Goal: Contribute content: Contribute content

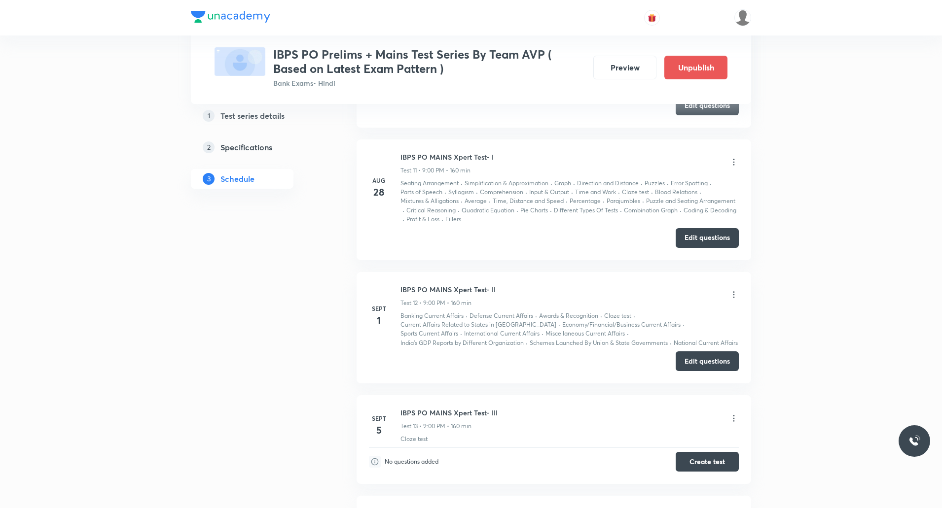
scroll to position [1833, 0]
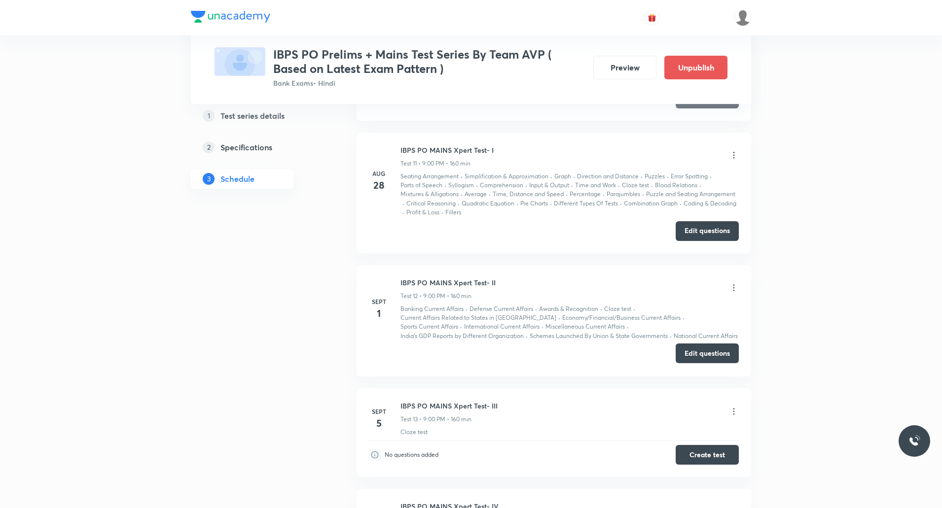
click at [703, 355] on button "Edit questions" at bounding box center [706, 354] width 63 height 20
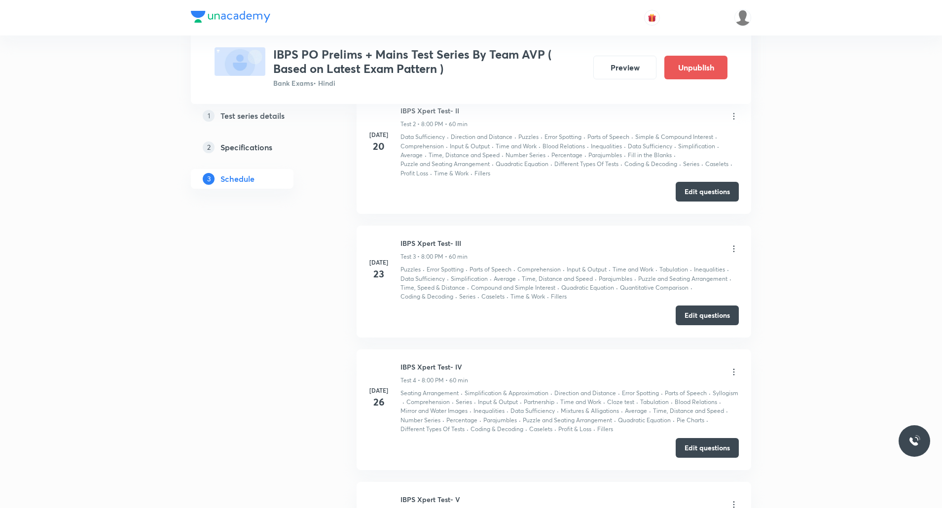
scroll to position [672, 0]
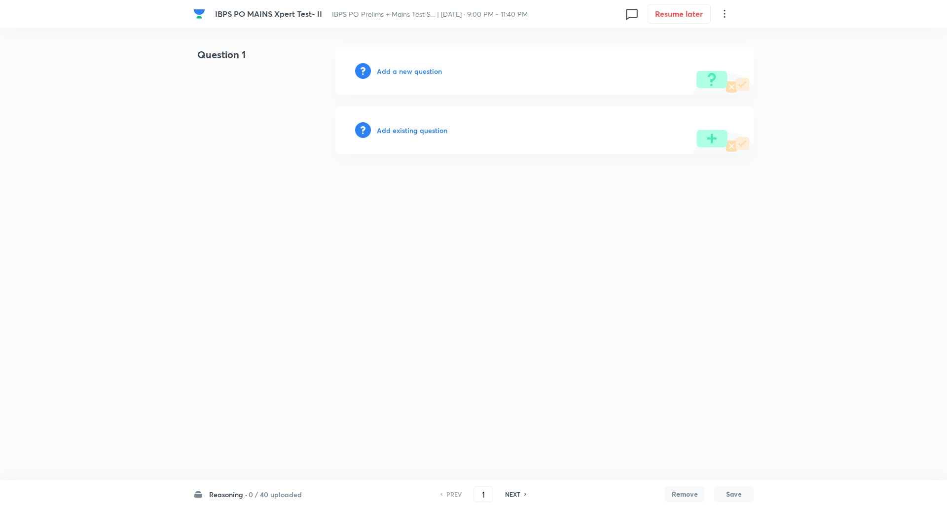
click at [237, 495] on h6 "Reasoning ·" at bounding box center [228, 495] width 38 height 10
click at [270, 449] on p "35 / 35 uploaded" at bounding box center [255, 453] width 90 height 9
type input "111"
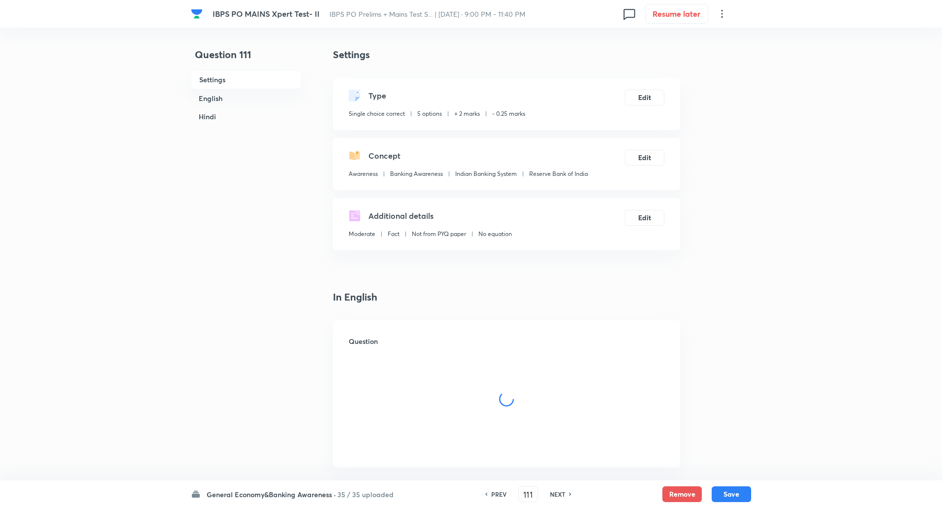
checkbox input "true"
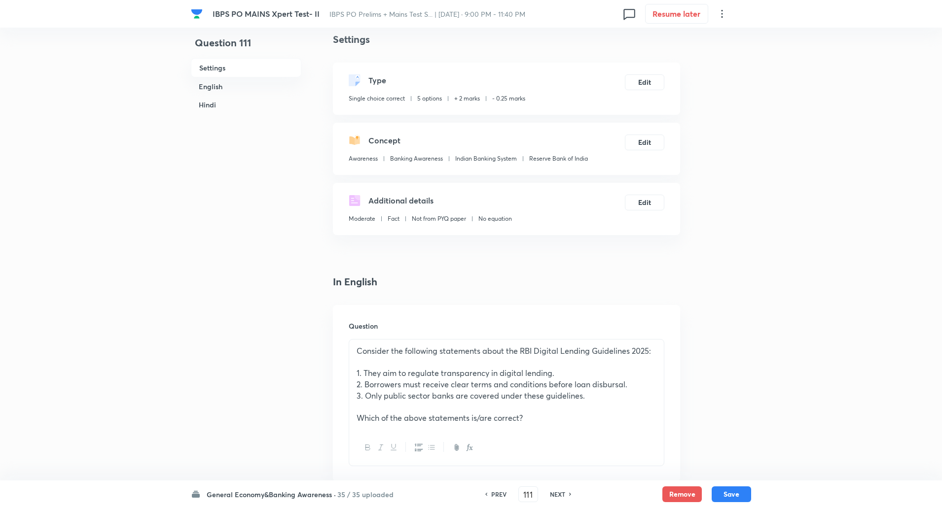
scroll to position [0, 0]
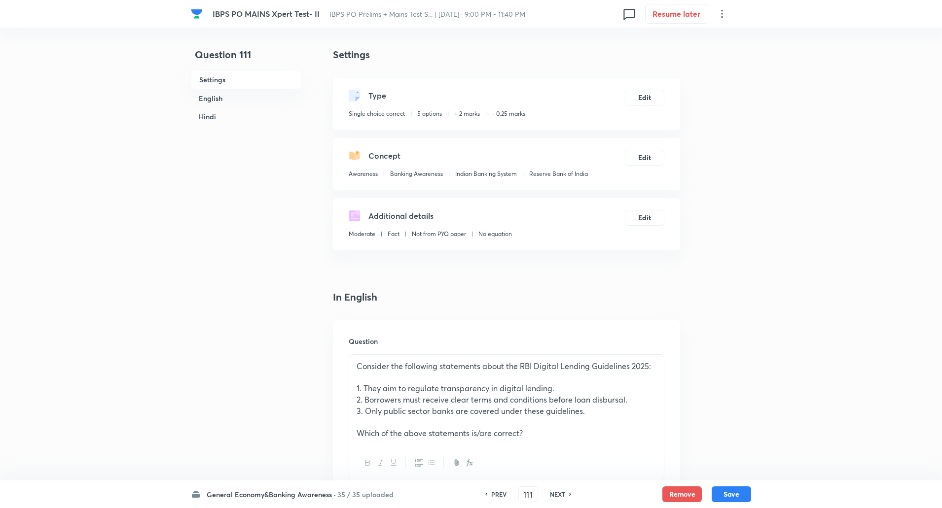
click at [559, 496] on h6 "NEXT" at bounding box center [557, 494] width 15 height 9
type input "112"
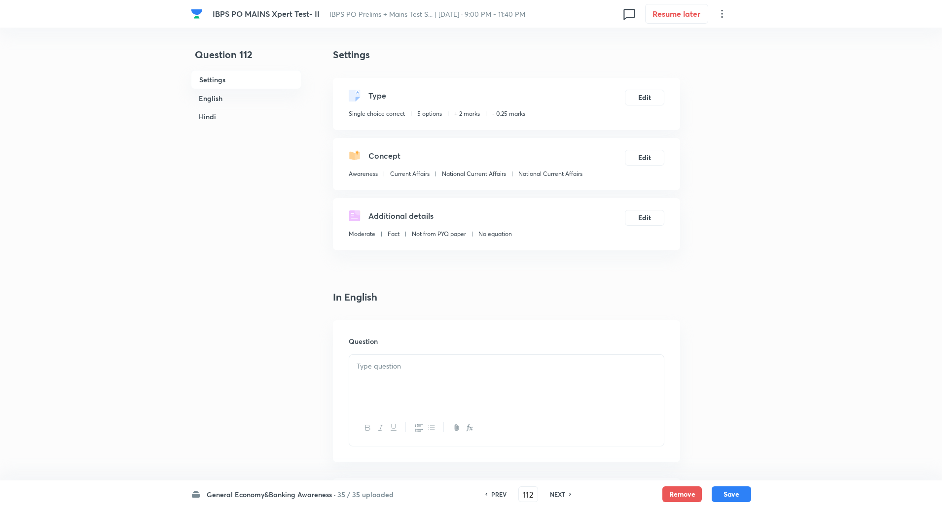
checkbox input "false"
checkbox input "true"
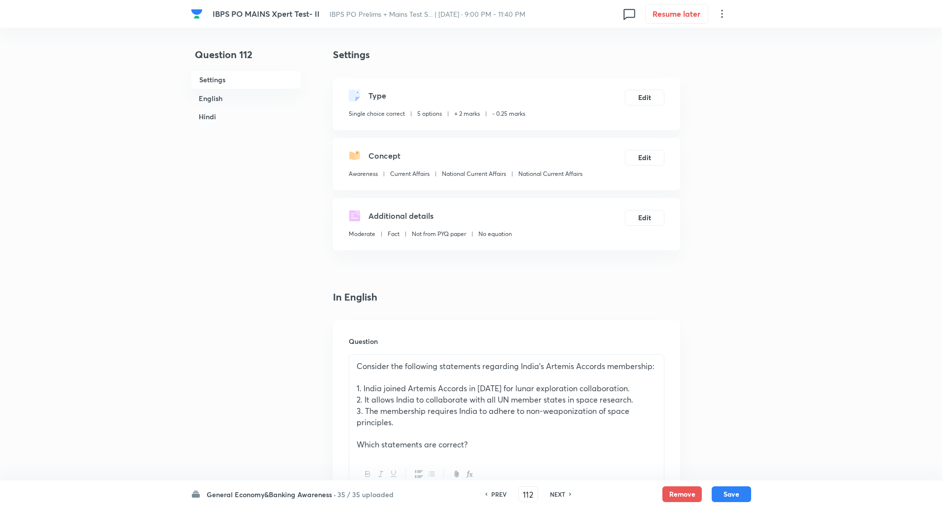
click at [559, 496] on h6 "NEXT" at bounding box center [557, 494] width 15 height 9
type input "113"
checkbox input "false"
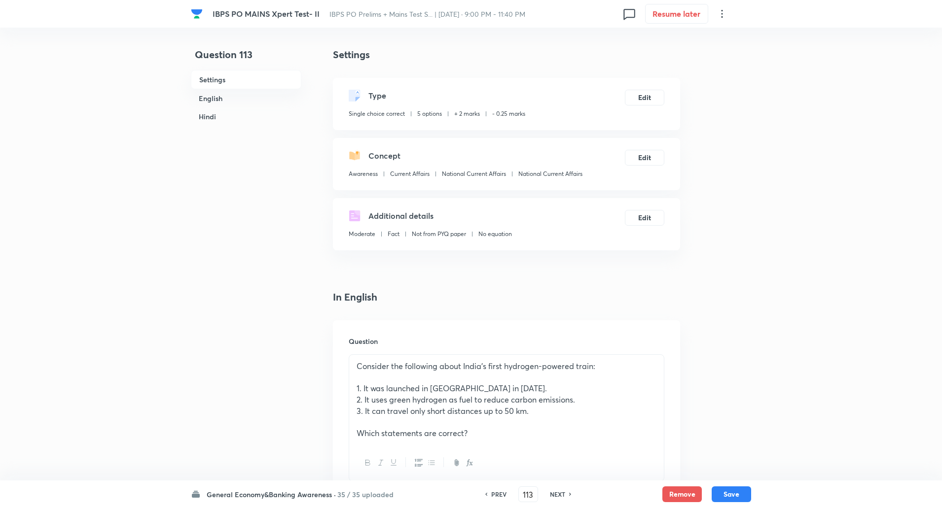
checkbox input "true"
click at [559, 496] on h6 "NEXT" at bounding box center [557, 494] width 15 height 9
type input "114"
checkbox input "false"
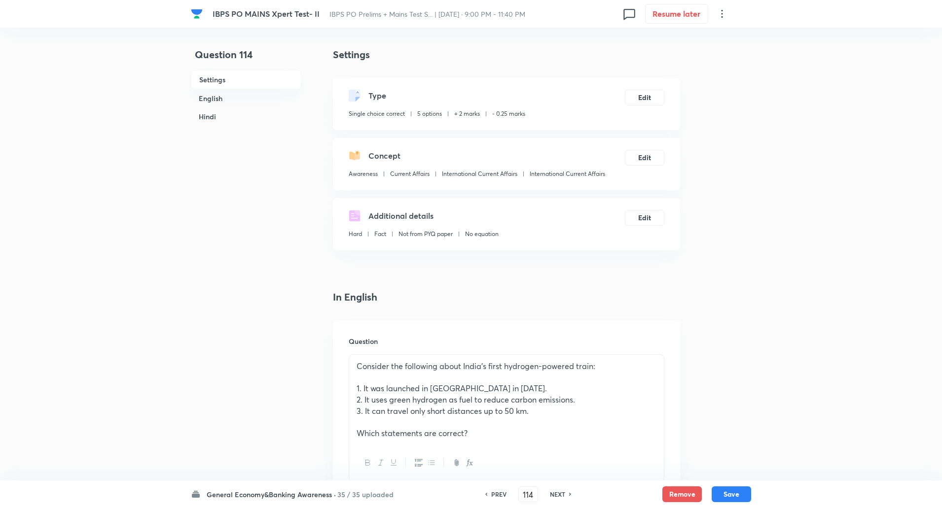
checkbox input "false"
checkbox input "true"
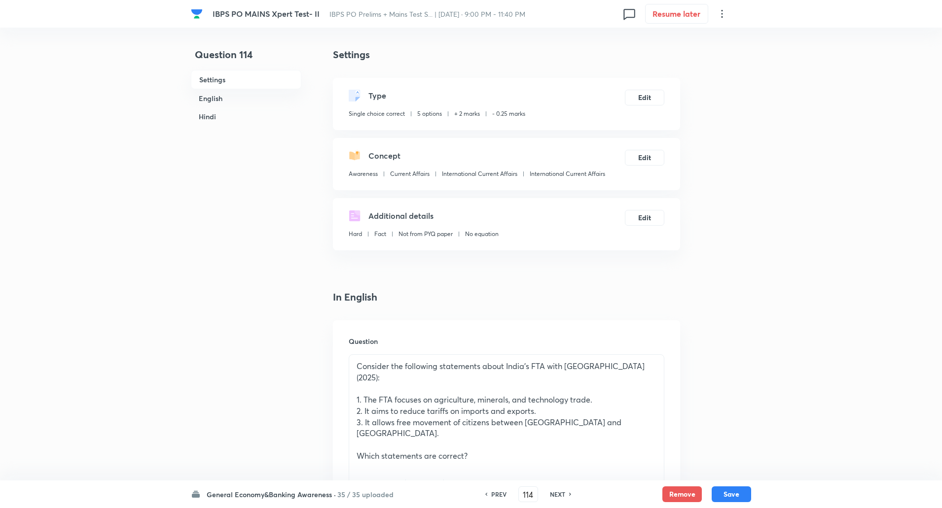
click at [559, 496] on h6 "NEXT" at bounding box center [557, 494] width 15 height 9
type input "115"
checkbox input "false"
checkbox input "true"
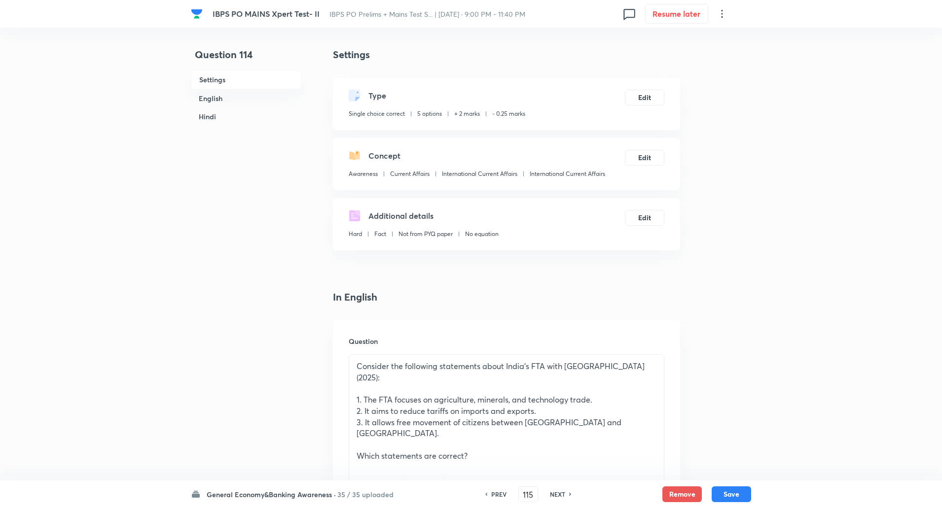
checkbox input "true"
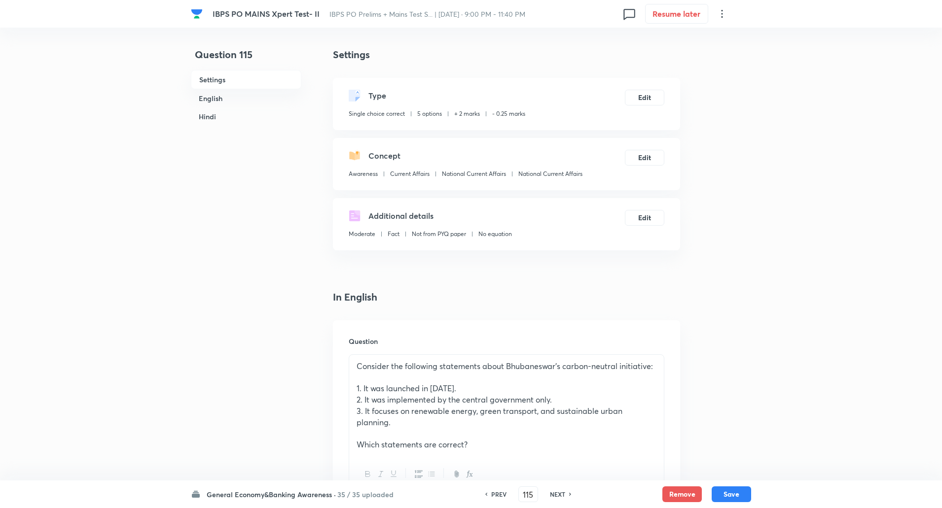
click at [559, 496] on h6 "NEXT" at bounding box center [557, 494] width 15 height 9
type input "116"
checkbox input "false"
checkbox input "true"
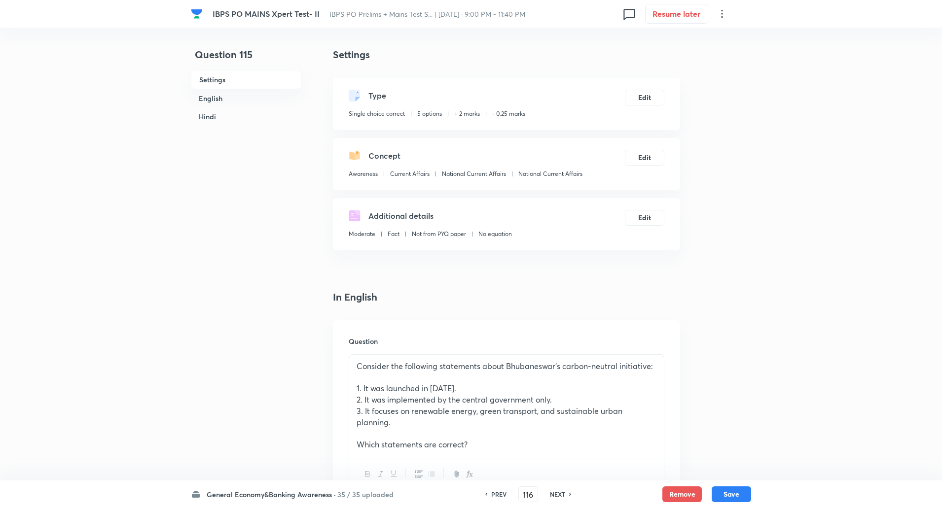
checkbox input "true"
click at [559, 496] on h6 "NEXT" at bounding box center [557, 494] width 15 height 9
type input "117"
checkbox input "false"
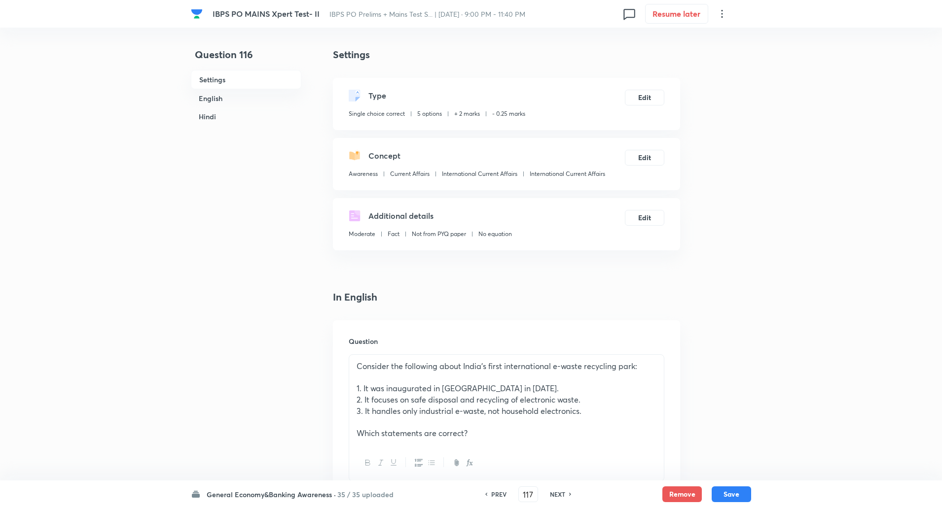
checkbox input "true"
click at [559, 496] on h6 "NEXT" at bounding box center [557, 494] width 15 height 9
type input "118"
checkbox input "false"
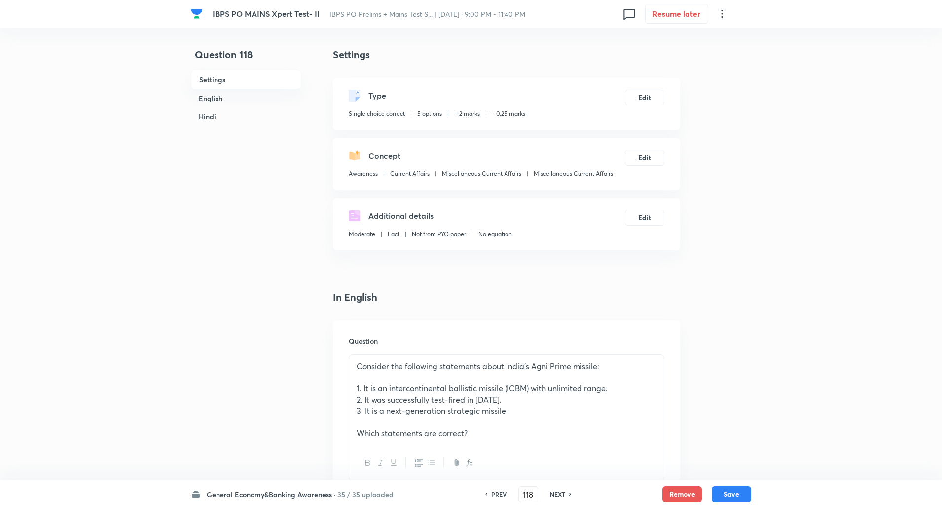
checkbox input "false"
checkbox input "true"
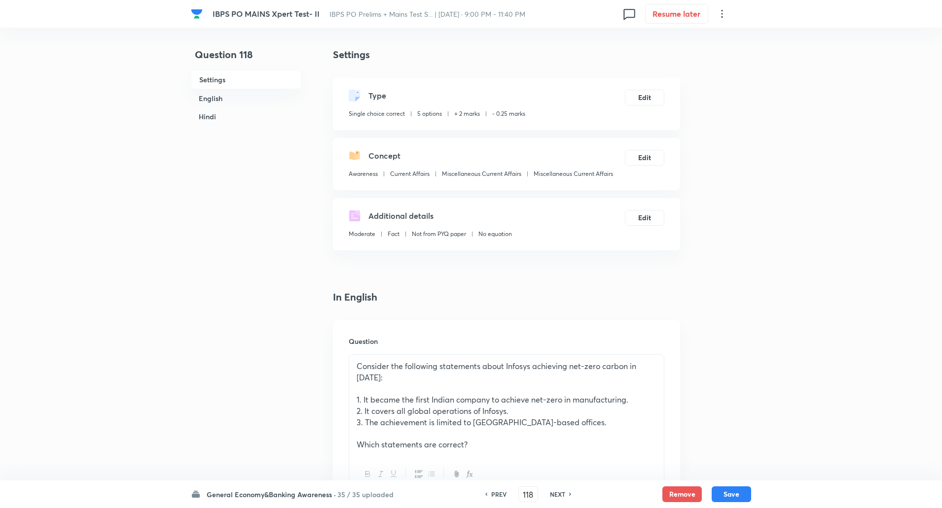
click at [559, 496] on h6 "NEXT" at bounding box center [557, 494] width 15 height 9
type input "119"
checkbox input "false"
checkbox input "true"
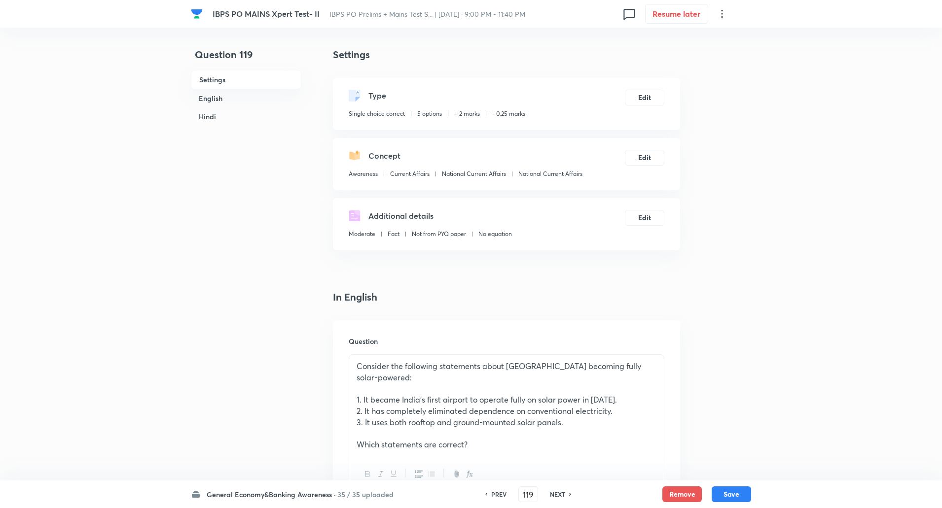
checkbox input "true"
click at [559, 496] on h6 "NEXT" at bounding box center [557, 494] width 15 height 9
type input "120"
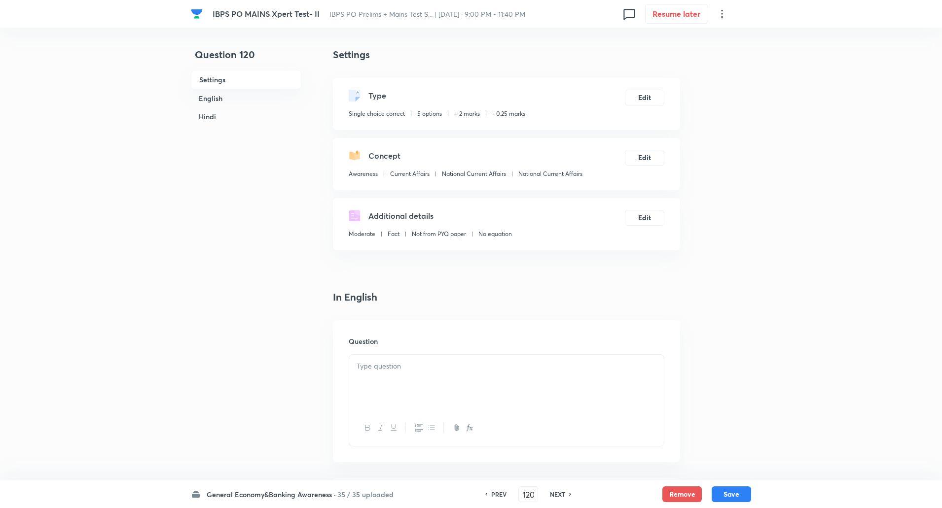
checkbox input "false"
checkbox input "true"
click at [559, 496] on h6 "NEXT" at bounding box center [557, 494] width 15 height 9
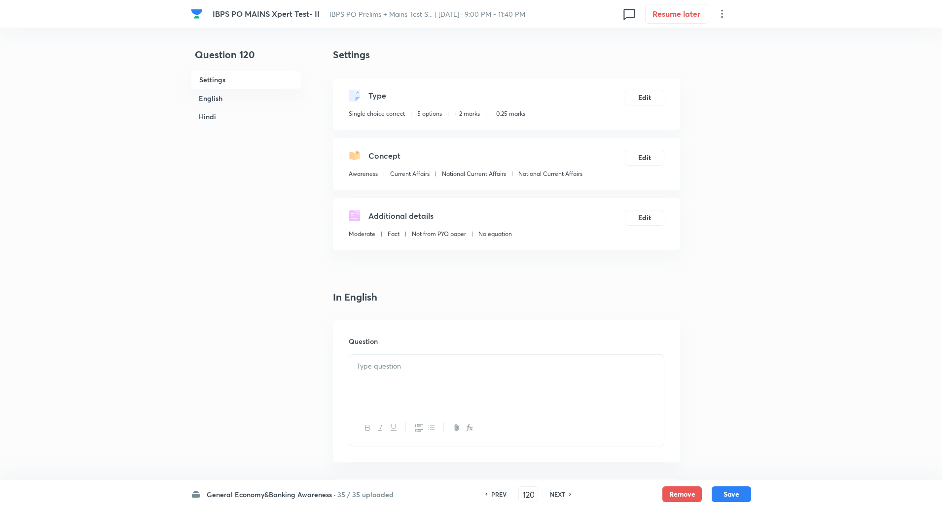
type input "121"
checkbox input "false"
checkbox input "true"
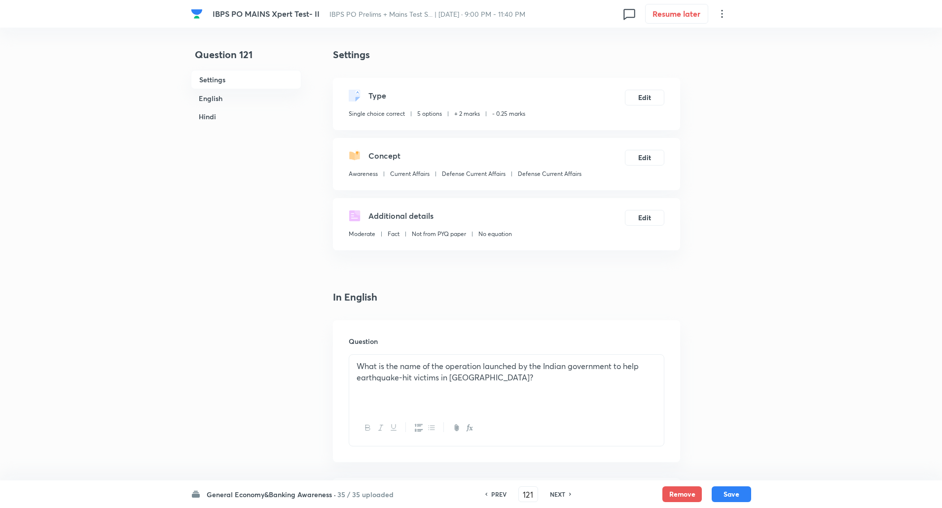
click at [559, 496] on h6 "NEXT" at bounding box center [557, 494] width 15 height 9
type input "122"
checkbox input "false"
checkbox input "true"
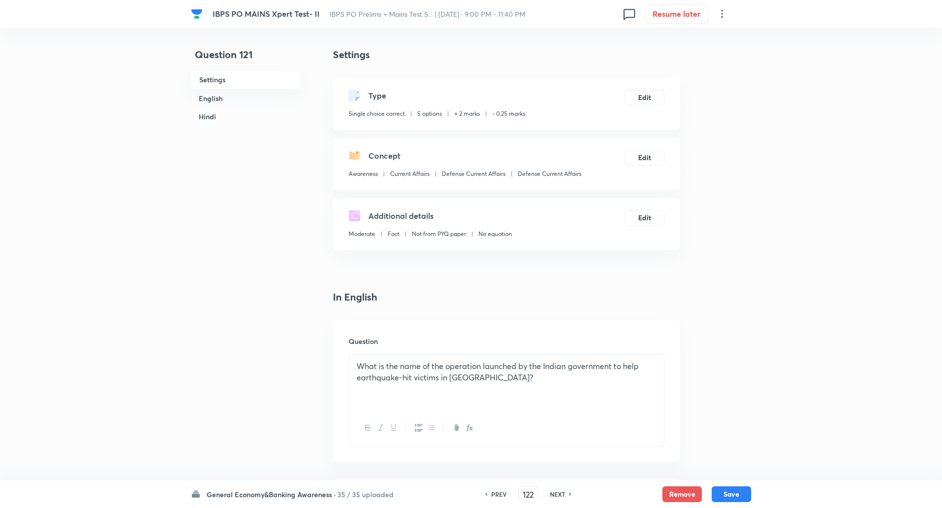
checkbox input "true"
click at [559, 496] on h6 "NEXT" at bounding box center [557, 494] width 15 height 9
type input "123"
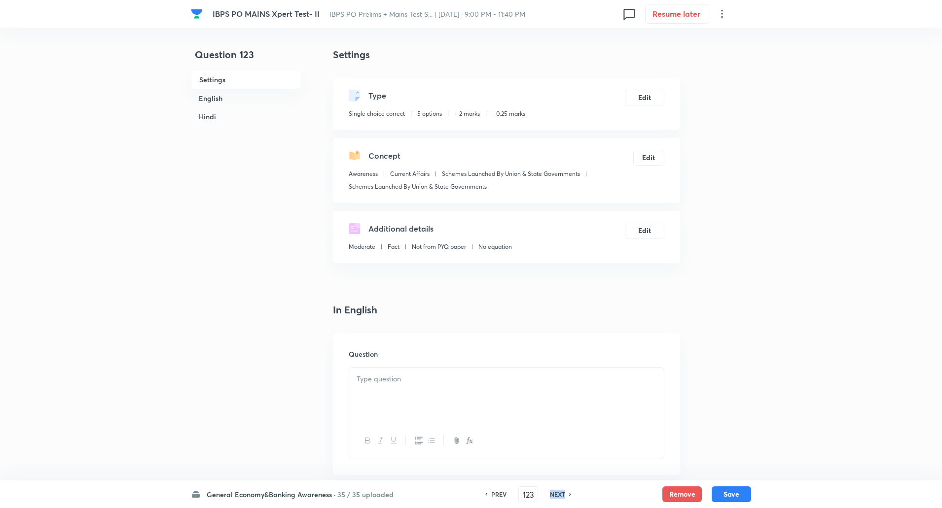
checkbox input "false"
checkbox input "true"
click at [559, 496] on h6 "NEXT" at bounding box center [557, 494] width 15 height 9
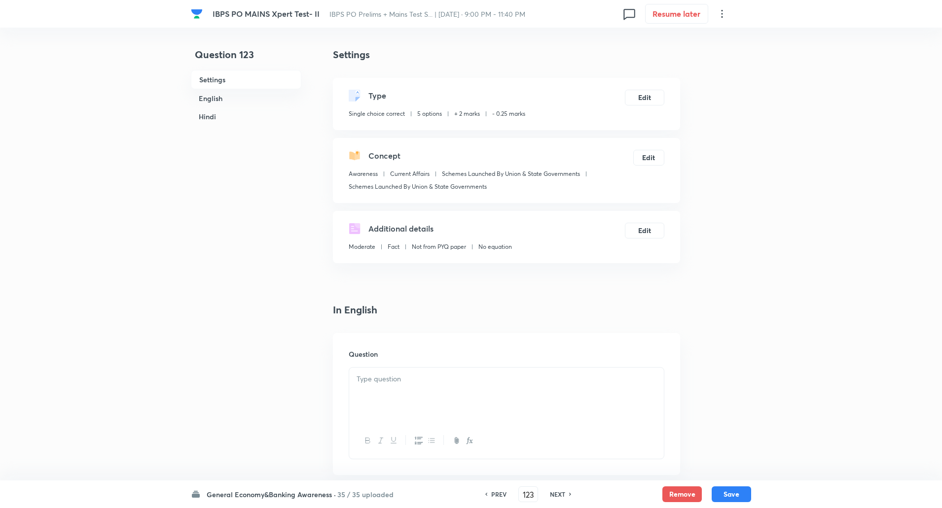
type input "124"
checkbox input "false"
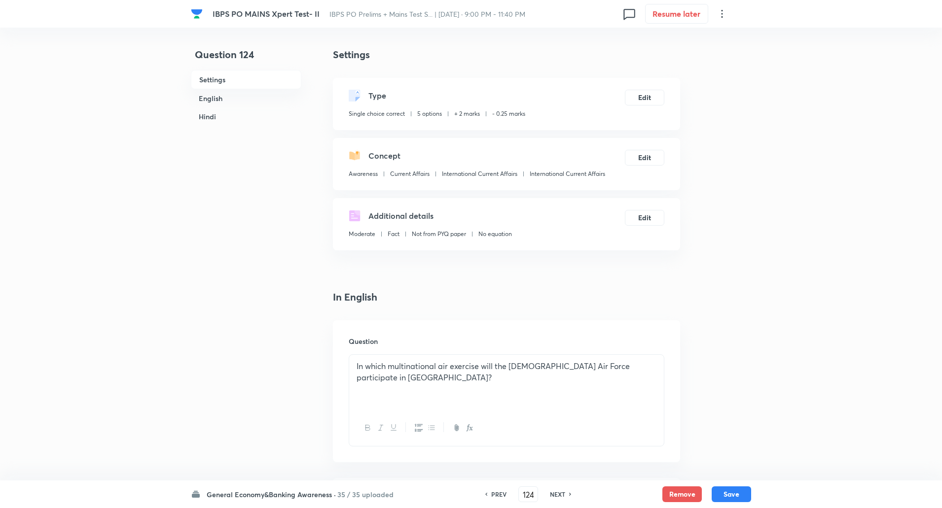
checkbox input "true"
click at [559, 496] on h6 "NEXT" at bounding box center [557, 494] width 15 height 9
type input "125"
checkbox input "false"
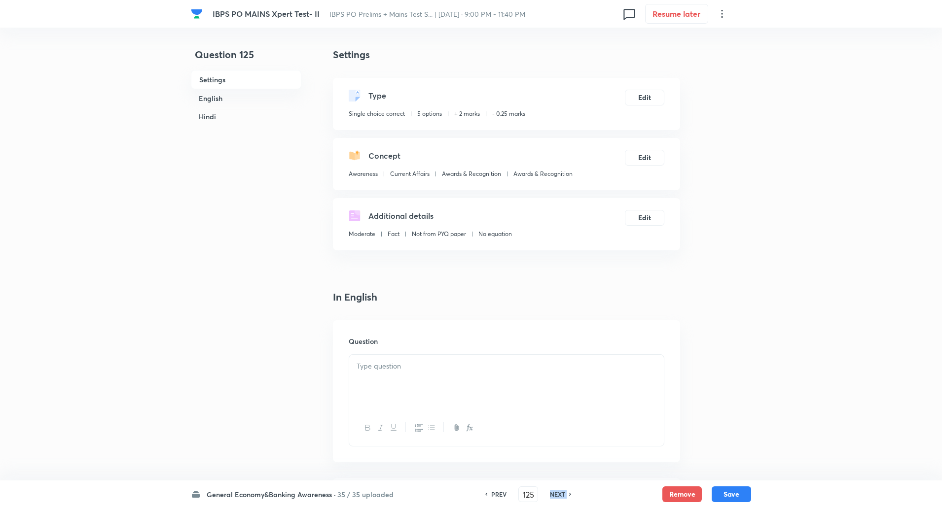
checkbox input "false"
checkbox input "true"
click at [559, 496] on h6 "NEXT" at bounding box center [557, 494] width 15 height 9
type input "126"
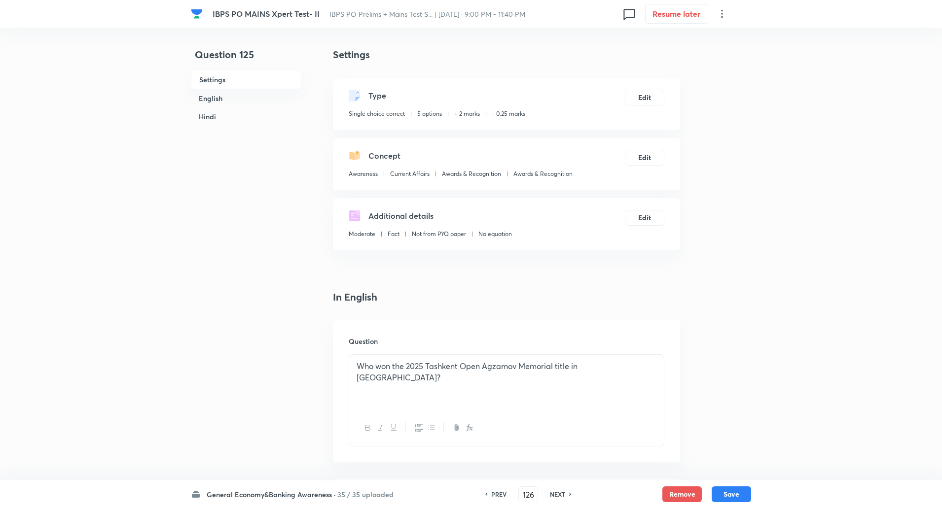
checkbox input "false"
checkbox input "true"
click at [559, 496] on h6 "NEXT" at bounding box center [557, 494] width 15 height 9
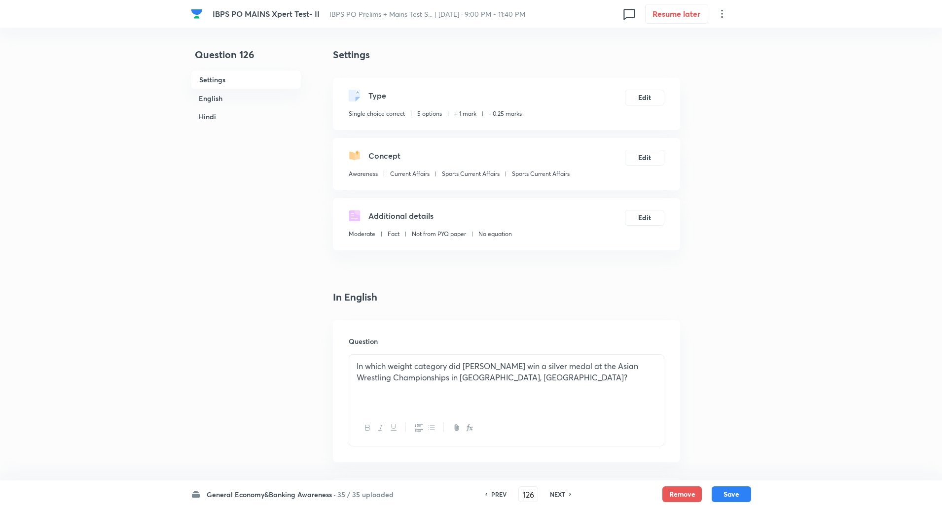
type input "127"
checkbox input "false"
checkbox input "true"
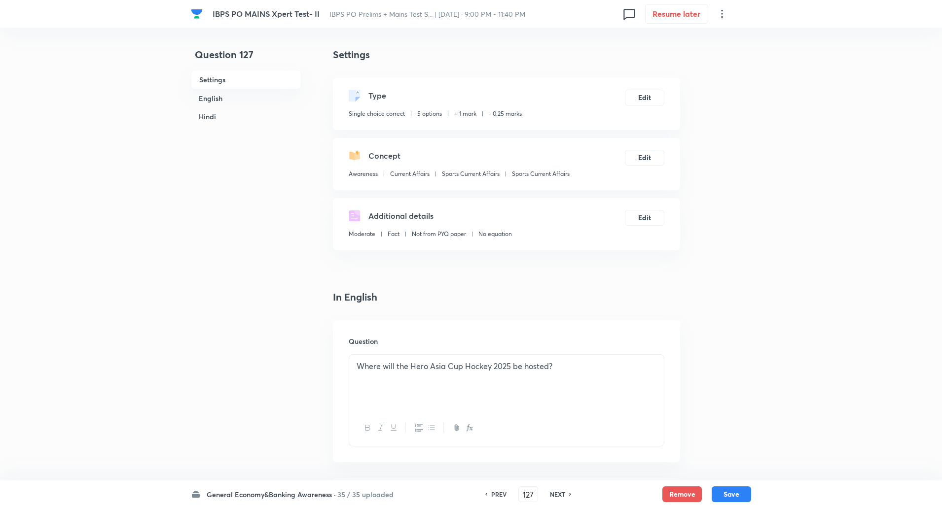
click at [499, 495] on h6 "PREV" at bounding box center [498, 494] width 15 height 9
type input "126"
checkbox input "false"
checkbox input "true"
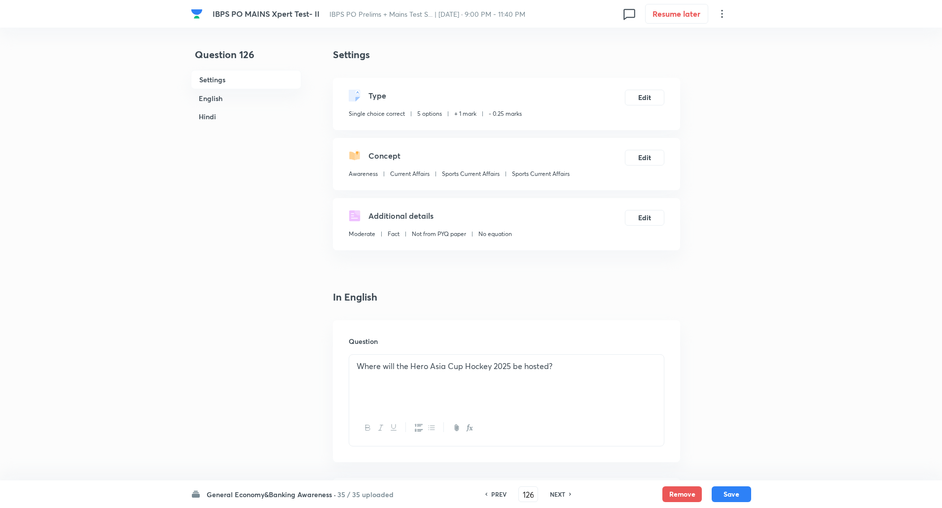
checkbox input "true"
click at [499, 495] on h6 "PREV" at bounding box center [498, 494] width 15 height 9
type input "125"
checkbox input "false"
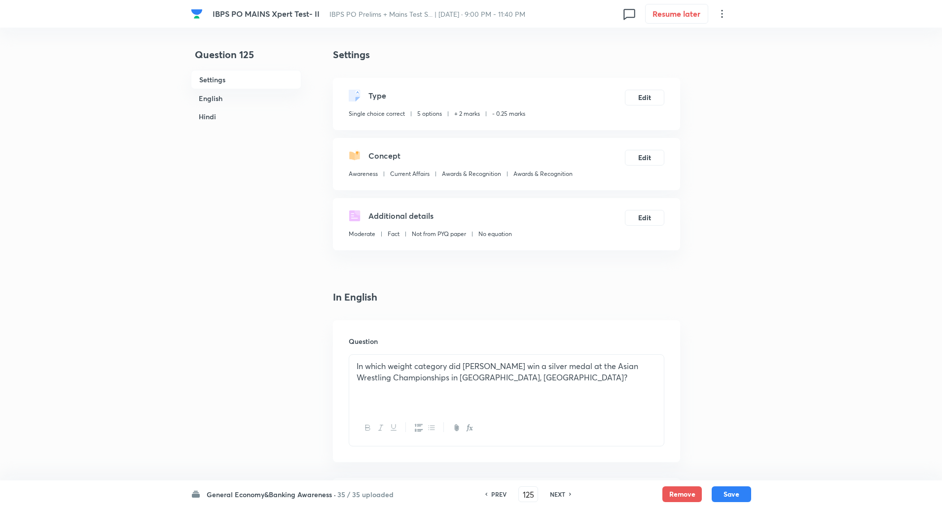
checkbox input "true"
click at [499, 495] on h6 "PREV" at bounding box center [498, 494] width 15 height 9
type input "124"
checkbox input "false"
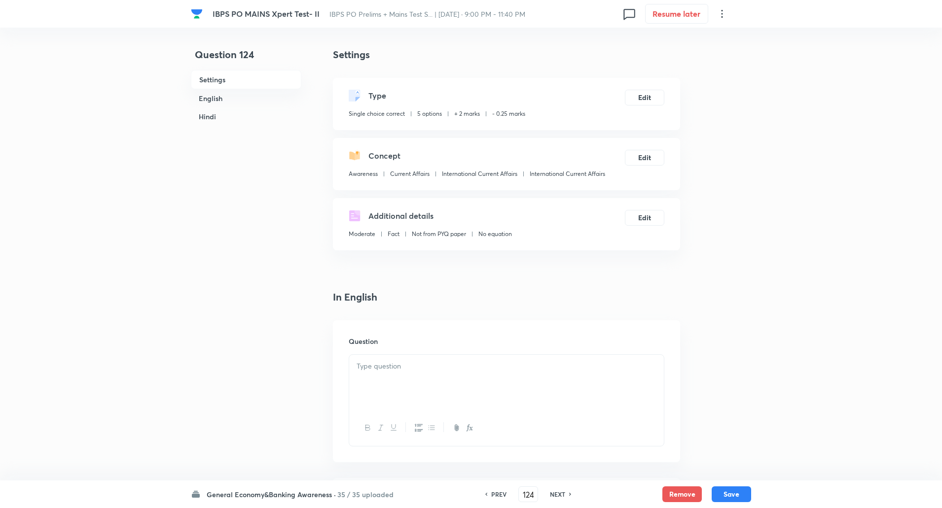
checkbox input "false"
checkbox input "true"
click at [289, 495] on h6 "General Economy&Banking Awareness ·" at bounding box center [271, 495] width 129 height 10
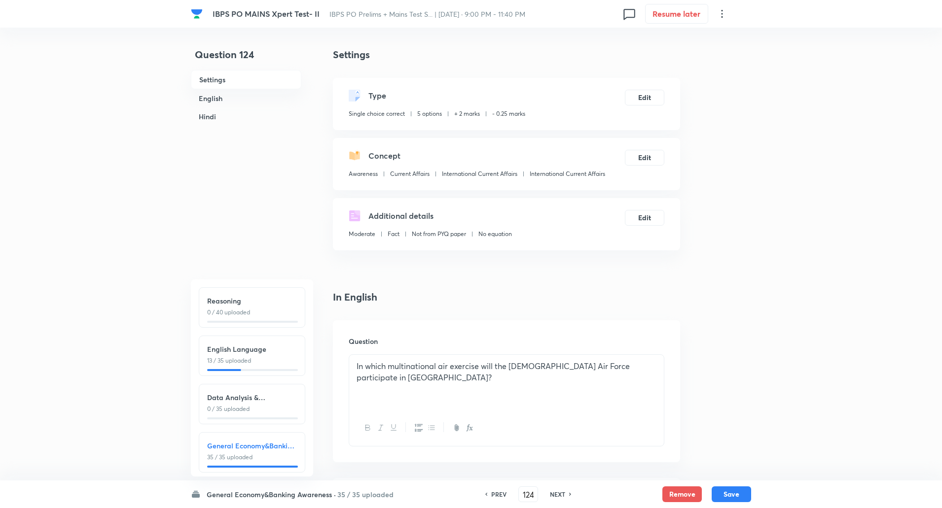
click at [272, 364] on p "13 / 35 uploaded" at bounding box center [252, 360] width 90 height 9
type input "41"
checkbox input "false"
checkbox input "true"
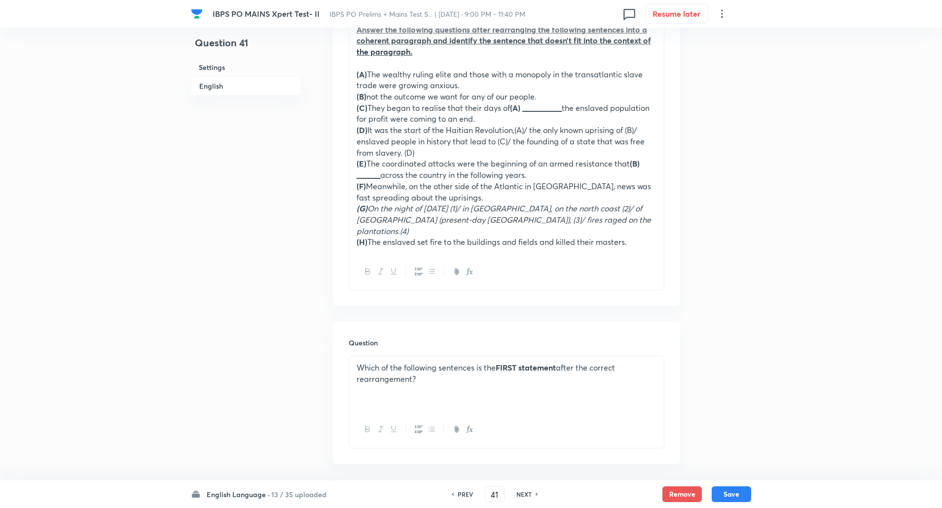
scroll to position [349, 0]
click at [530, 496] on div "NEXT" at bounding box center [525, 494] width 26 height 9
type input "42"
checkbox input "false"
checkbox input "true"
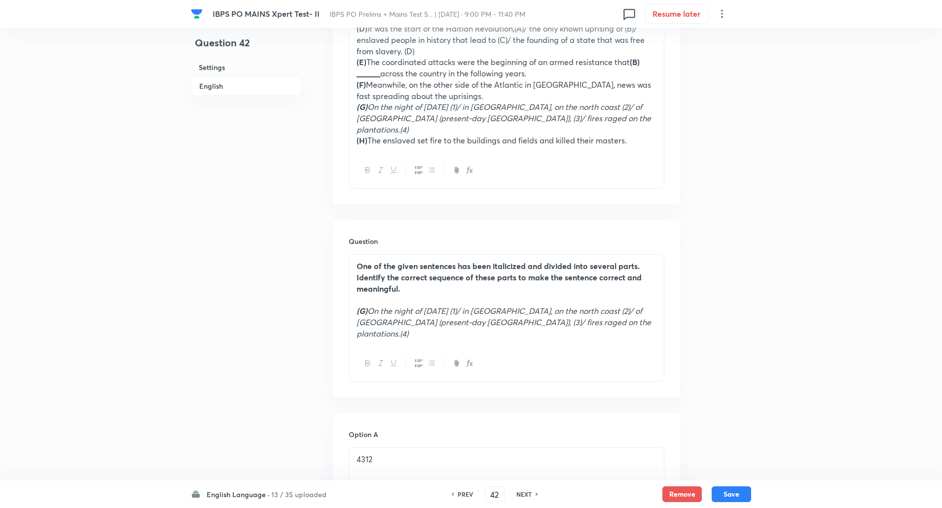
scroll to position [458, 0]
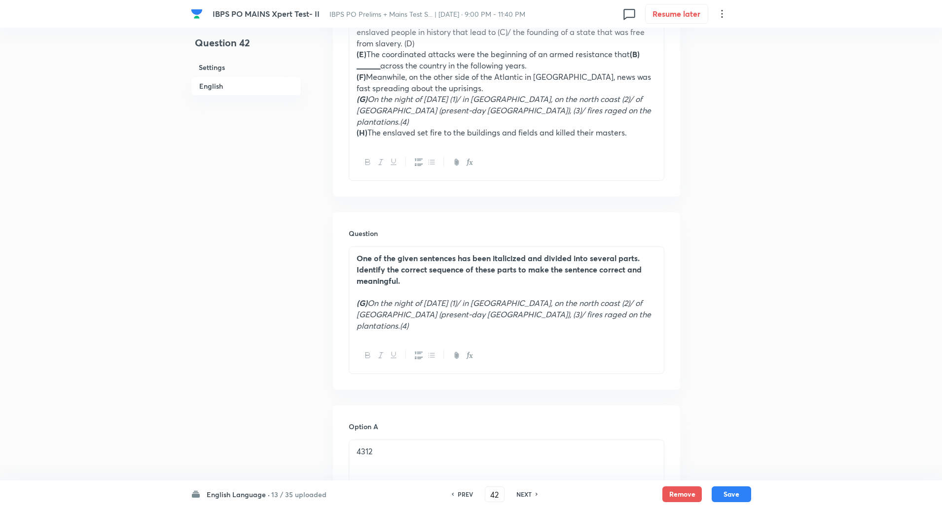
click at [525, 496] on h6 "NEXT" at bounding box center [523, 494] width 15 height 9
type input "43"
checkbox input "false"
checkbox input "true"
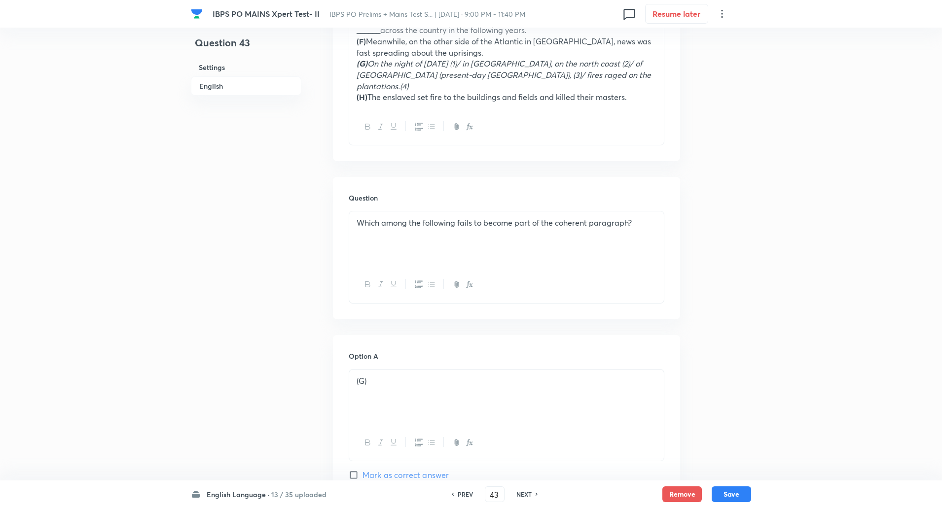
scroll to position [537, 0]
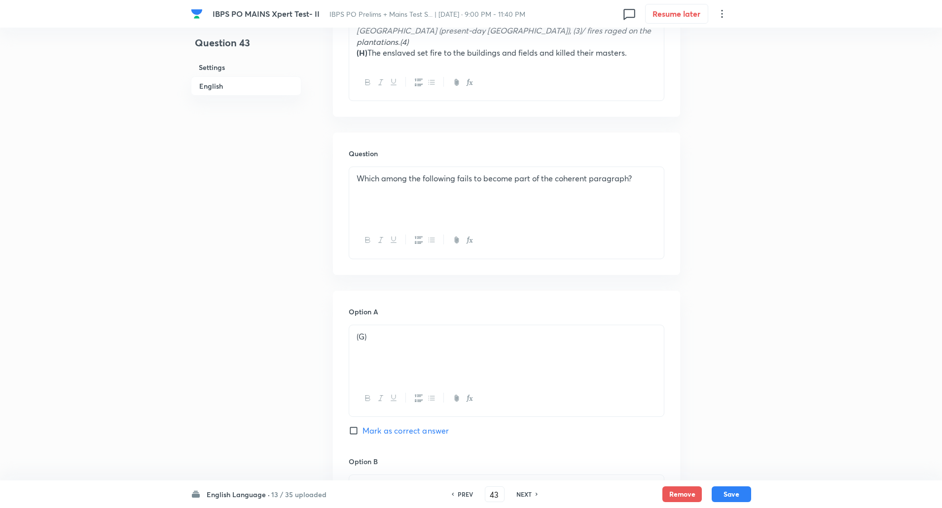
click at [260, 498] on h6 "English Language ·" at bounding box center [238, 495] width 63 height 10
click at [249, 457] on p "35 / 35 uploaded" at bounding box center [252, 457] width 90 height 9
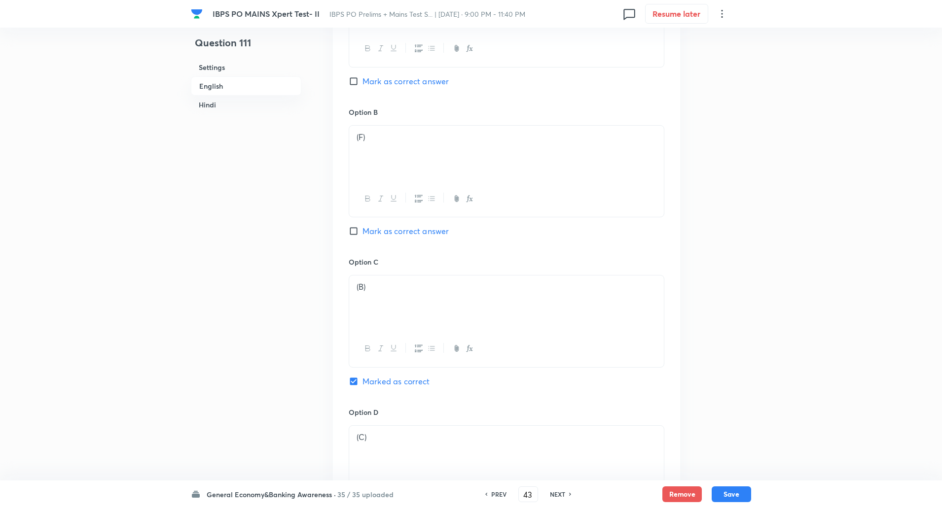
type input "111"
checkbox input "false"
checkbox input "true"
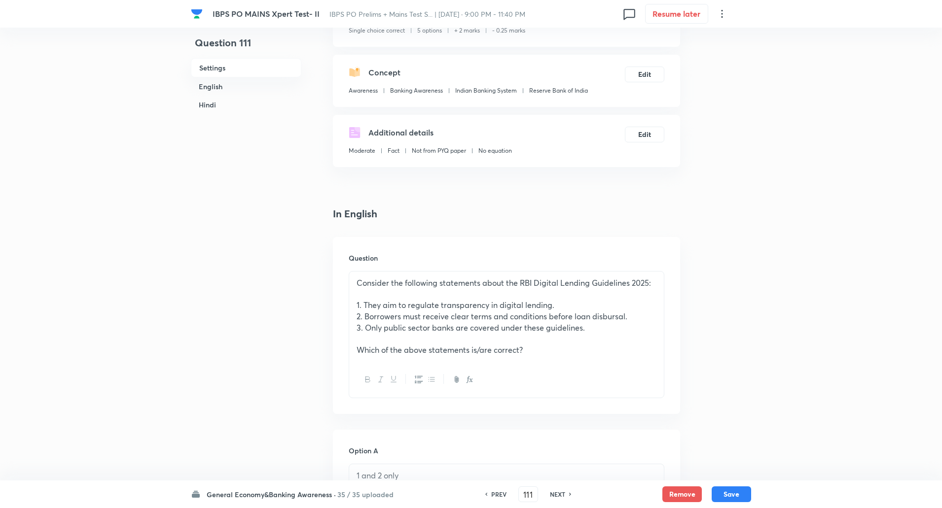
scroll to position [0, 0]
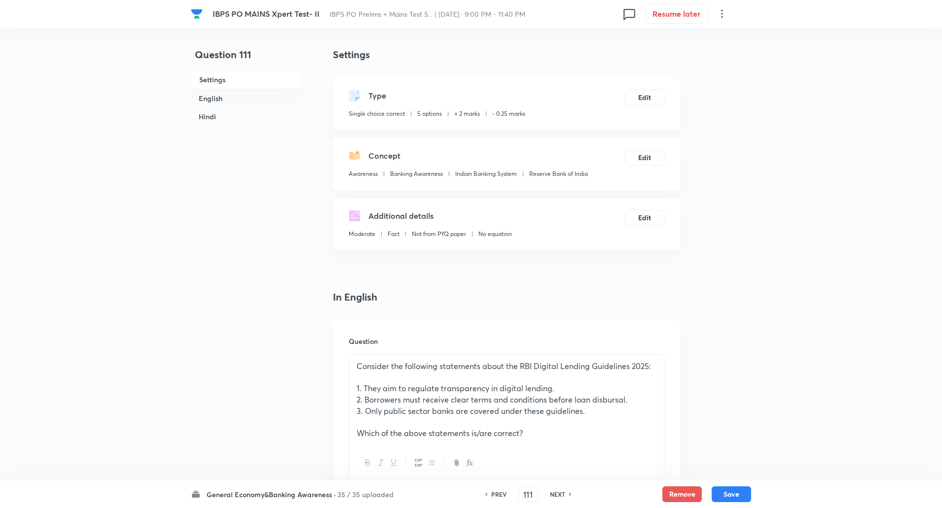
click at [286, 494] on h6 "General Economy&Banking Awareness ·" at bounding box center [271, 495] width 129 height 10
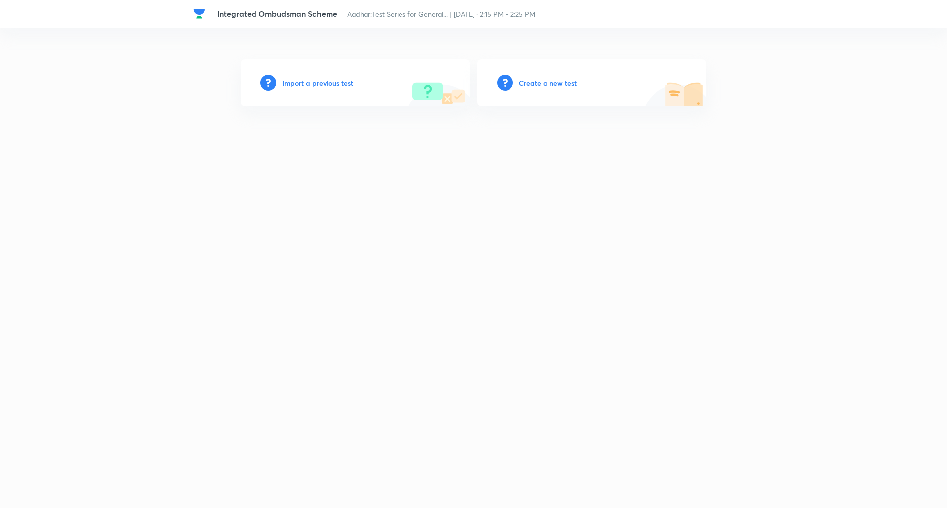
click at [531, 85] on h6 "Create a new test" at bounding box center [548, 83] width 58 height 10
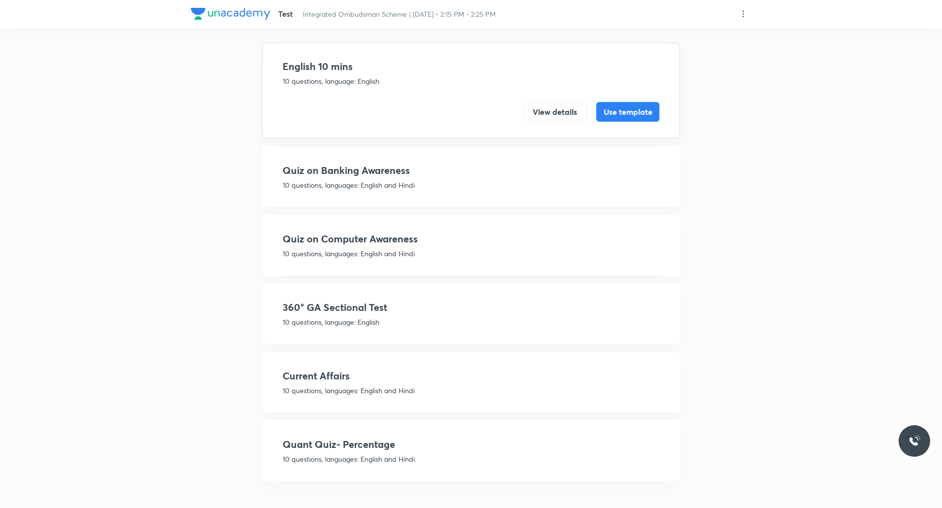
scroll to position [59, 0]
click at [361, 314] on h4 "360° GA Sectional Test" at bounding box center [471, 307] width 377 height 15
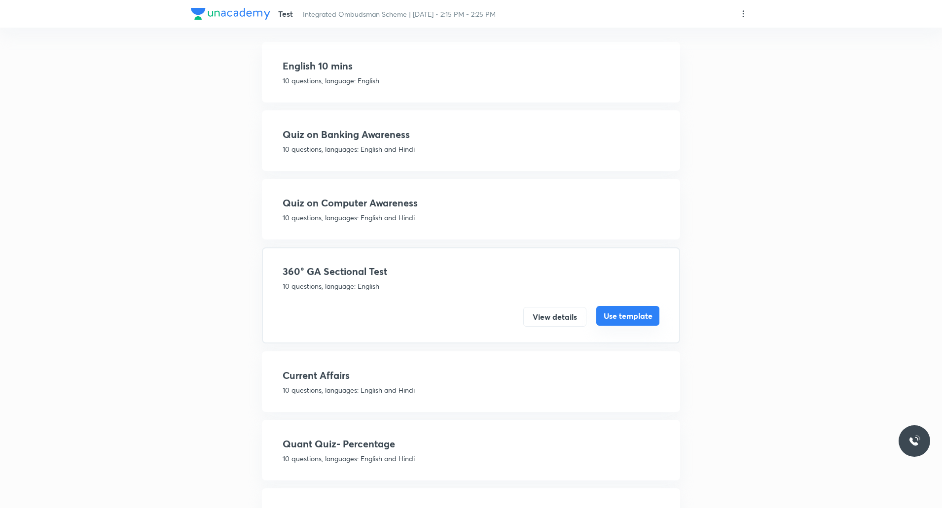
click at [626, 313] on button "Use template" at bounding box center [627, 316] width 63 height 20
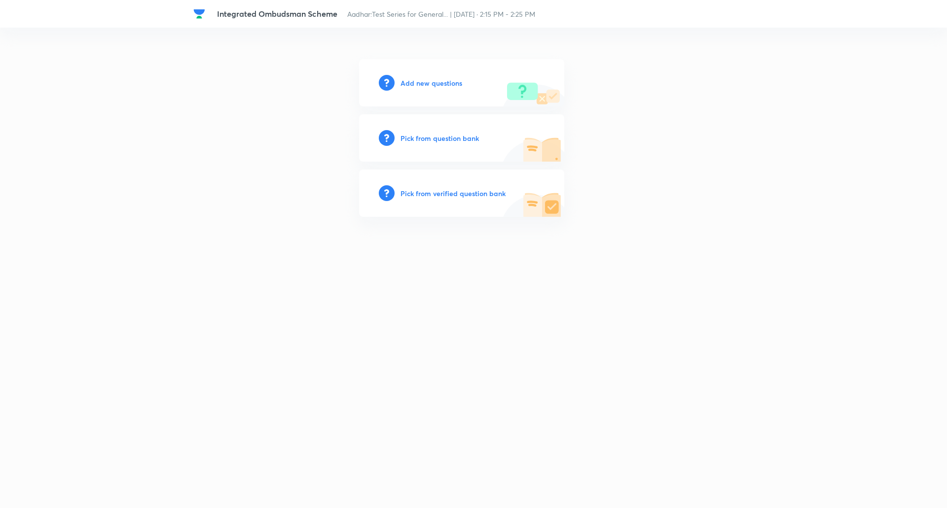
click at [437, 81] on h6 "Add new questions" at bounding box center [431, 83] width 62 height 10
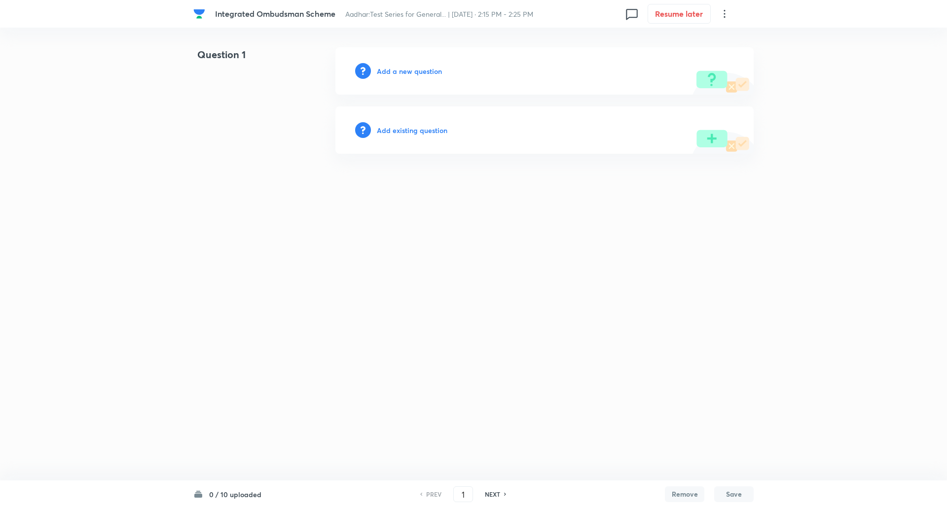
click at [429, 74] on h6 "Add a new question" at bounding box center [409, 71] width 65 height 10
click at [404, 63] on div "Choose a question type" at bounding box center [544, 70] width 418 height 47
click at [404, 70] on h6 "Choose a question type" at bounding box center [415, 71] width 76 height 10
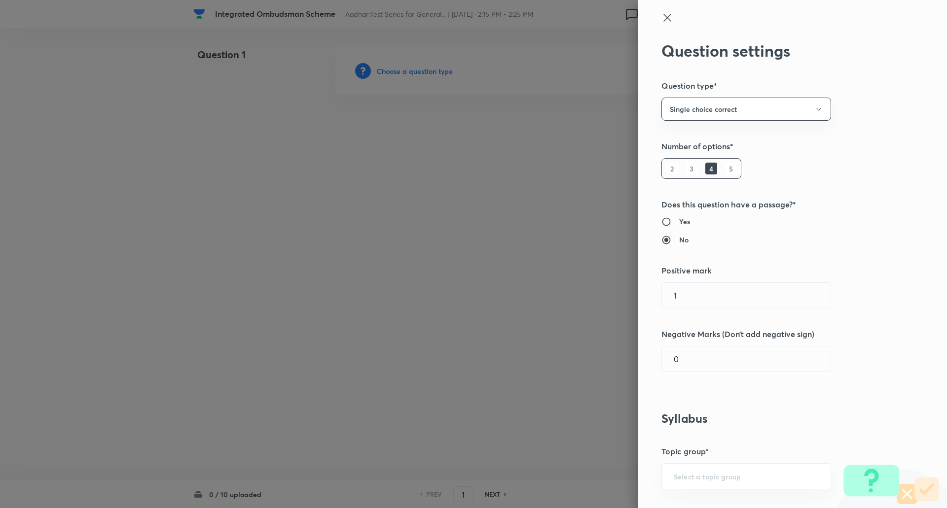
click at [725, 168] on h6 "5" at bounding box center [731, 169] width 12 height 12
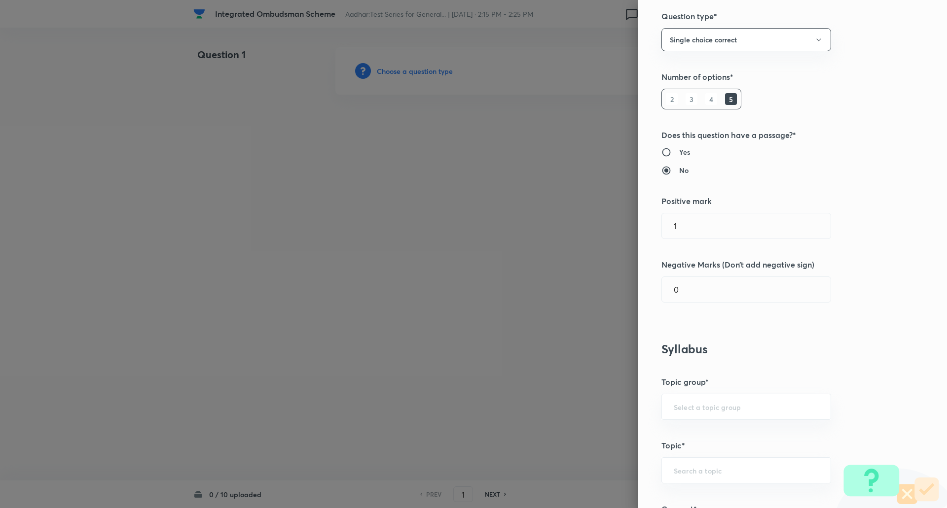
scroll to position [72, 0]
click at [702, 294] on input "0" at bounding box center [746, 287] width 169 height 25
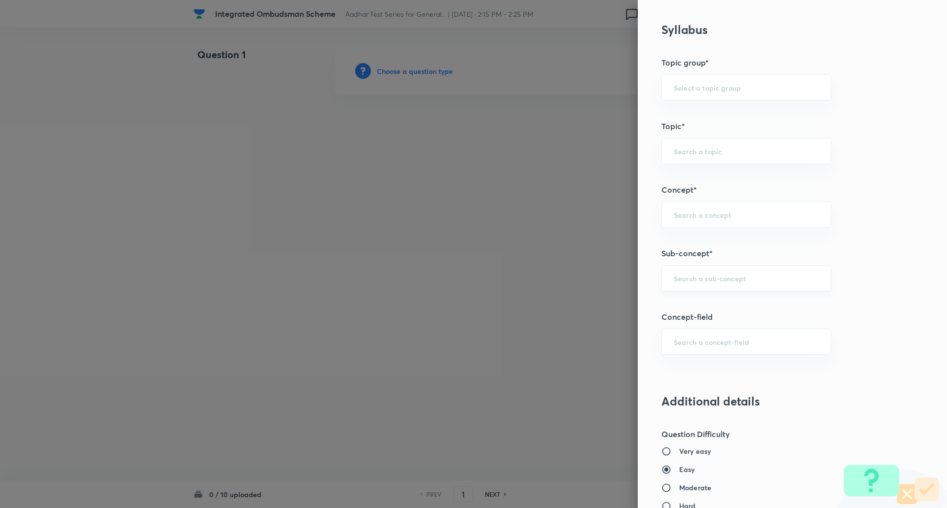
scroll to position [405, 0]
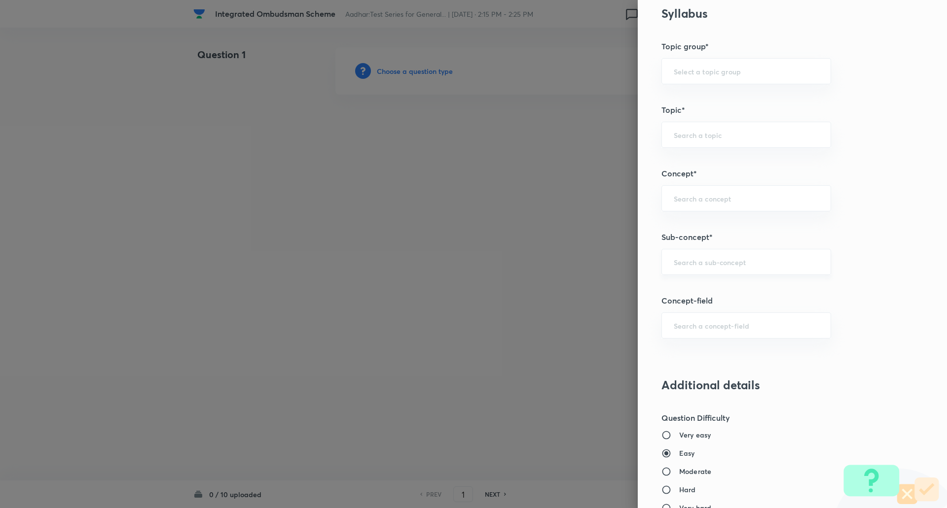
type input "0.25"
click at [693, 265] on input "text" at bounding box center [745, 261] width 145 height 9
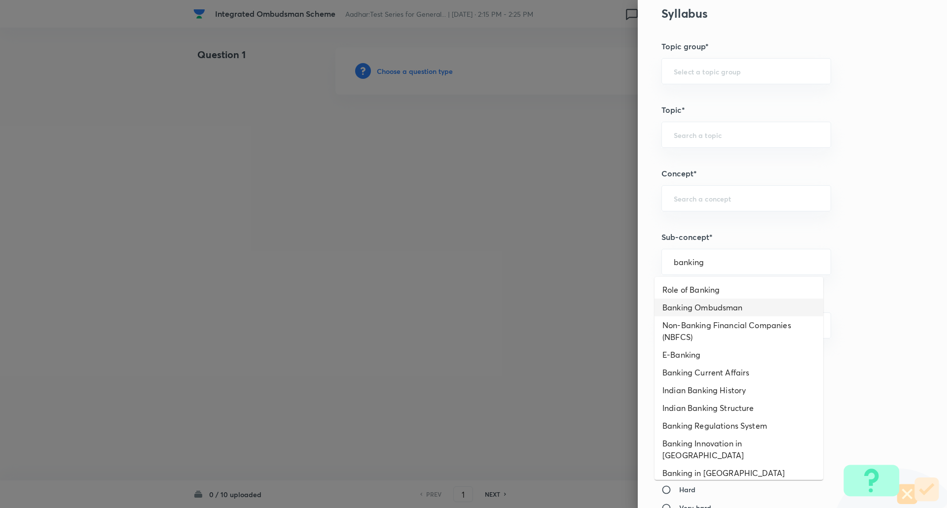
click at [710, 309] on li "Banking Ombudsman" at bounding box center [738, 308] width 169 height 18
type input "Banking Ombudsman"
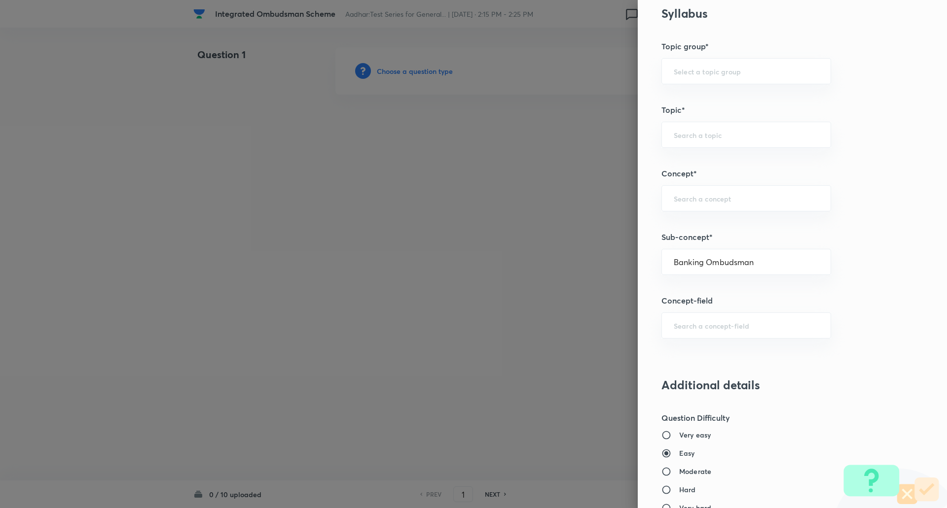
type input "Awareness"
type input "Banking Awareness"
type input "Credit and Monetary Policy"
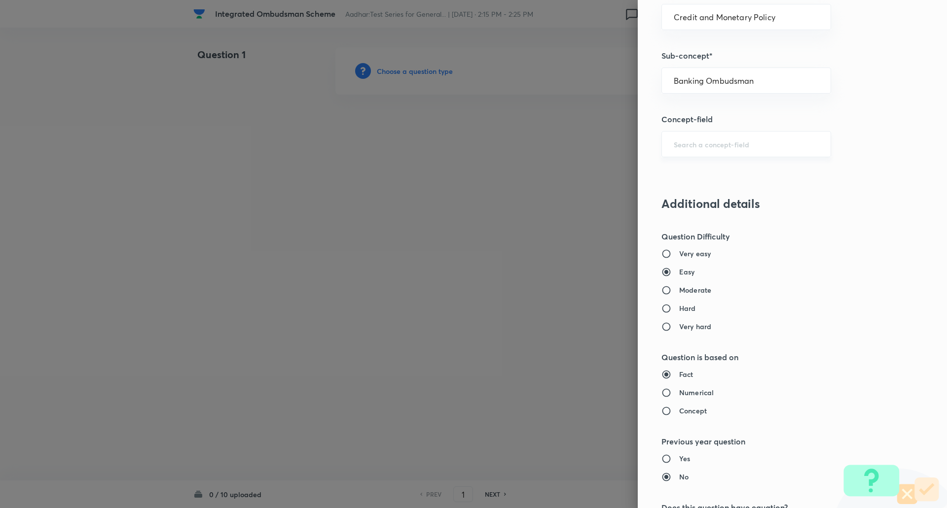
scroll to position [588, 0]
click at [662, 292] on input "Moderate" at bounding box center [670, 289] width 18 height 10
radio input "true"
radio input "false"
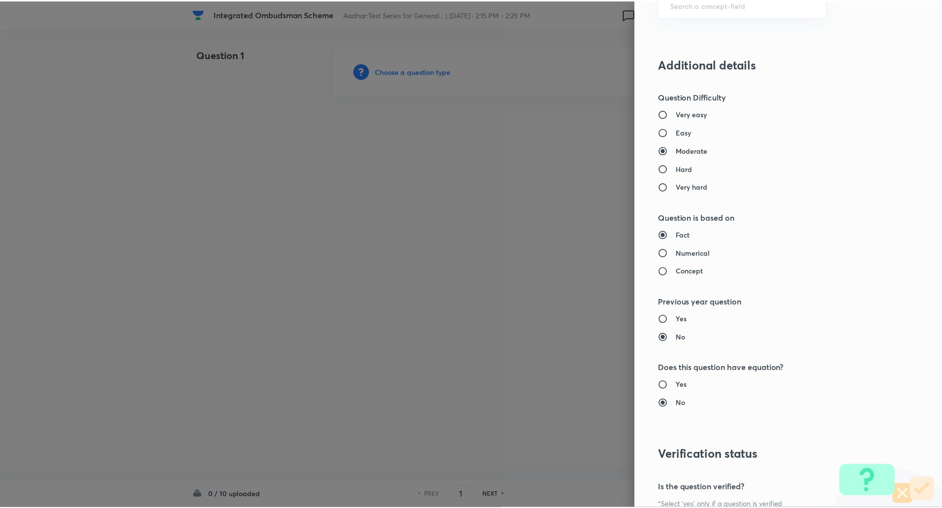
scroll to position [836, 0]
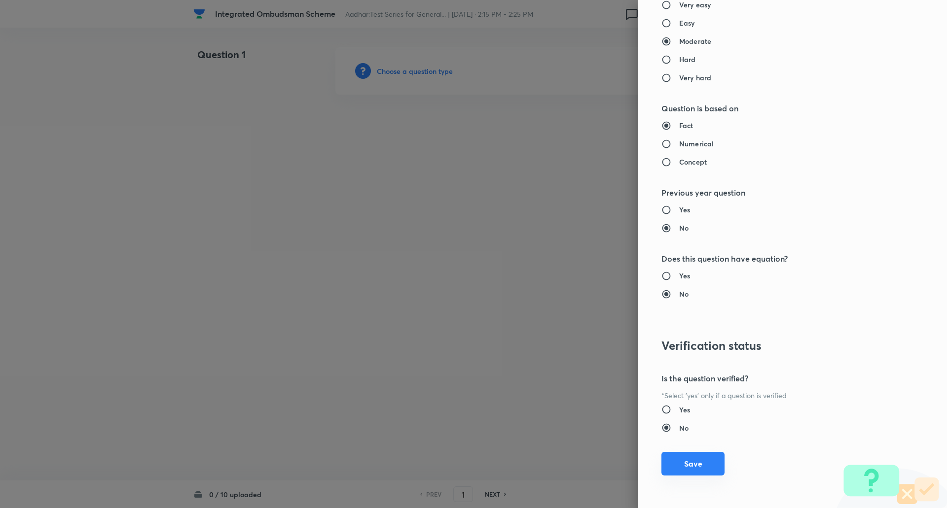
click at [688, 460] on button "Save" at bounding box center [692, 464] width 63 height 24
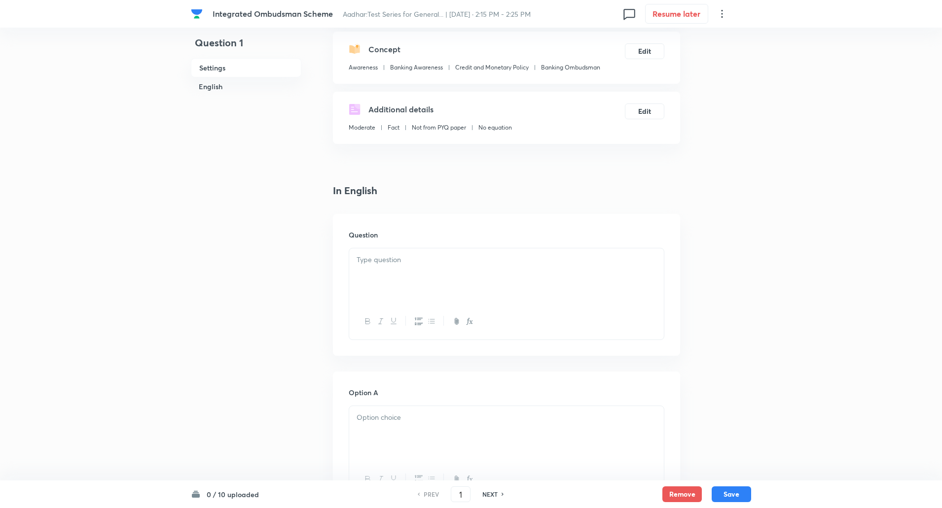
scroll to position [108, 0]
click at [413, 273] on div at bounding box center [506, 274] width 315 height 55
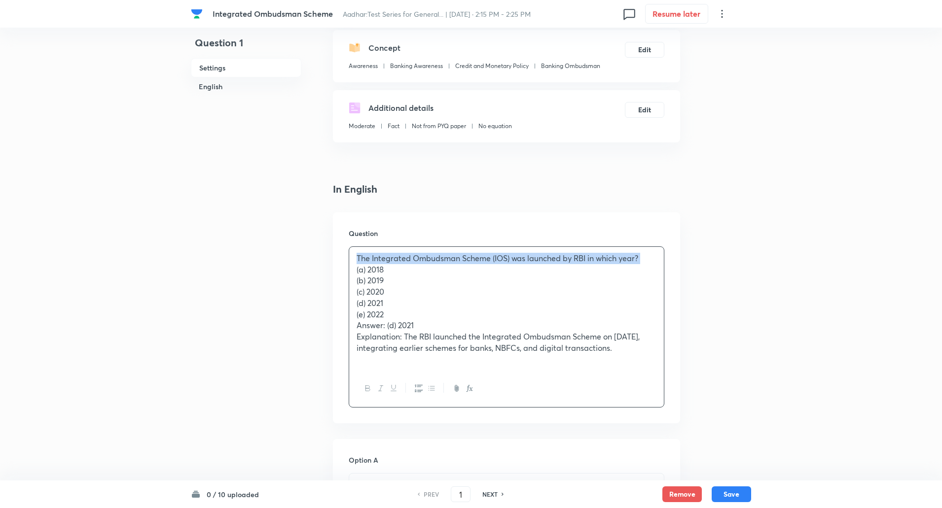
copy p "The Integrated Ombudsman Scheme (IOS) was launched by RBI in which year?"
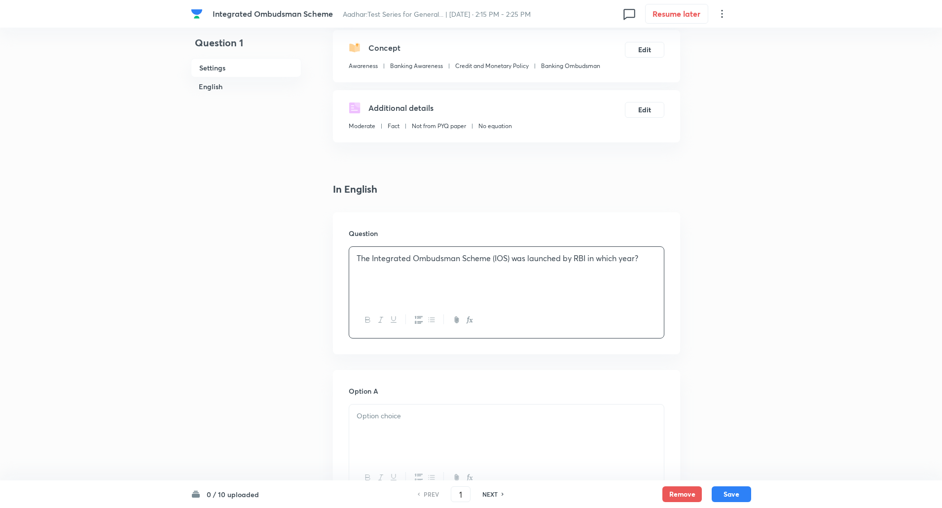
scroll to position [323, 0]
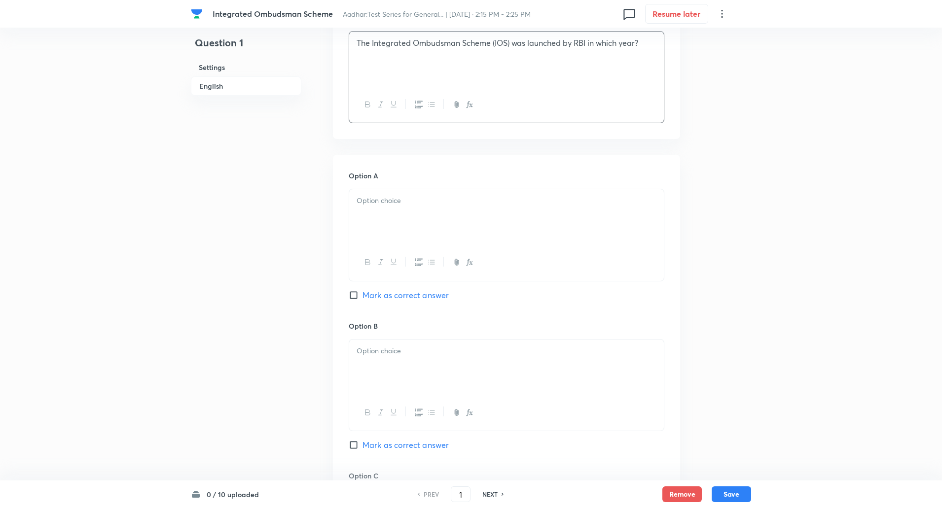
click at [392, 200] on p at bounding box center [506, 200] width 300 height 11
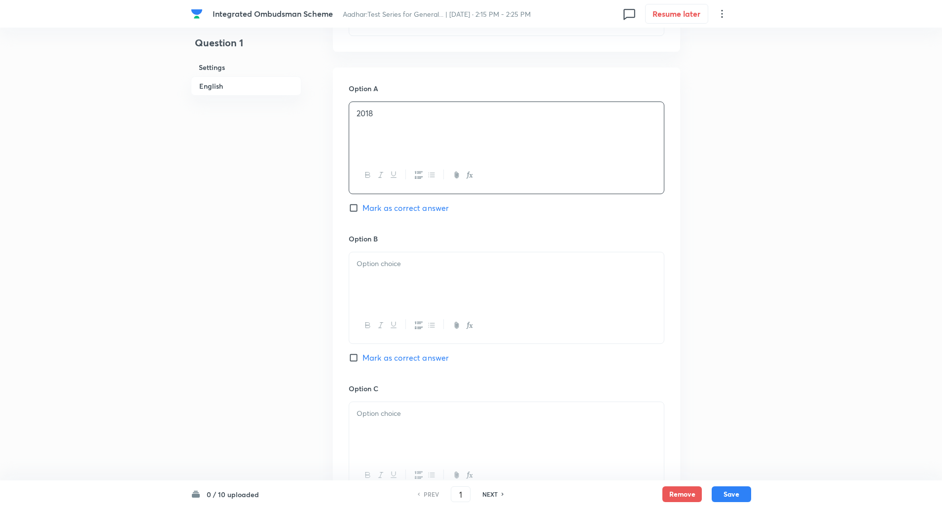
scroll to position [416, 0]
click at [388, 249] on div at bounding box center [506, 274] width 315 height 55
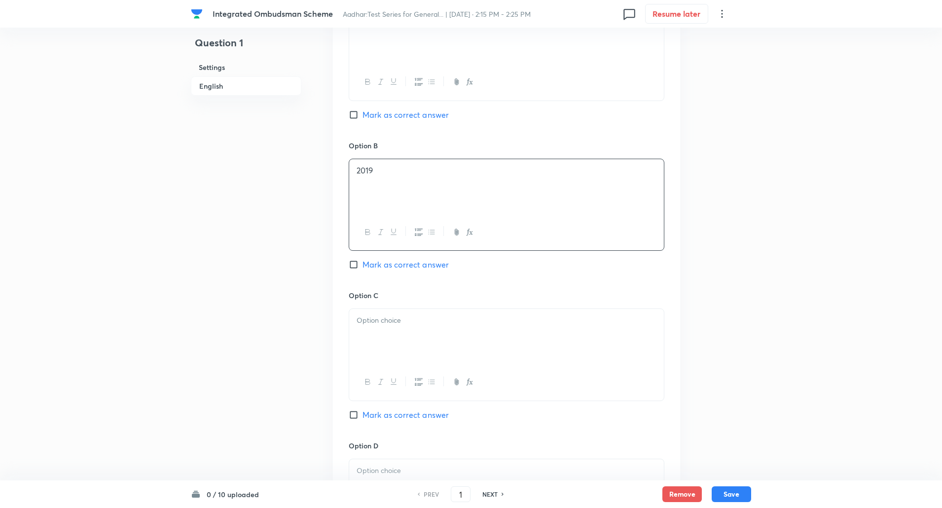
scroll to position [516, 0]
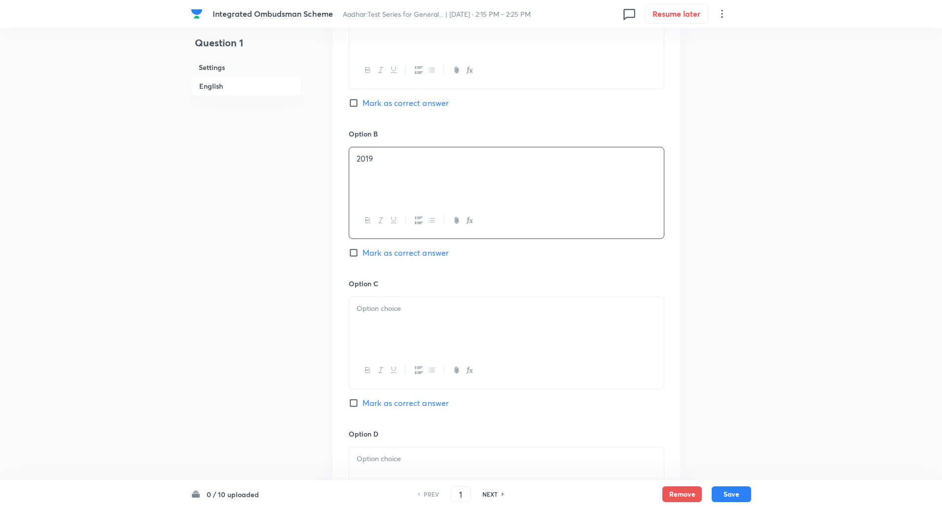
click at [383, 312] on p at bounding box center [506, 308] width 300 height 11
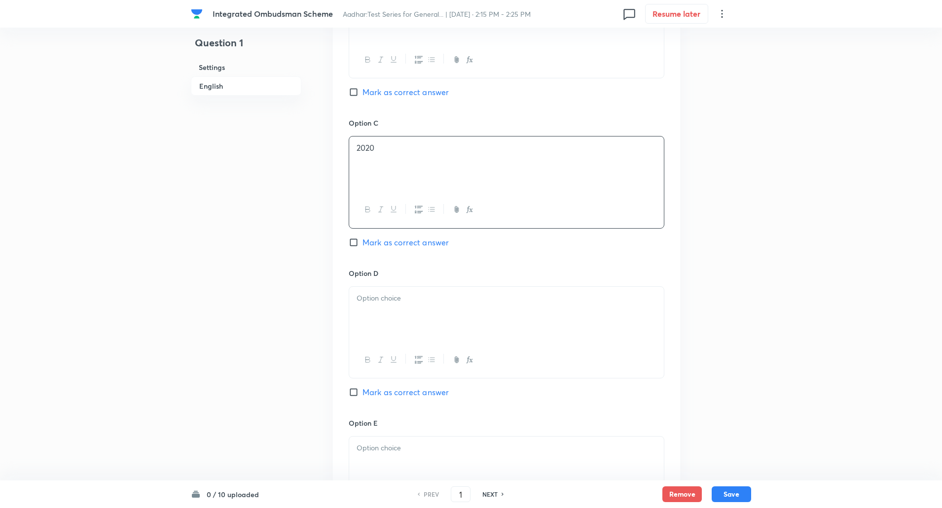
scroll to position [697, 0]
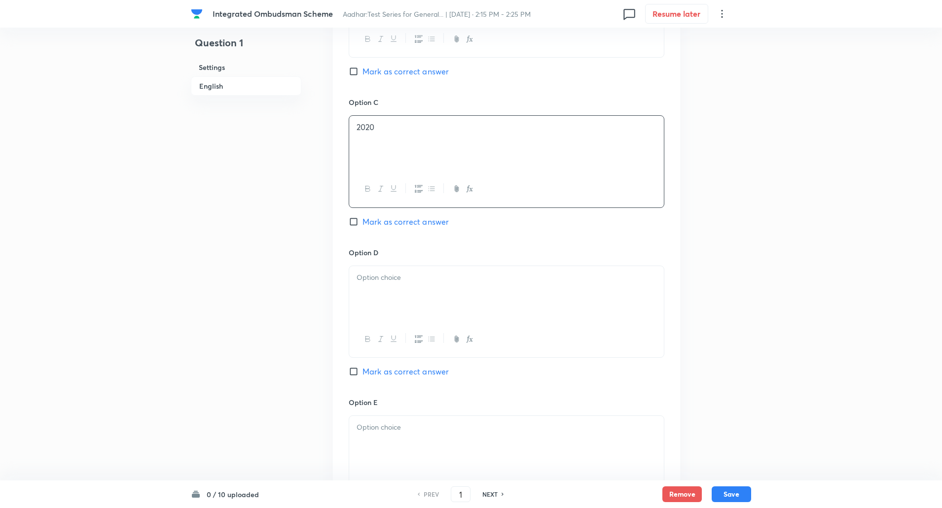
click at [353, 374] on input "Mark as correct answer" at bounding box center [356, 372] width 14 height 10
checkbox input "true"
click at [406, 310] on div at bounding box center [506, 293] width 315 height 55
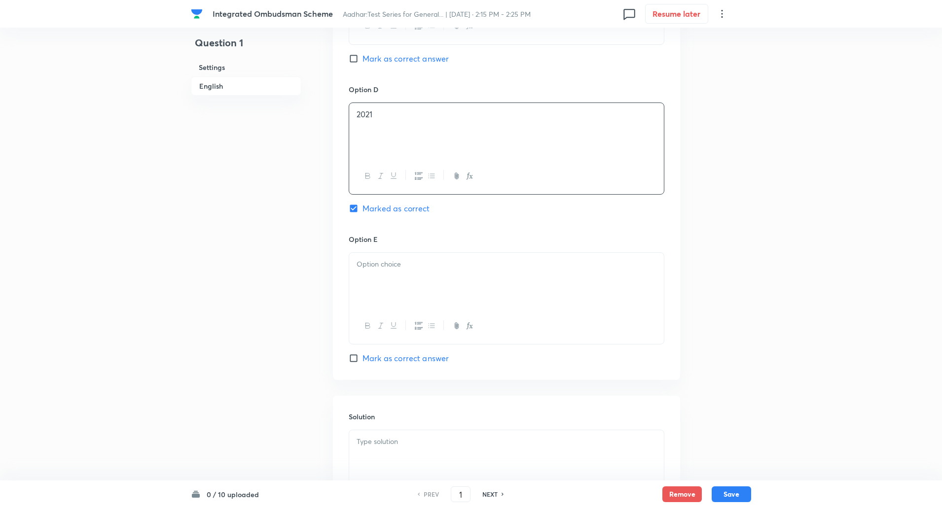
scroll to position [863, 0]
click at [394, 284] on div at bounding box center [506, 277] width 315 height 55
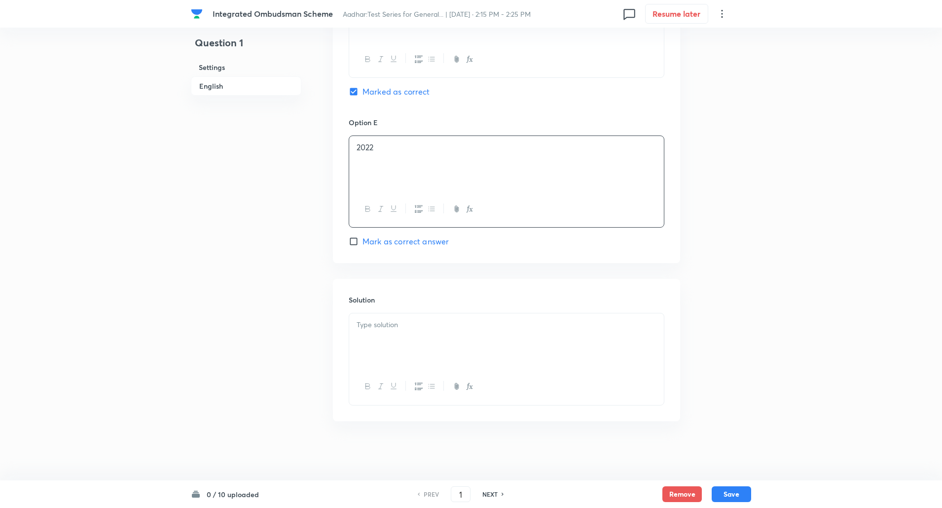
click at [393, 321] on p at bounding box center [506, 324] width 300 height 11
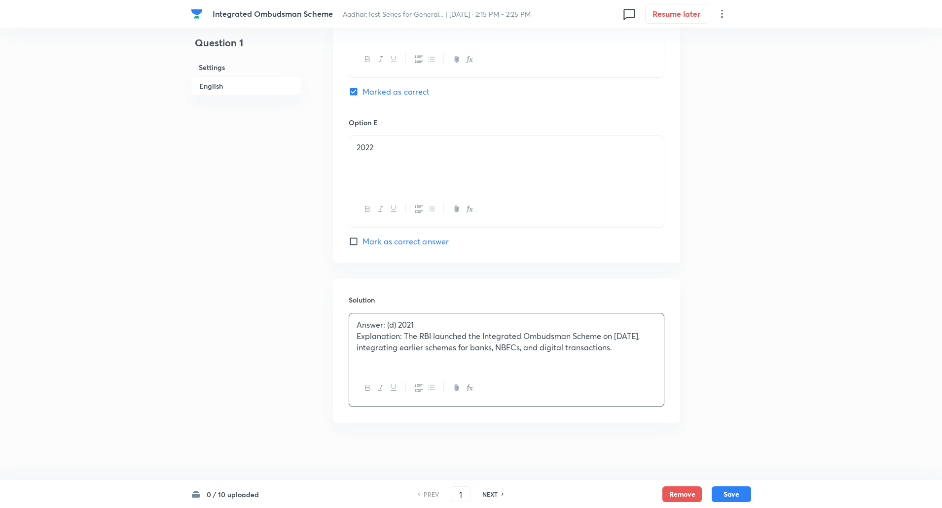
click at [404, 333] on p "Explanation: The RBI launched the Integrated Ombudsman Scheme on 12 November 20…" at bounding box center [506, 342] width 300 height 22
click at [739, 491] on button "Save" at bounding box center [730, 494] width 39 height 16
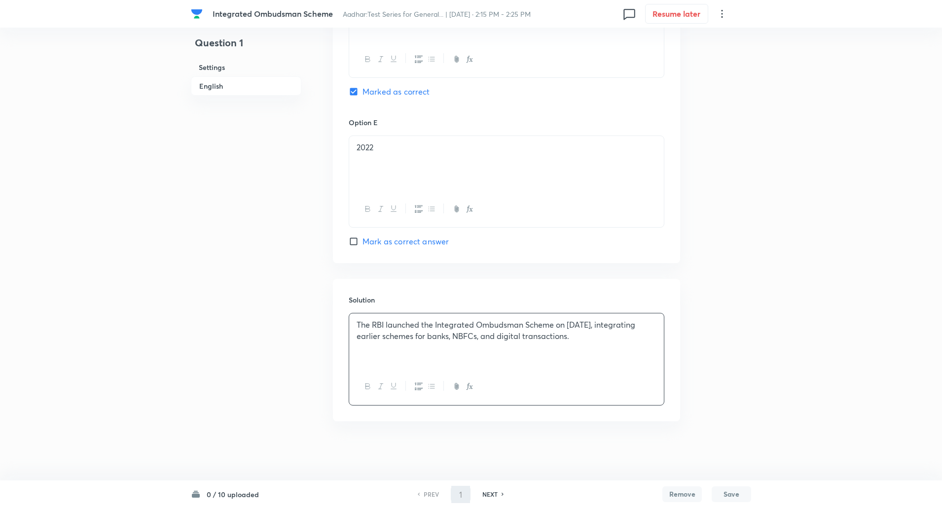
type input "2"
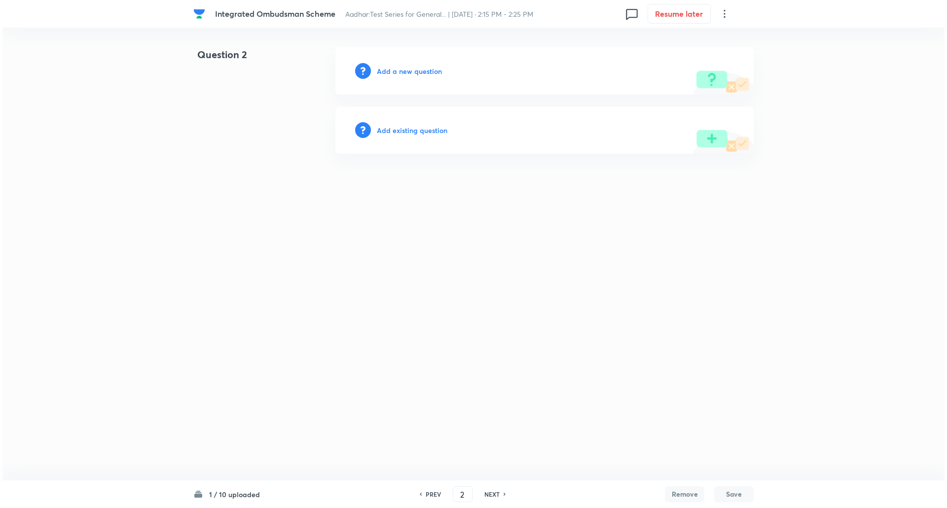
scroll to position [0, 0]
click at [407, 74] on h6 "Add a new question" at bounding box center [409, 71] width 65 height 10
click at [407, 74] on h6 "Choose a question type" at bounding box center [415, 71] width 76 height 10
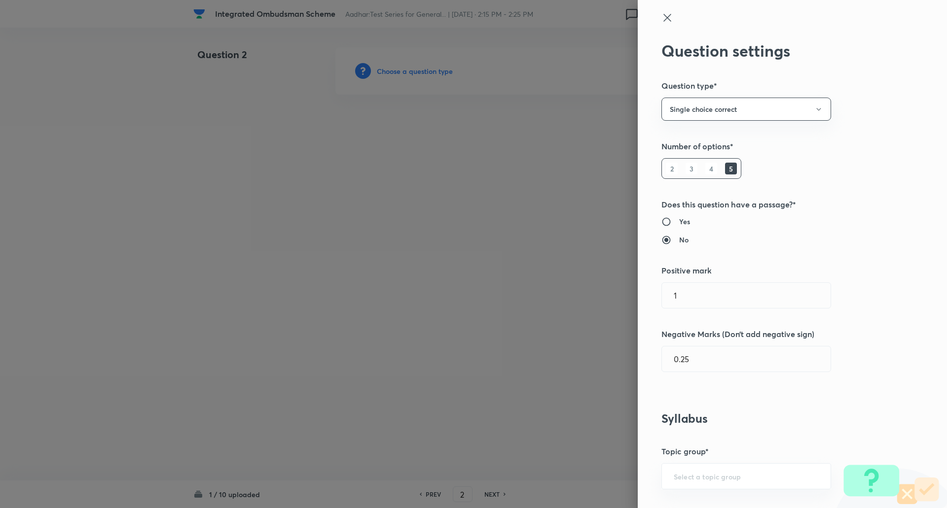
click at [407, 74] on div at bounding box center [473, 254] width 947 height 508
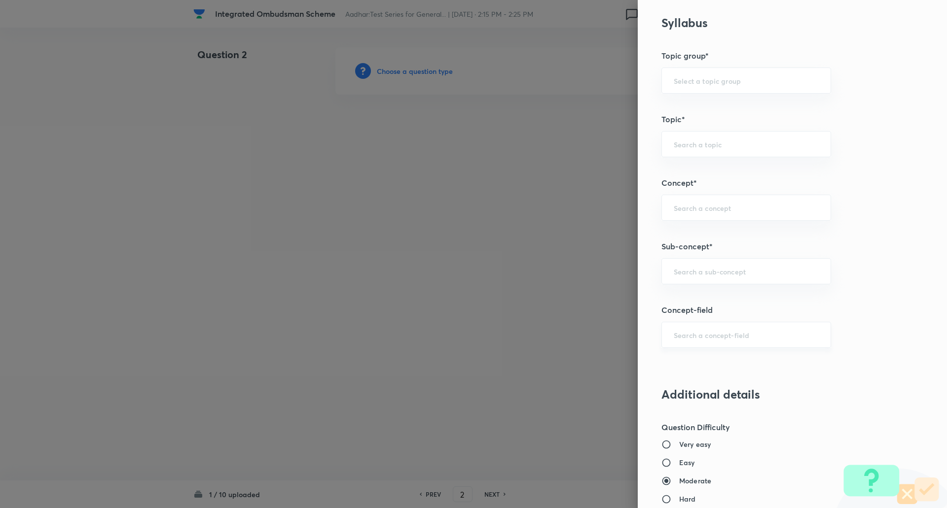
scroll to position [431, 0]
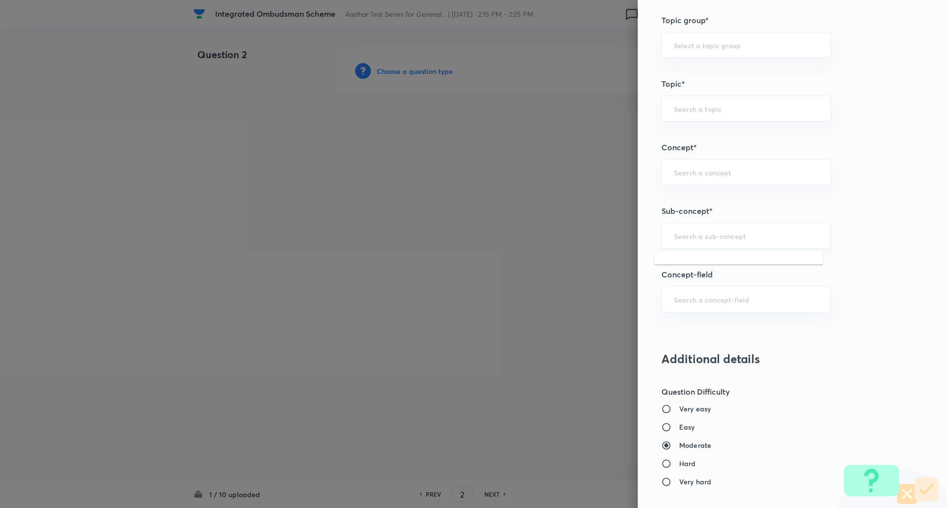
click at [700, 238] on input "text" at bounding box center [745, 235] width 145 height 9
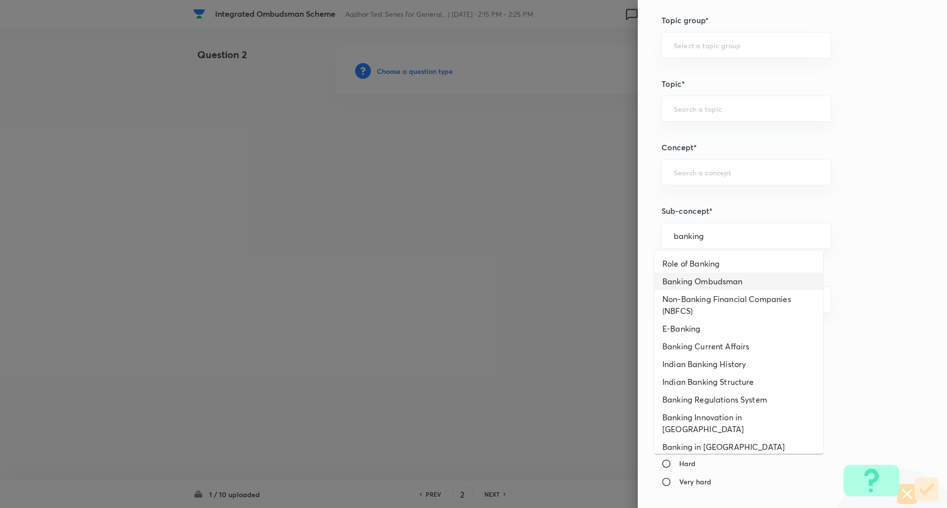
click at [709, 283] on li "Banking Ombudsman" at bounding box center [738, 282] width 169 height 18
type input "Banking Ombudsman"
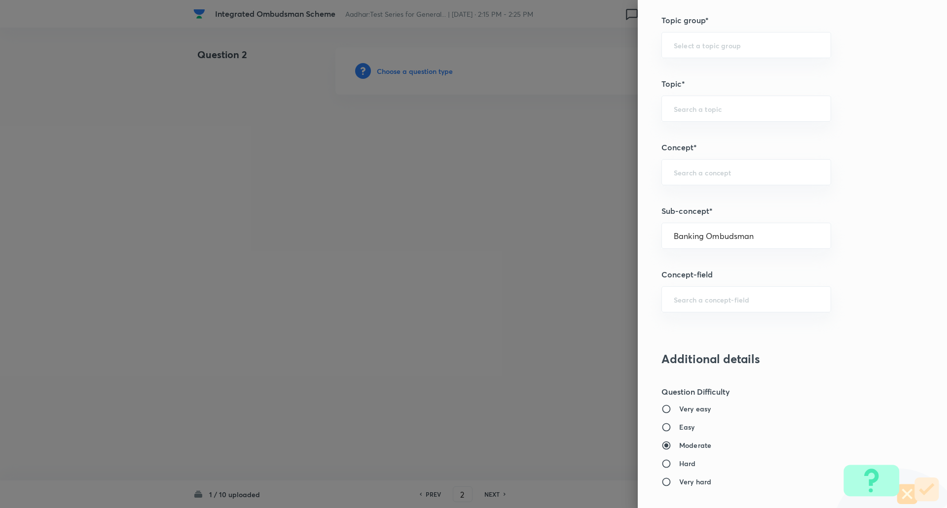
type input "Awareness"
type input "Banking Awareness"
type input "Credit and Monetary Policy"
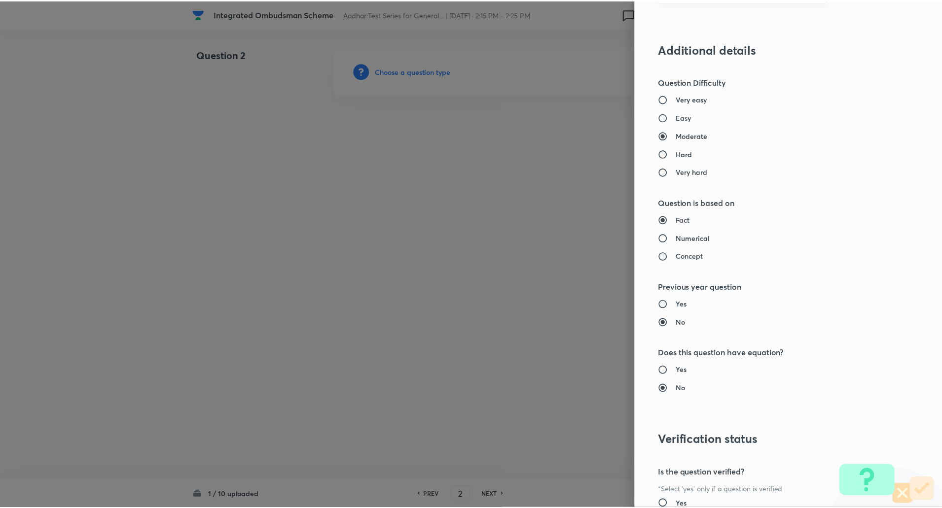
scroll to position [836, 0]
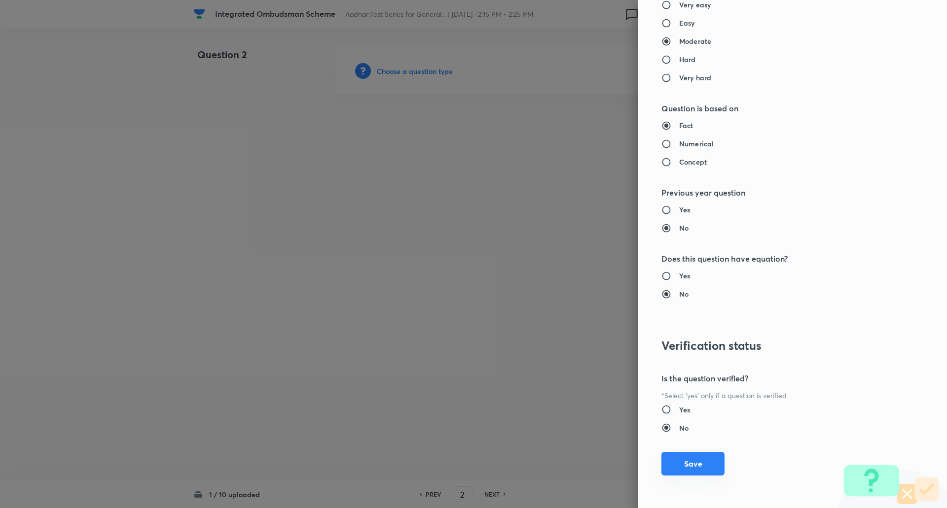
click at [702, 464] on button "Save" at bounding box center [692, 464] width 63 height 24
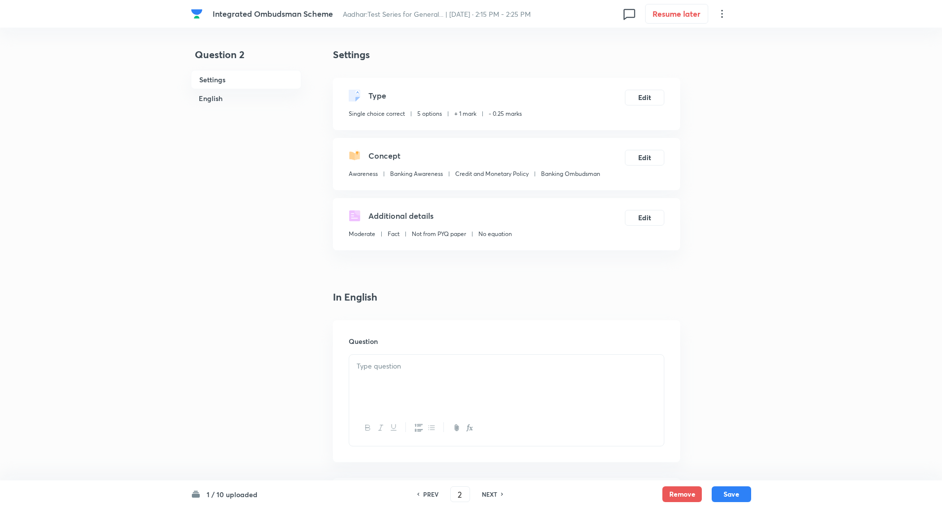
scroll to position [119, 0]
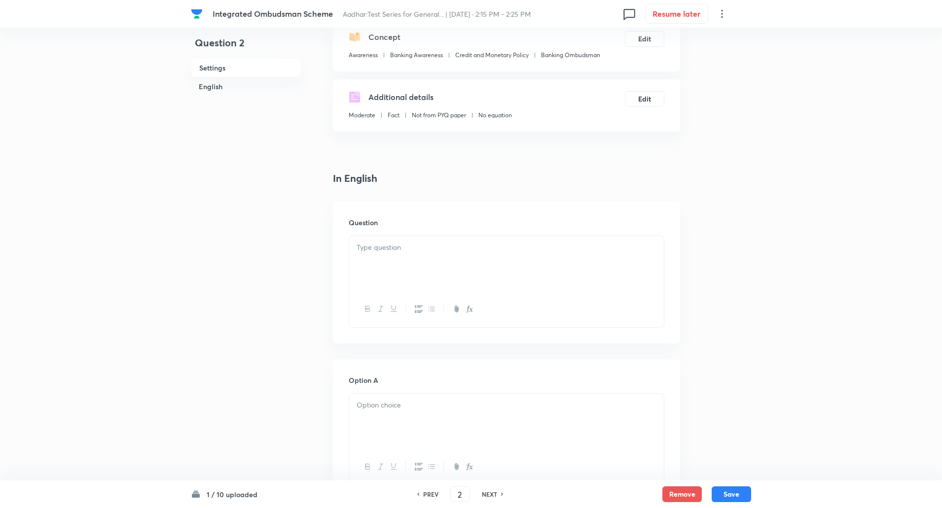
click at [392, 260] on div at bounding box center [506, 263] width 315 height 55
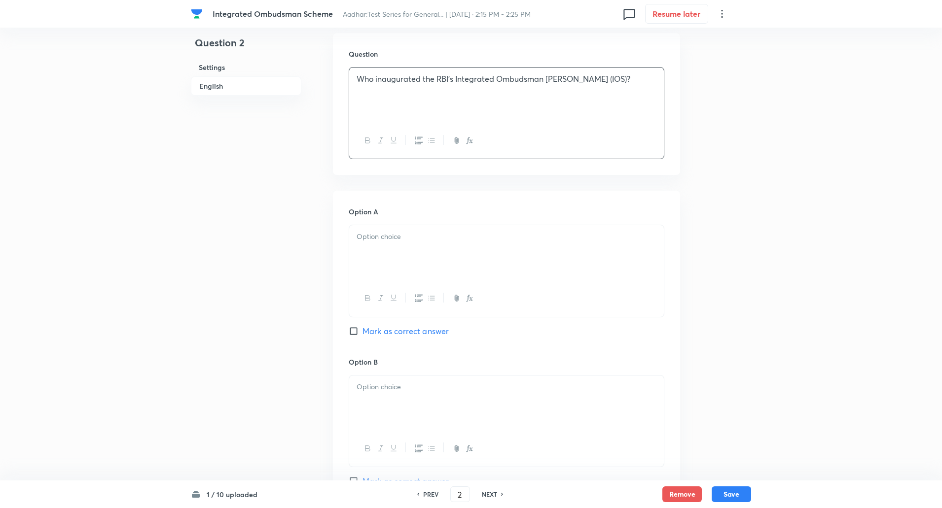
scroll to position [289, 0]
click at [381, 266] on div at bounding box center [506, 251] width 315 height 55
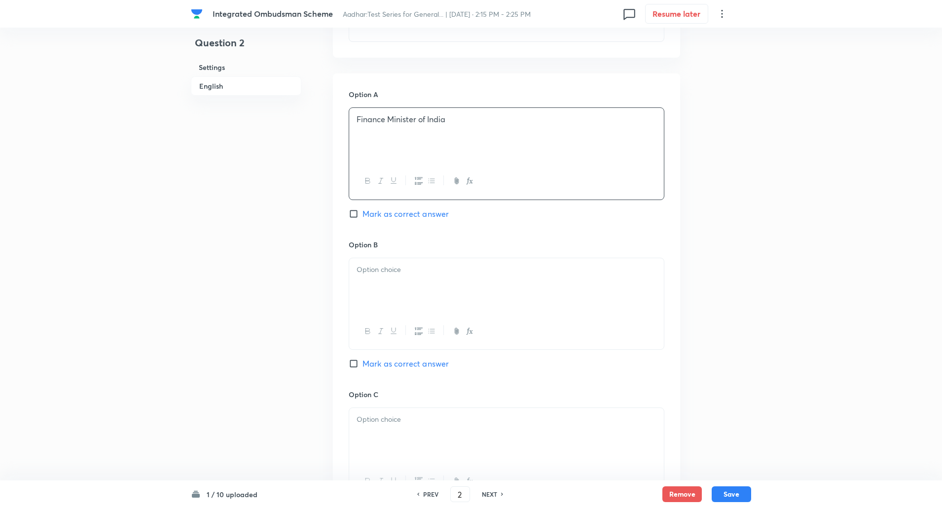
scroll to position [405, 0]
click at [377, 264] on p at bounding box center [506, 269] width 300 height 11
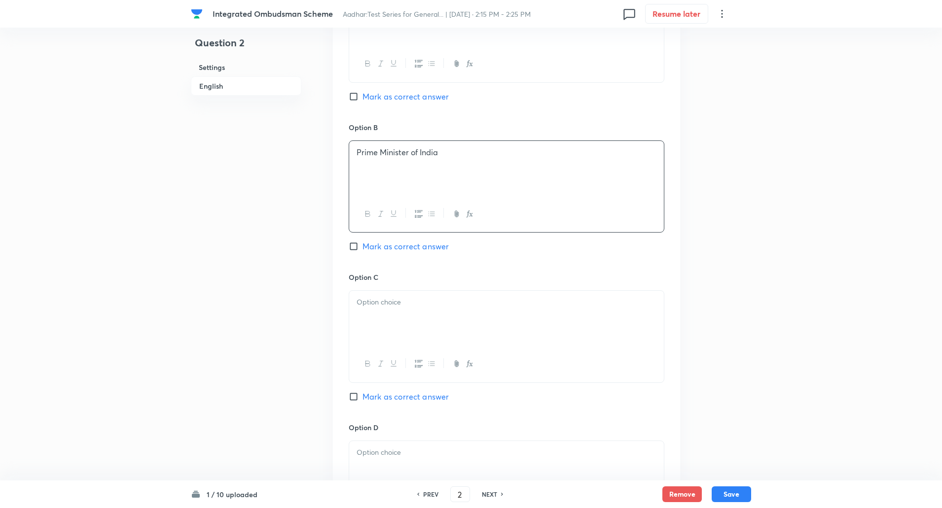
scroll to position [560, 0]
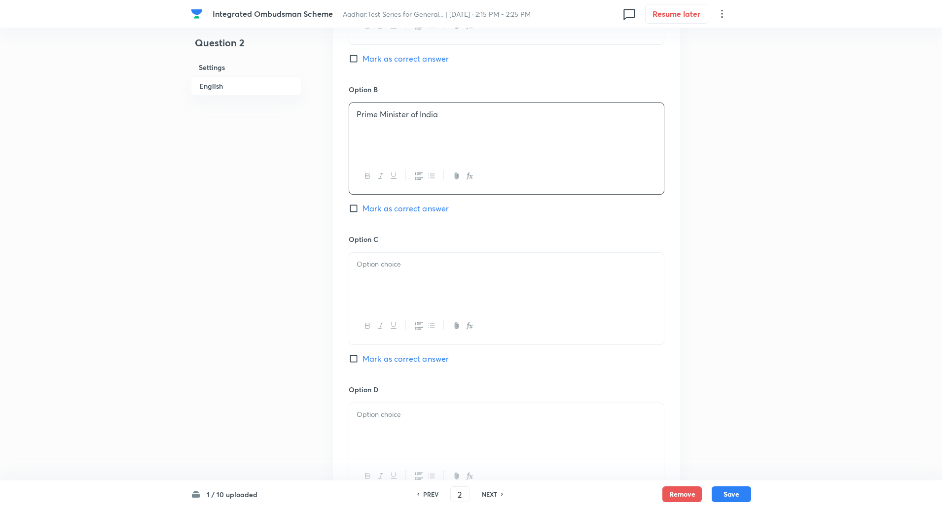
click at [375, 271] on div at bounding box center [506, 280] width 315 height 55
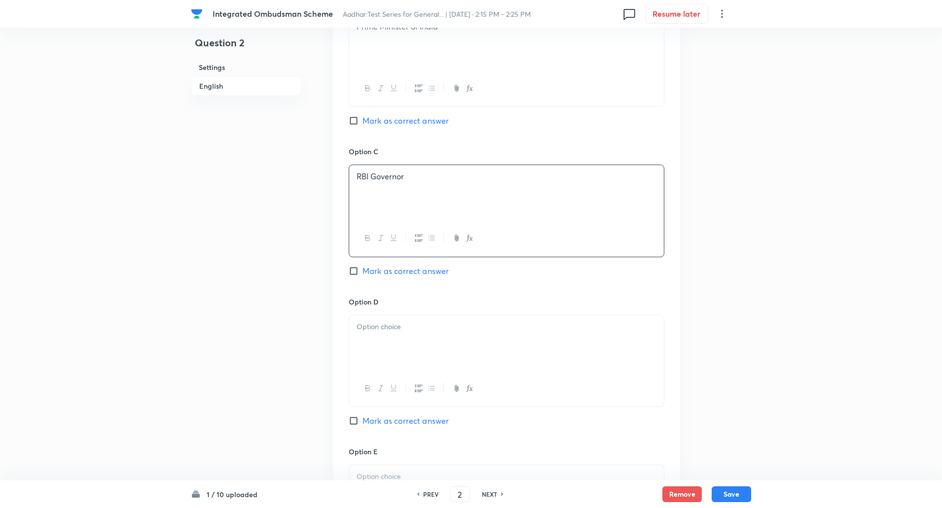
scroll to position [701, 0]
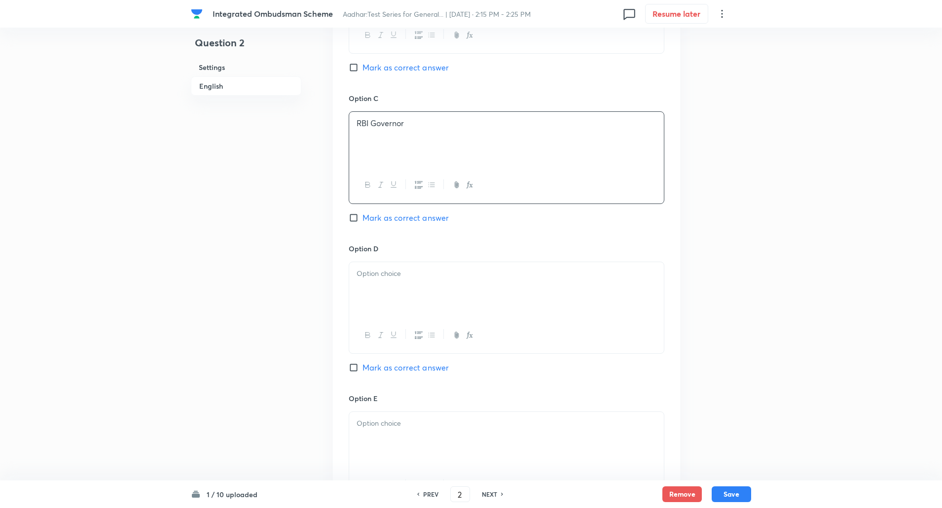
click at [371, 264] on div at bounding box center [506, 289] width 315 height 55
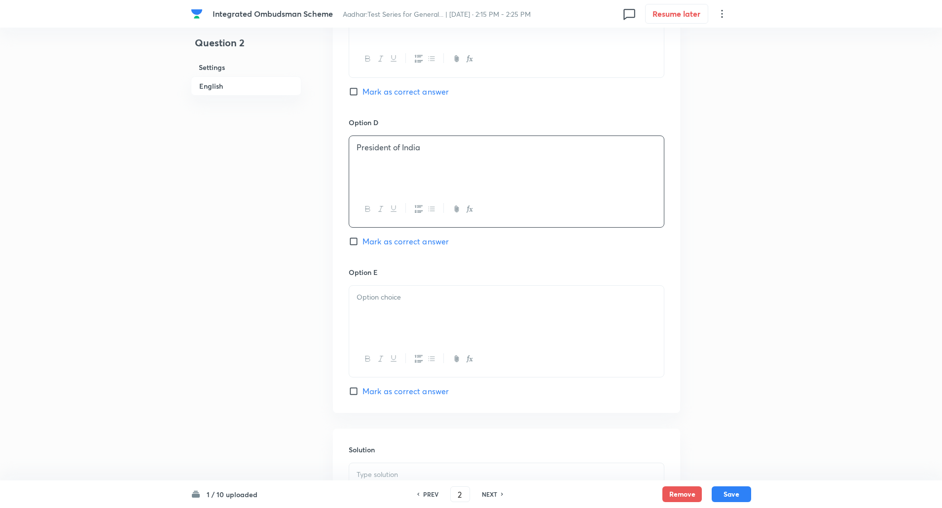
scroll to position [831, 0]
click at [371, 303] on div at bounding box center [506, 309] width 315 height 55
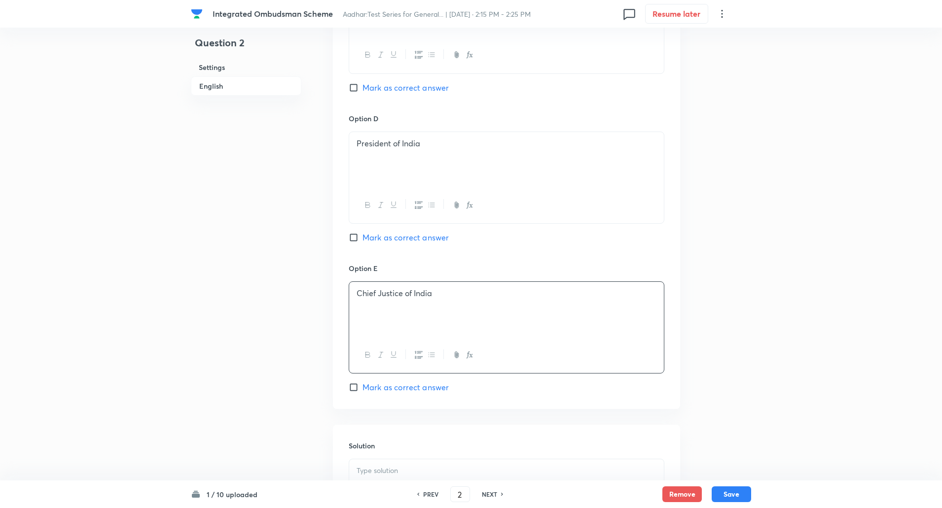
scroll to position [977, 0]
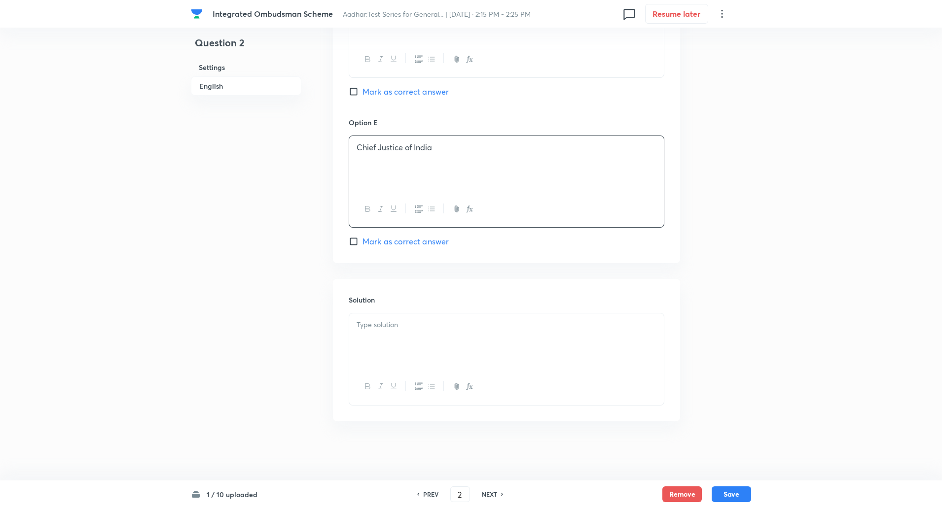
click at [379, 357] on div at bounding box center [506, 341] width 315 height 55
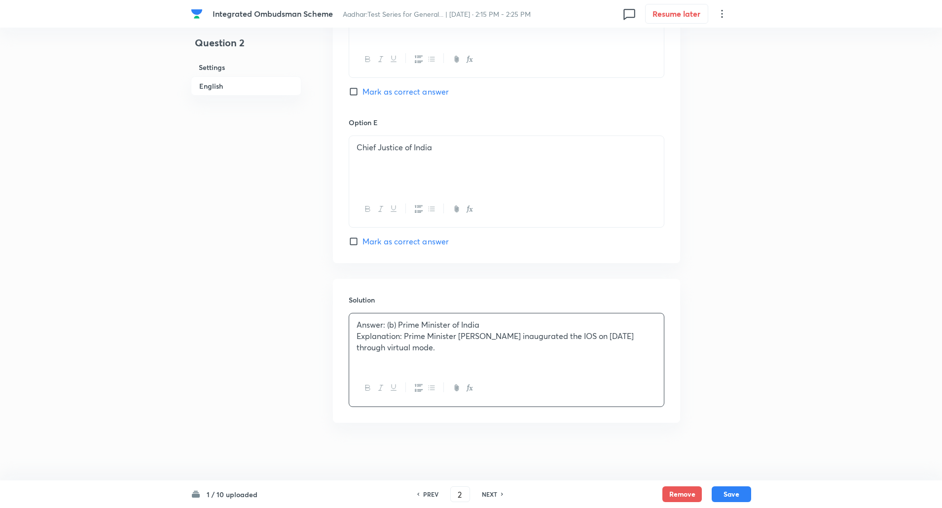
click at [404, 338] on p "Explanation: Prime Minister Narendra Modi inaugurated the IOS on 12 November 20…" at bounding box center [506, 342] width 300 height 22
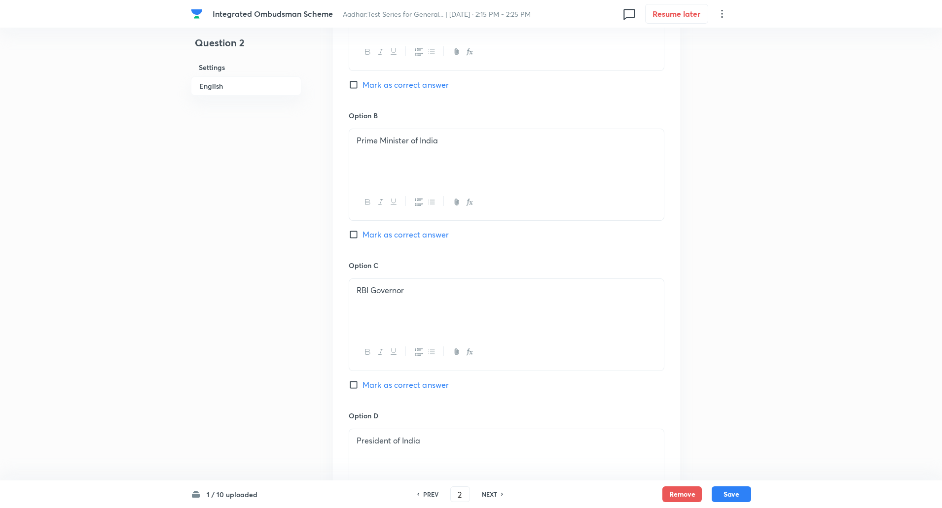
scroll to position [534, 0]
click at [354, 237] on input "Mark as correct answer" at bounding box center [356, 234] width 14 height 10
checkbox input "true"
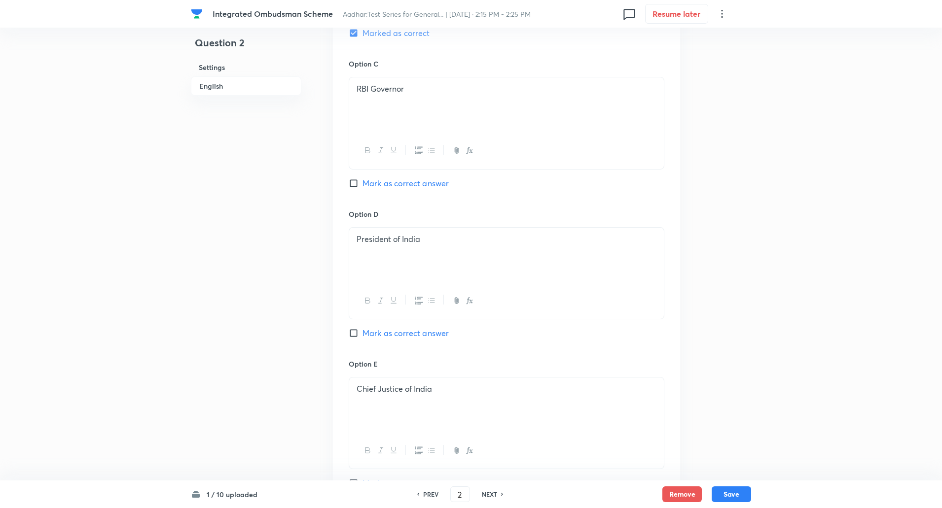
scroll to position [977, 0]
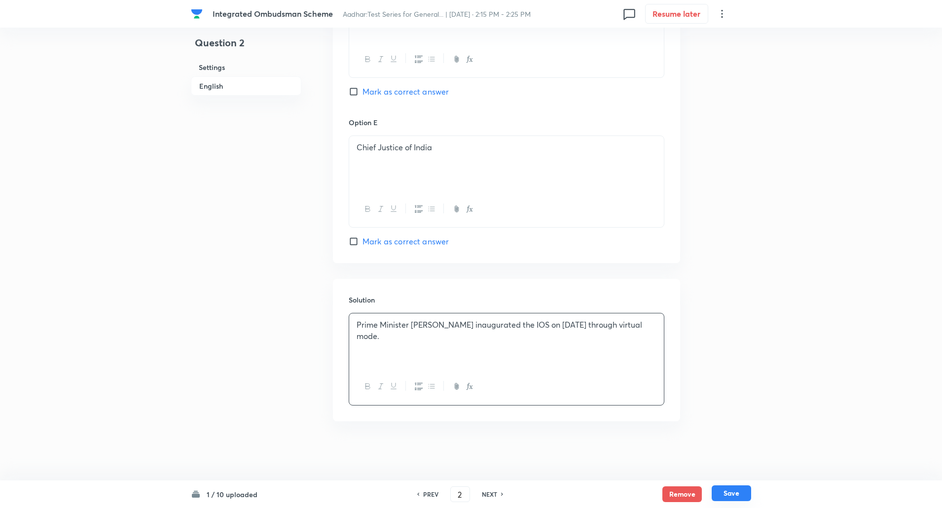
click at [744, 496] on button "Save" at bounding box center [730, 494] width 39 height 16
type input "3"
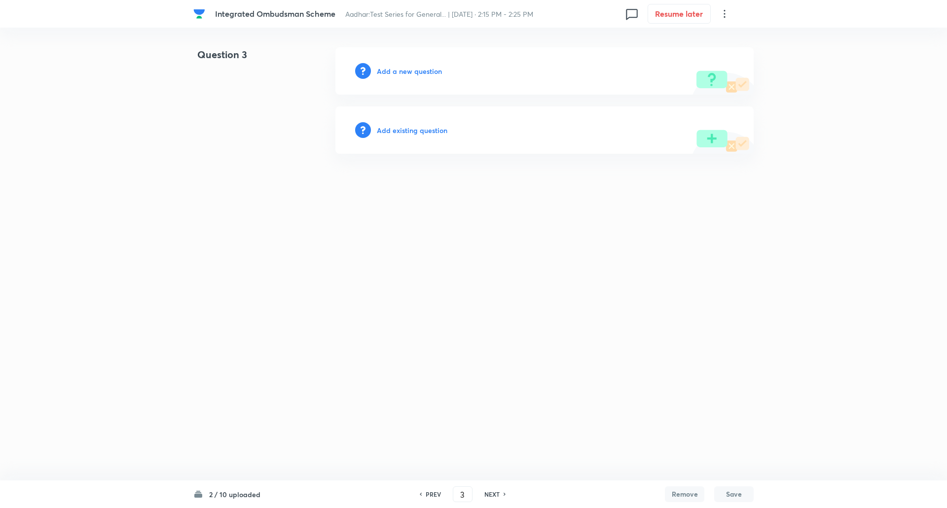
click at [424, 75] on h6 "Add a new question" at bounding box center [409, 71] width 65 height 10
click at [424, 75] on h6 "Choose a question type" at bounding box center [415, 71] width 76 height 10
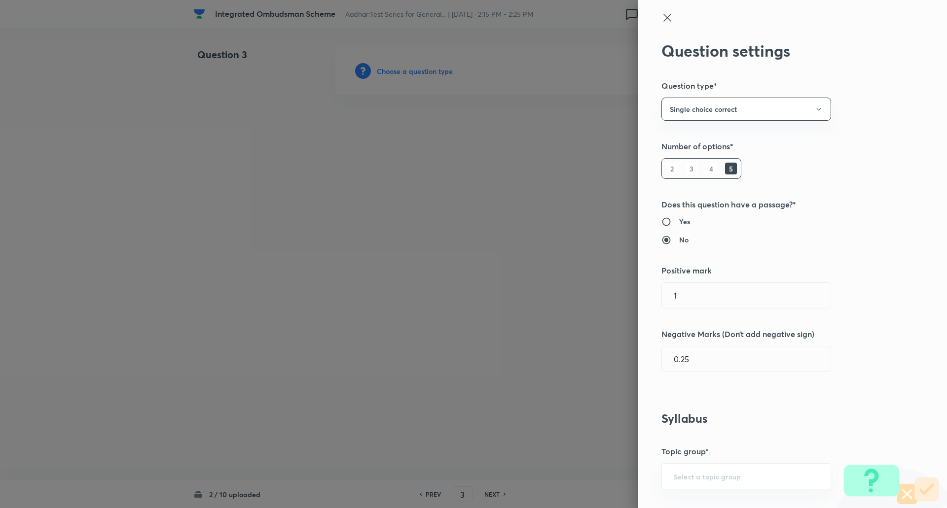
click at [424, 75] on div at bounding box center [473, 254] width 947 height 508
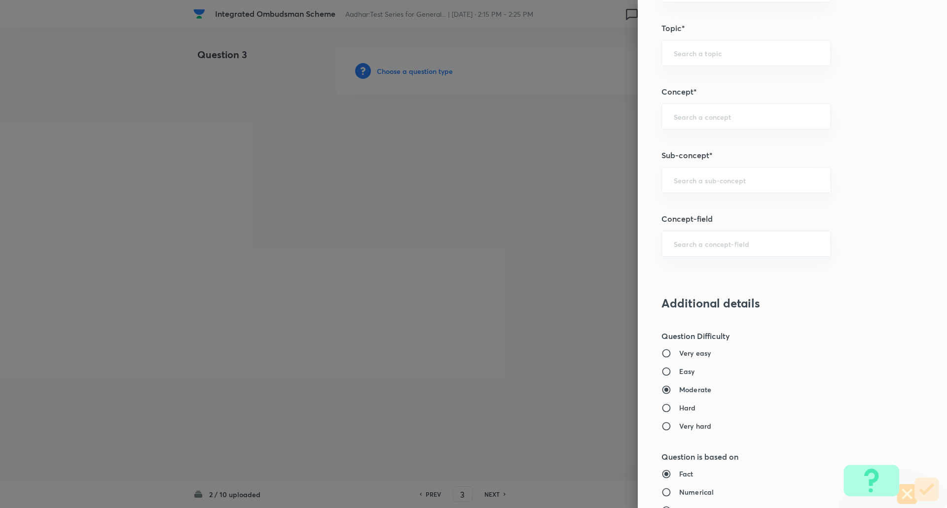
scroll to position [483, 0]
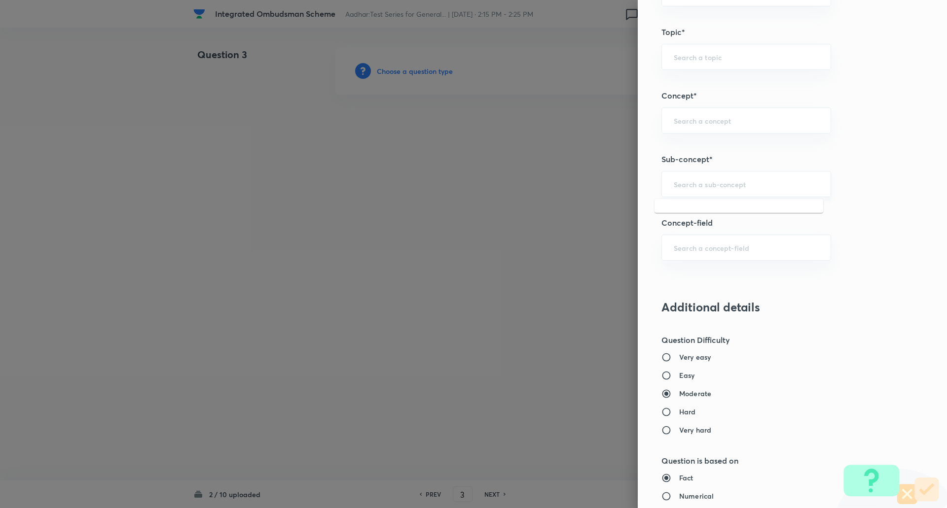
click at [692, 181] on input "text" at bounding box center [745, 183] width 145 height 9
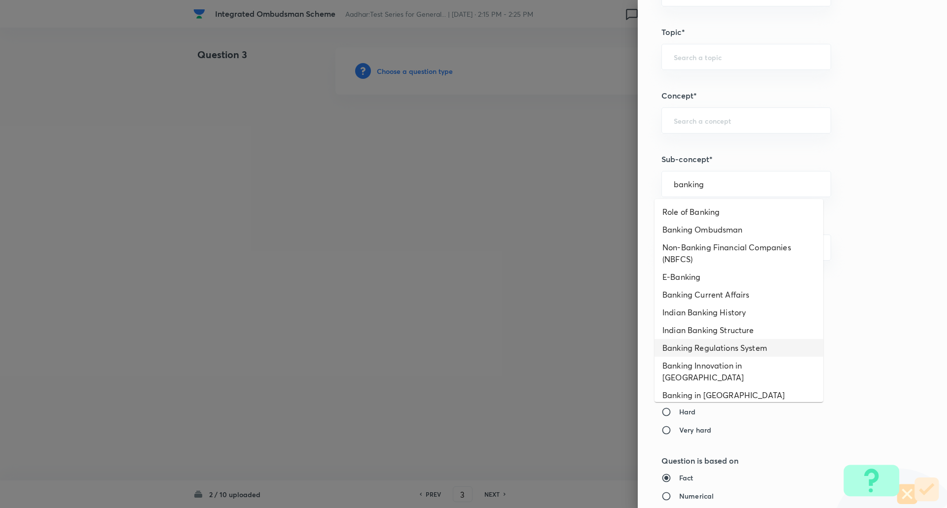
scroll to position [12, 0]
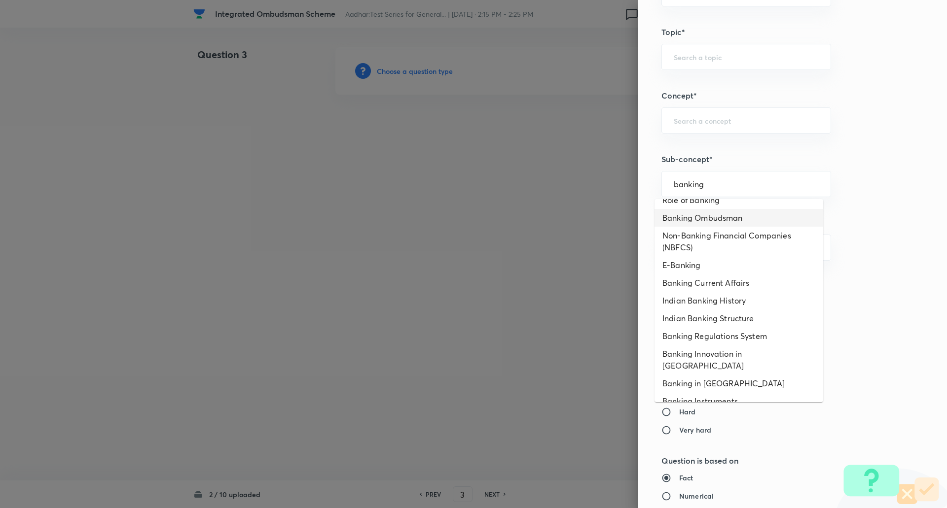
click at [716, 219] on li "Banking Ombudsman" at bounding box center [738, 218] width 169 height 18
type input "Banking Ombudsman"
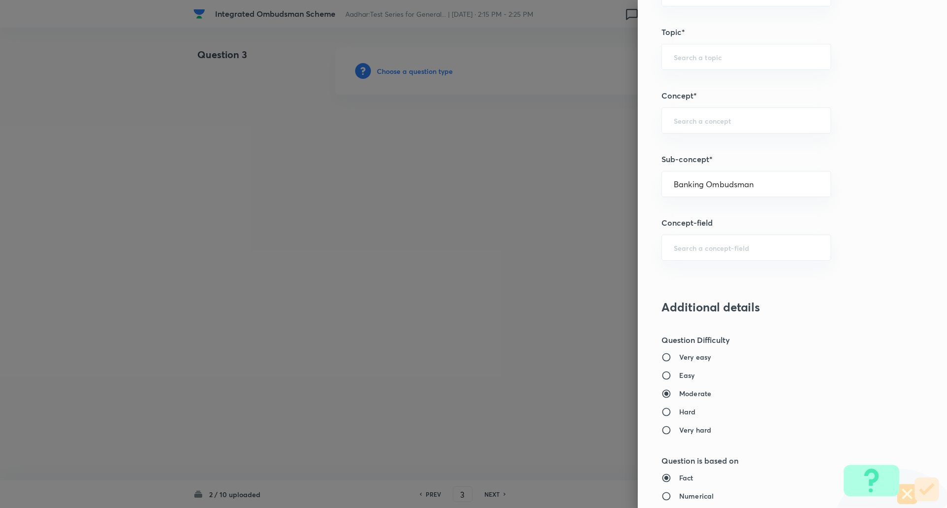
type input "Awareness"
type input "Banking Awareness"
type input "Credit and Monetary Policy"
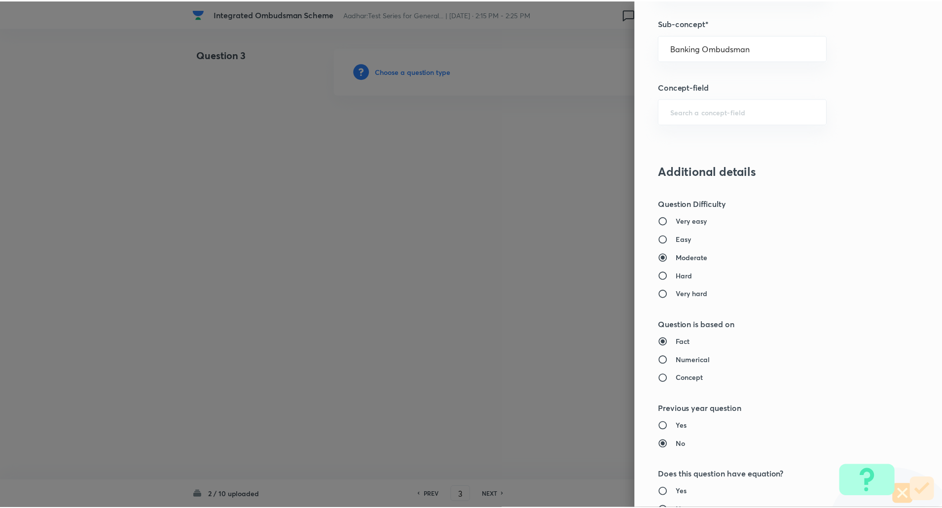
scroll to position [836, 0]
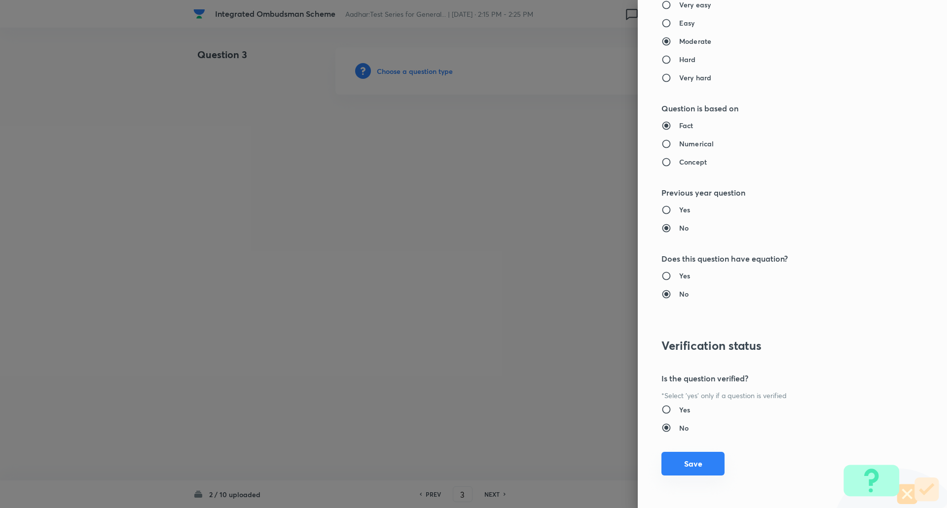
click at [685, 467] on button "Save" at bounding box center [692, 464] width 63 height 24
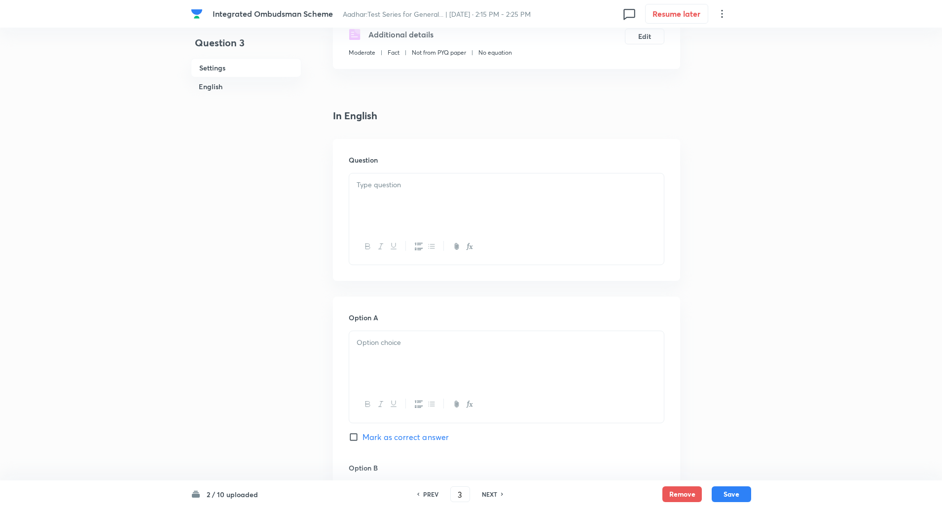
scroll to position [186, 0]
click at [395, 209] on div at bounding box center [506, 196] width 315 height 55
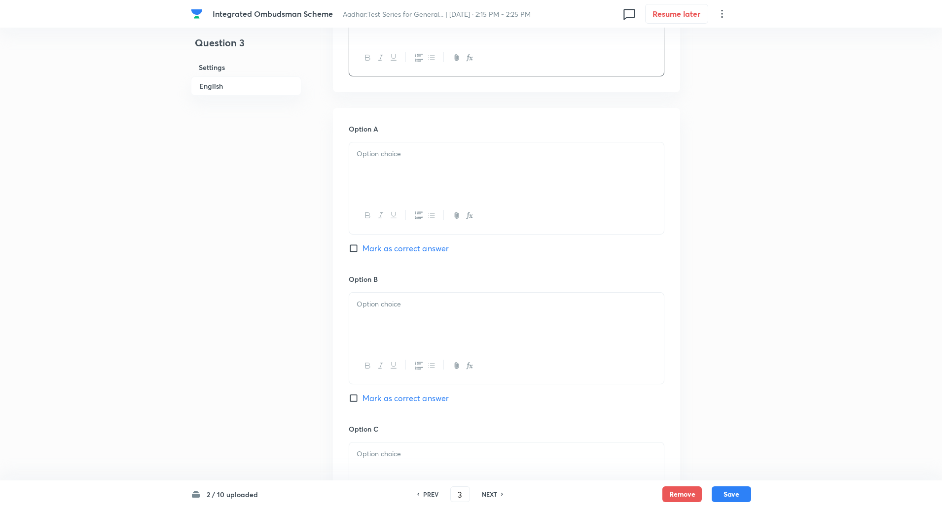
scroll to position [376, 0]
click at [388, 167] on div at bounding box center [506, 164] width 315 height 55
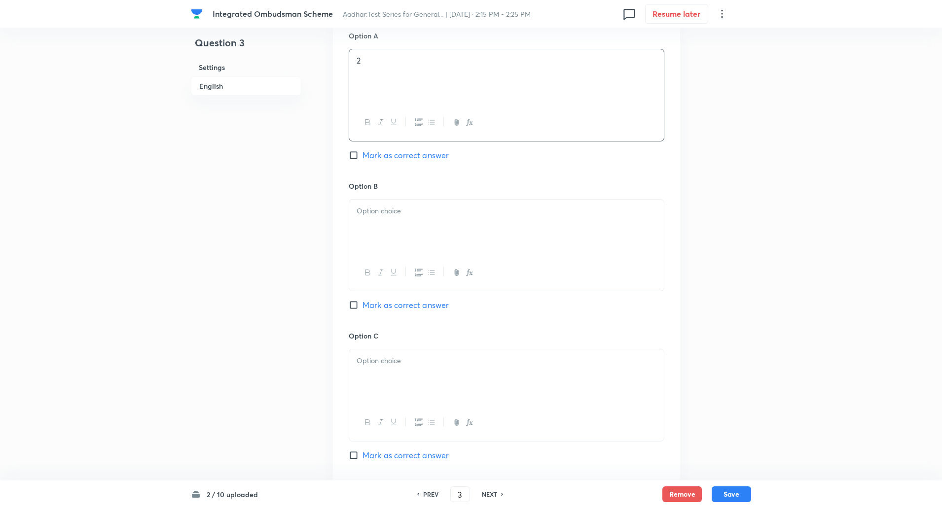
scroll to position [464, 0]
click at [393, 209] on p at bounding box center [506, 210] width 300 height 11
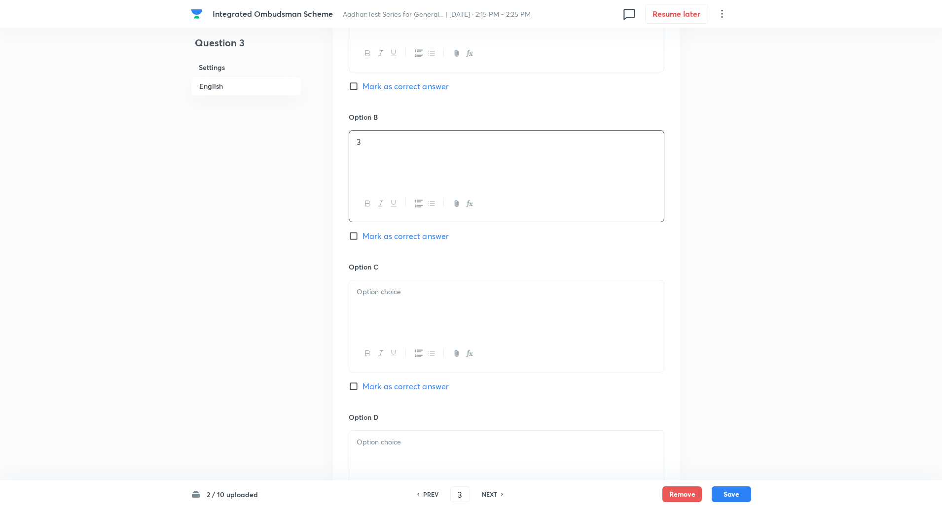
scroll to position [533, 0]
click at [352, 242] on div "Option B 3 Mark as correct answer" at bounding box center [507, 186] width 316 height 150
click at [353, 240] on input "Mark as correct answer" at bounding box center [356, 236] width 14 height 10
checkbox input "true"
click at [373, 304] on div at bounding box center [506, 307] width 315 height 55
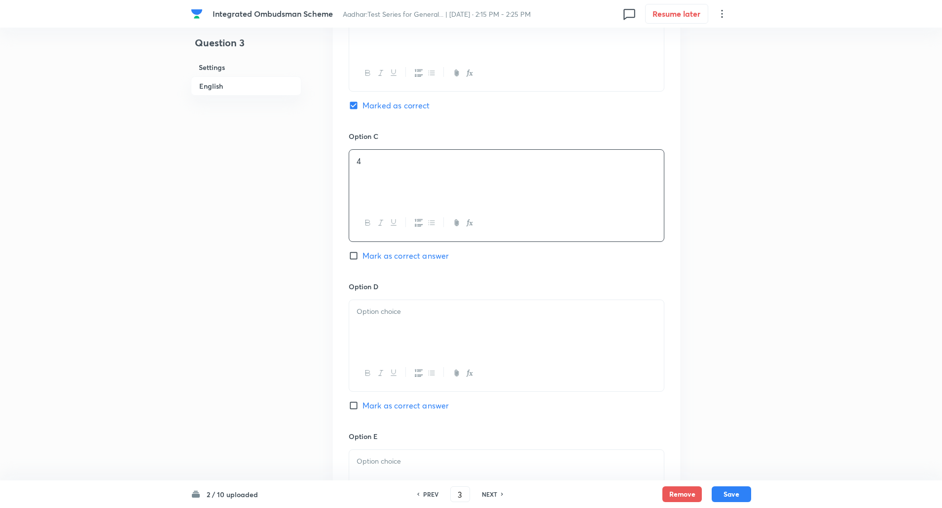
scroll to position [666, 0]
click at [374, 315] on div at bounding box center [506, 324] width 315 height 55
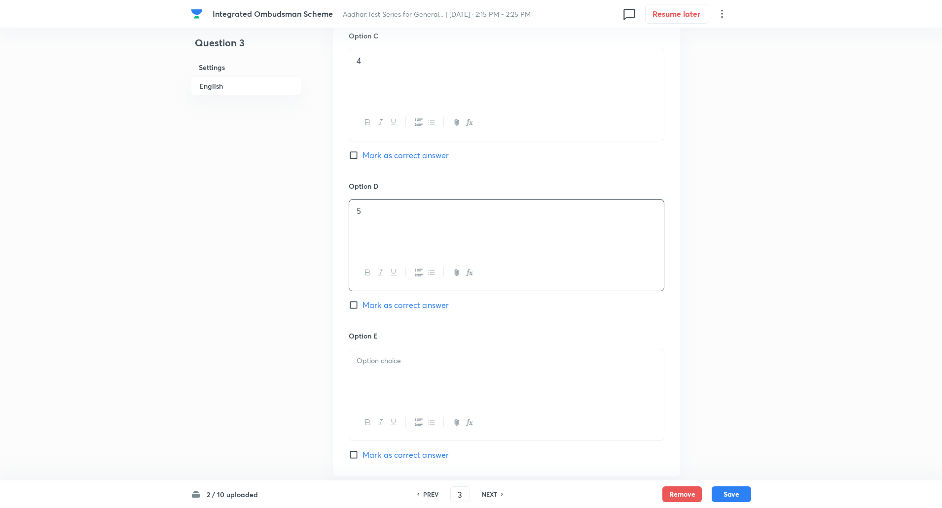
scroll to position [768, 0]
click at [386, 389] on div at bounding box center [506, 372] width 315 height 55
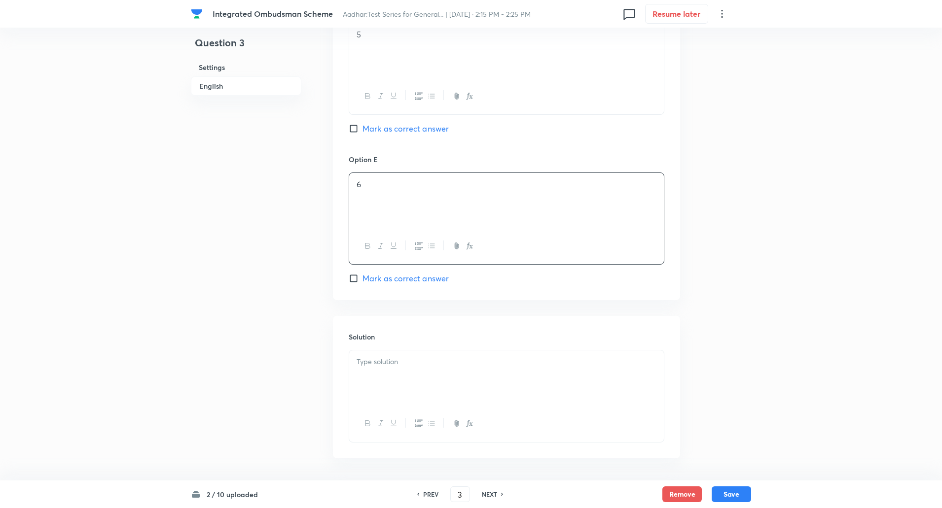
scroll to position [942, 0]
click at [387, 399] on div at bounding box center [506, 376] width 315 height 55
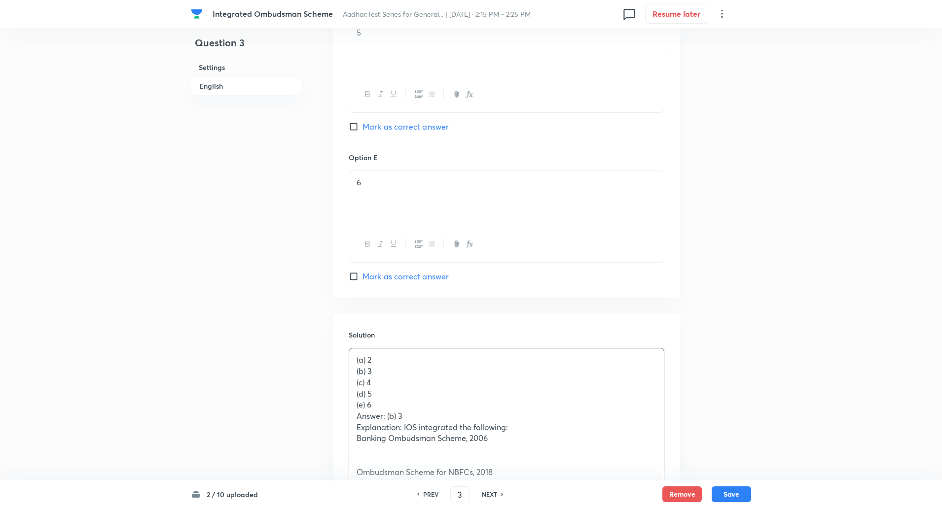
click at [408, 415] on p "Answer: (b) 3" at bounding box center [506, 416] width 300 height 11
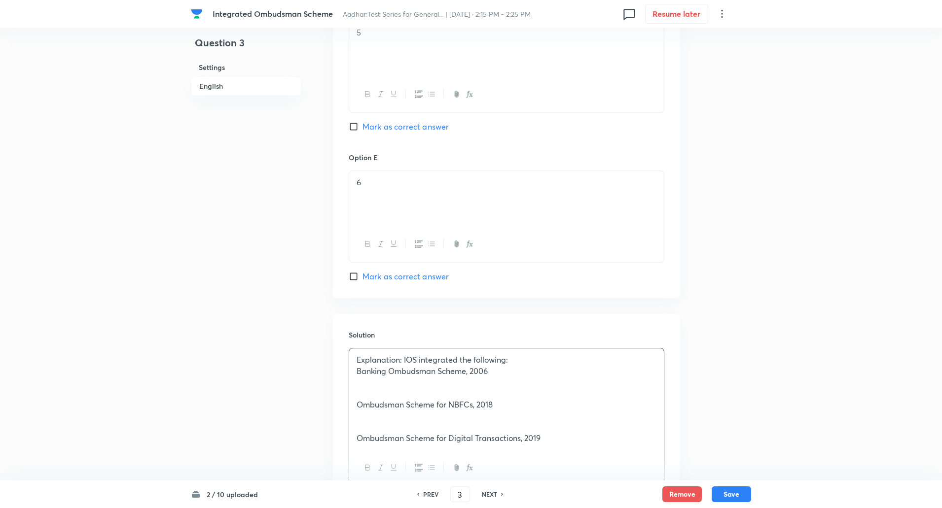
click at [404, 359] on p "Explanation: IOS integrated the following:" at bounding box center [506, 359] width 300 height 11
click at [369, 395] on p at bounding box center [506, 394] width 300 height 11
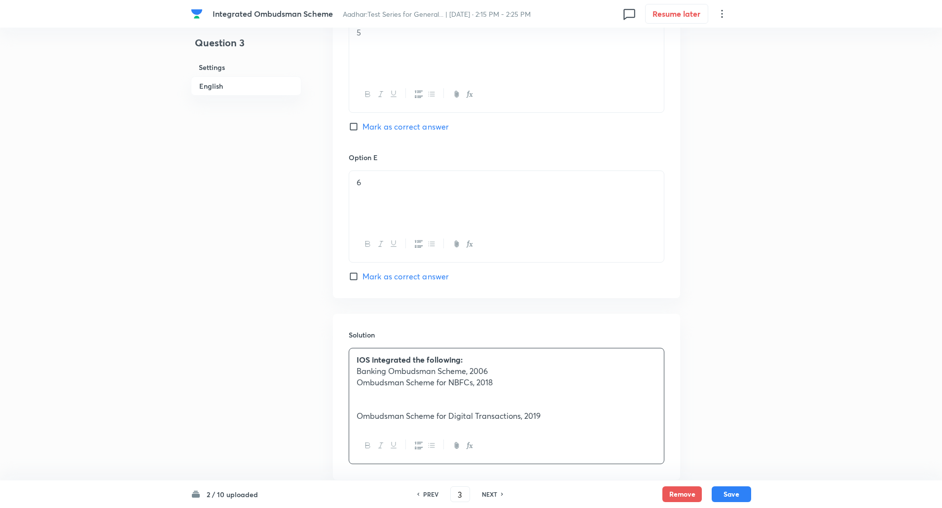
click at [373, 408] on p at bounding box center [506, 404] width 300 height 11
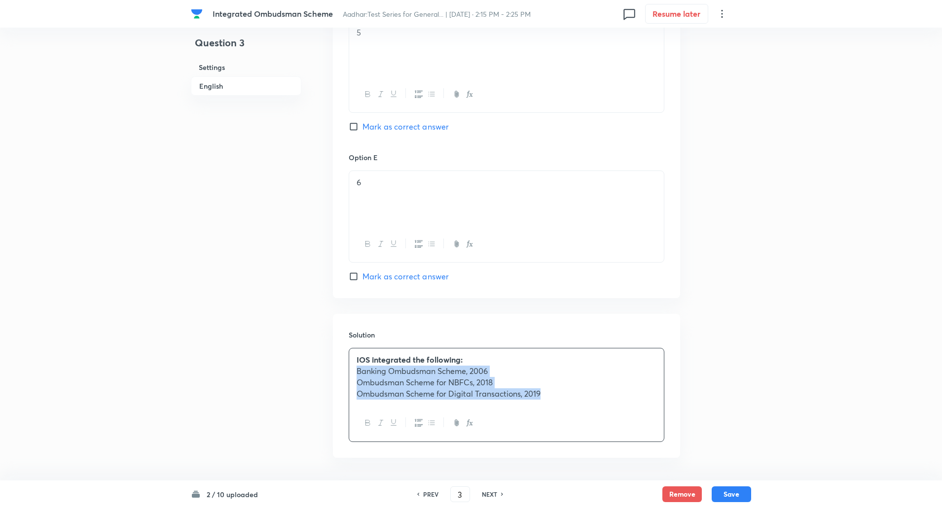
drag, startPoint x: 354, startPoint y: 372, endPoint x: 571, endPoint y: 401, distance: 218.9
click at [571, 401] on div "IOS integrated the following: Banking Ombudsman Scheme, 2006 Ombudsman Scheme f…" at bounding box center [506, 377] width 315 height 57
click at [429, 424] on icon "button" at bounding box center [431, 423] width 8 height 8
click at [560, 371] on li "Banking Ombudsman Scheme, 2006" at bounding box center [516, 371] width 280 height 11
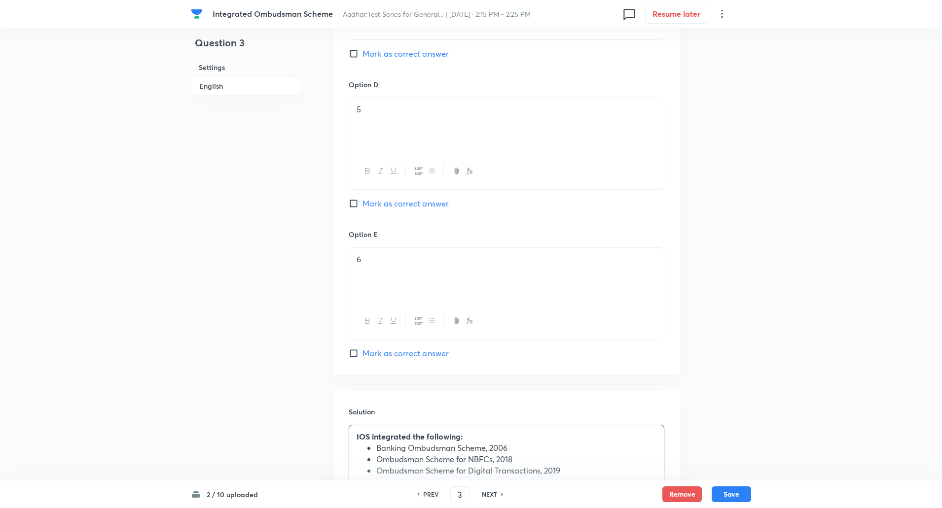
scroll to position [979, 0]
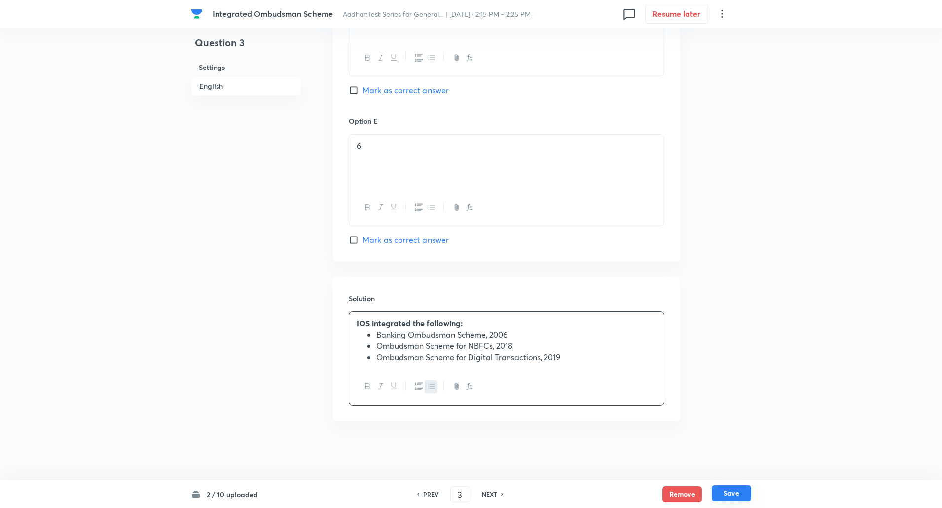
click at [738, 493] on button "Save" at bounding box center [730, 494] width 39 height 16
type input "4"
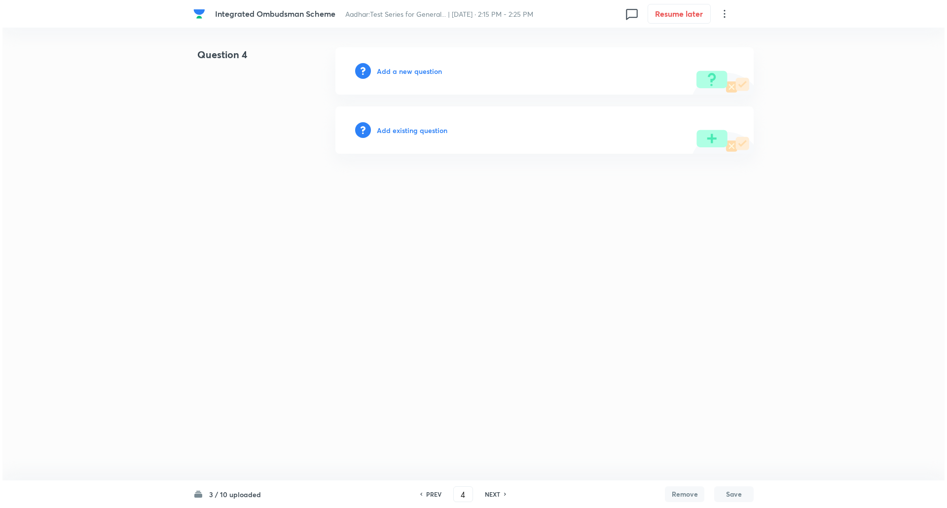
scroll to position [0, 0]
click at [417, 74] on h6 "Add a new question" at bounding box center [409, 71] width 65 height 10
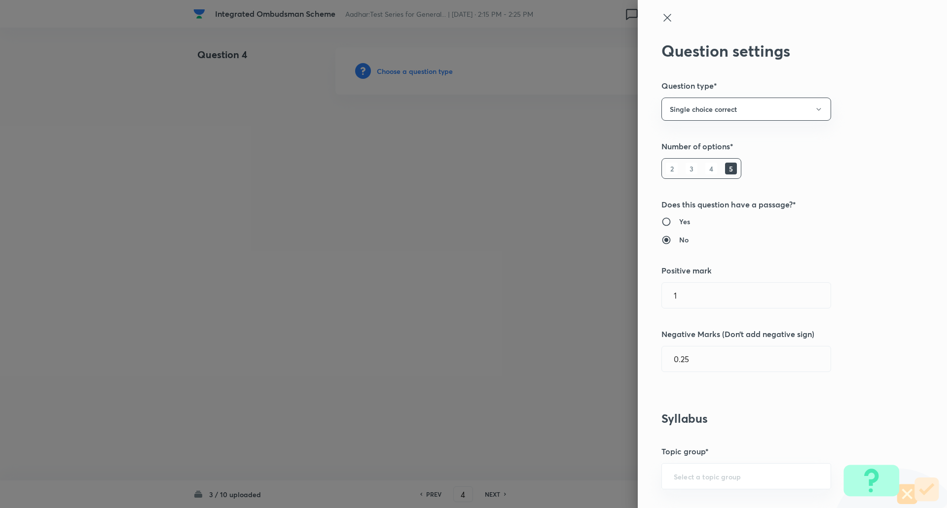
click at [417, 74] on div at bounding box center [473, 254] width 947 height 508
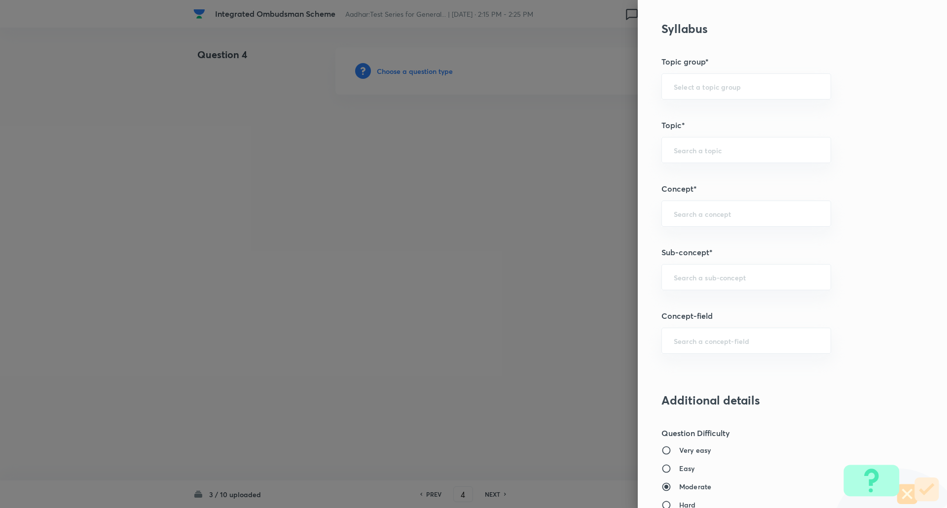
scroll to position [429, 0]
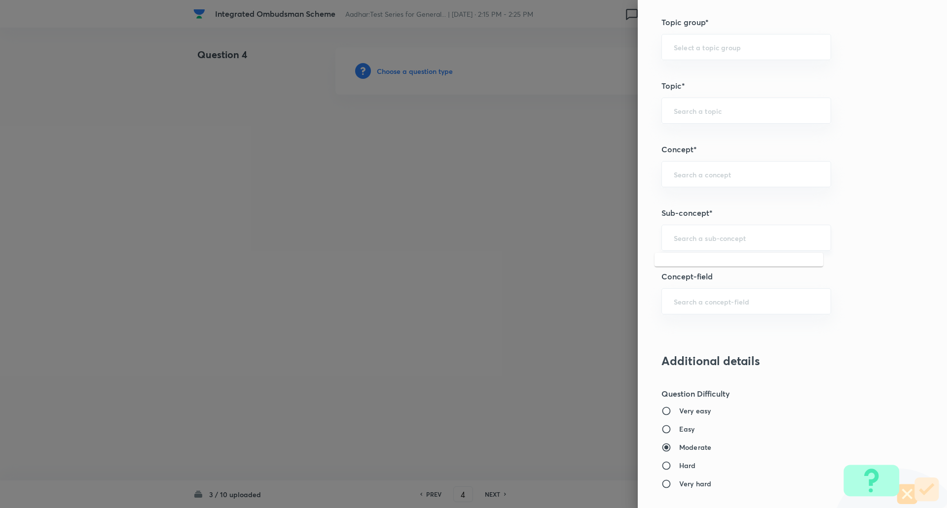
click at [673, 234] on input "text" at bounding box center [745, 237] width 145 height 9
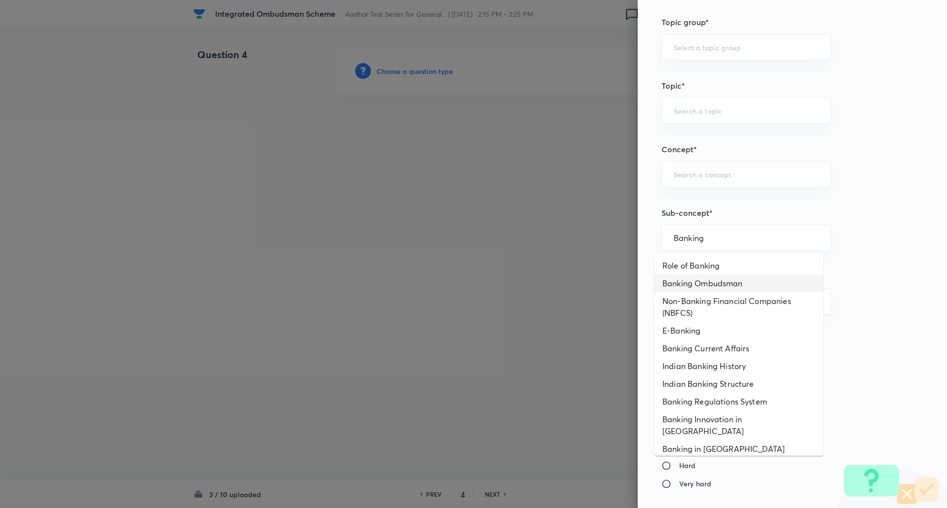
click at [708, 286] on li "Banking Ombudsman" at bounding box center [738, 284] width 169 height 18
type input "Banking Ombudsman"
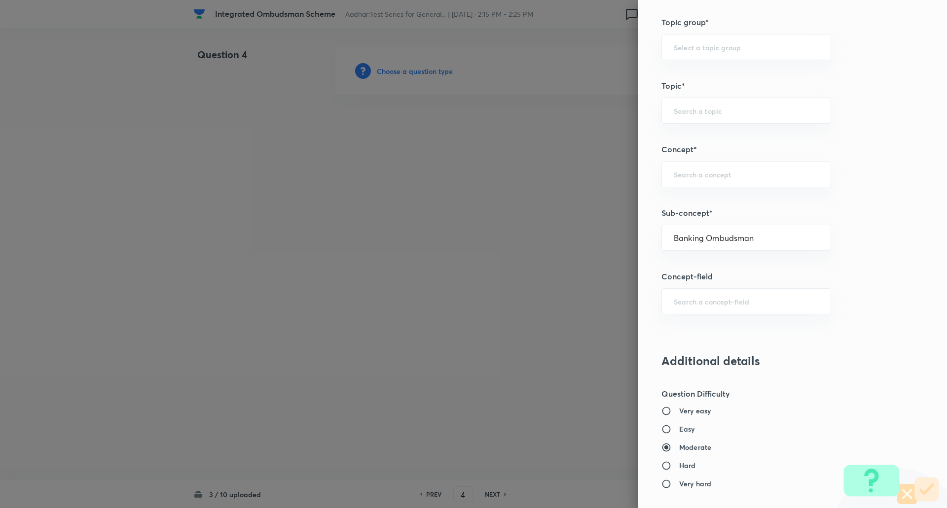
type input "Awareness"
type input "Banking Awareness"
type input "Credit and Monetary Policy"
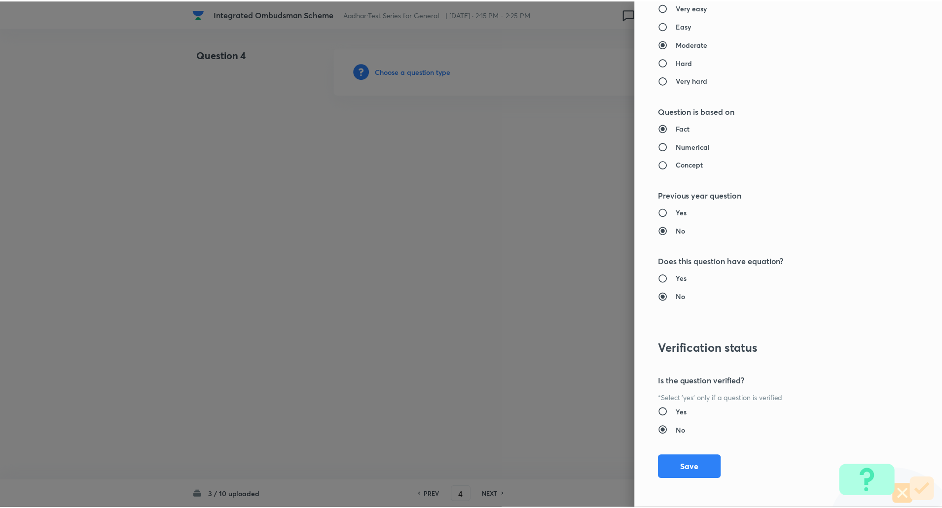
scroll to position [836, 0]
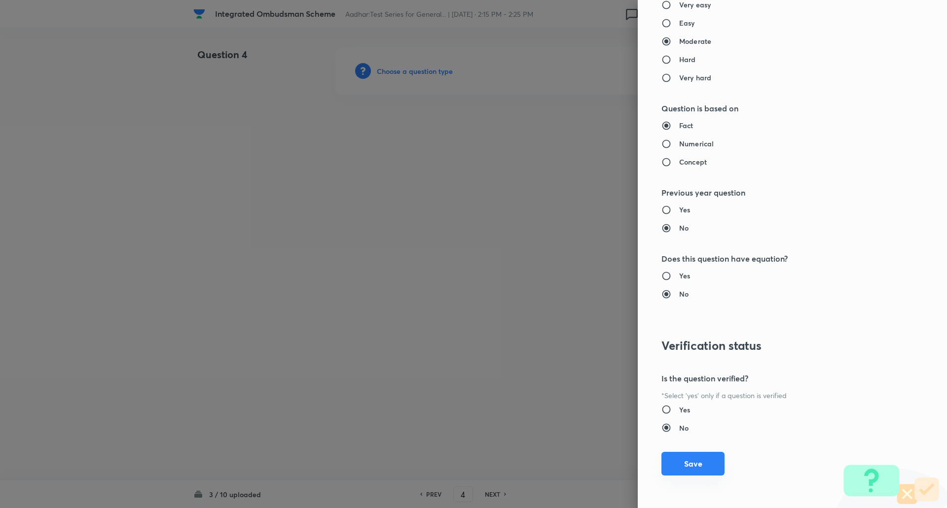
click at [677, 462] on button "Save" at bounding box center [692, 464] width 63 height 24
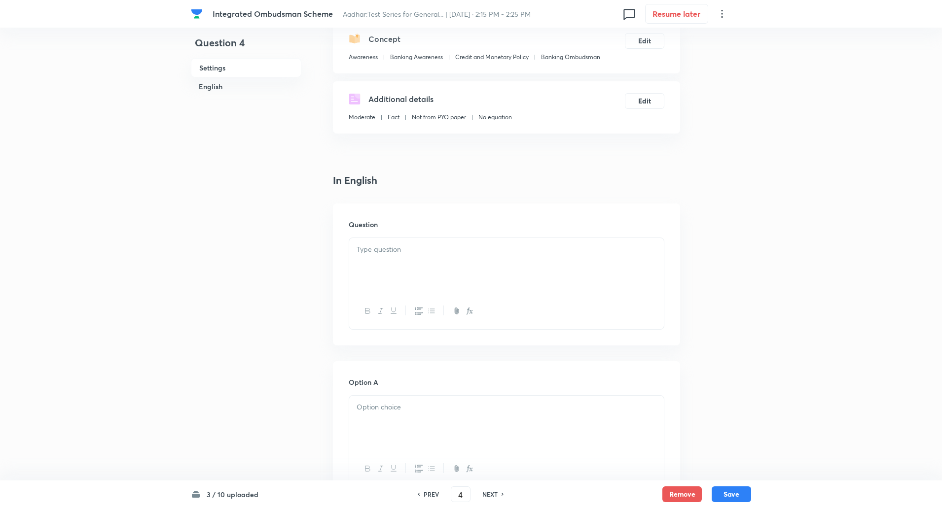
scroll to position [119, 0]
click at [420, 265] on div at bounding box center [506, 263] width 315 height 55
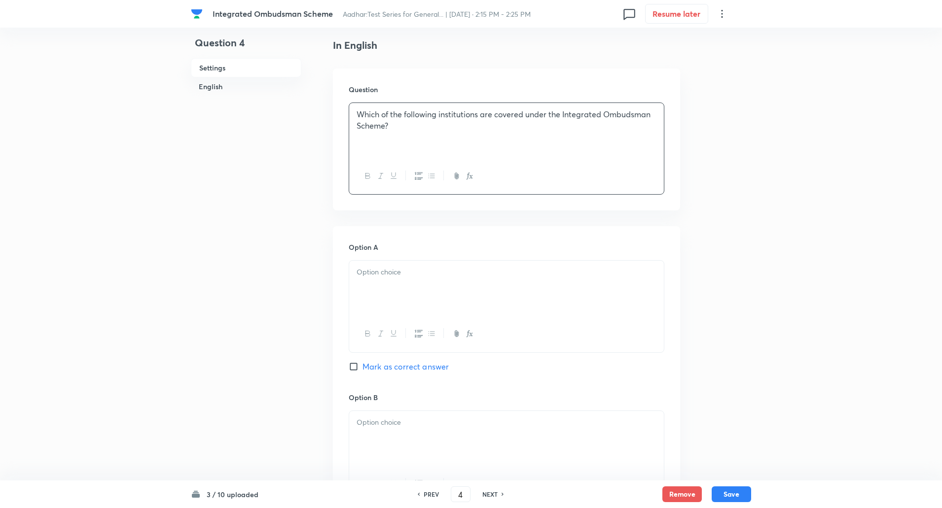
scroll to position [264, 0]
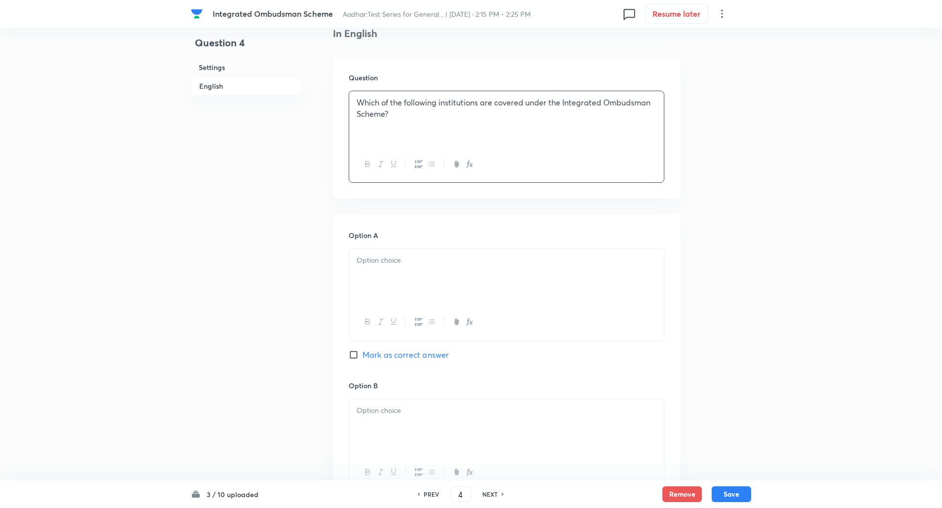
click at [410, 268] on div at bounding box center [506, 276] width 315 height 55
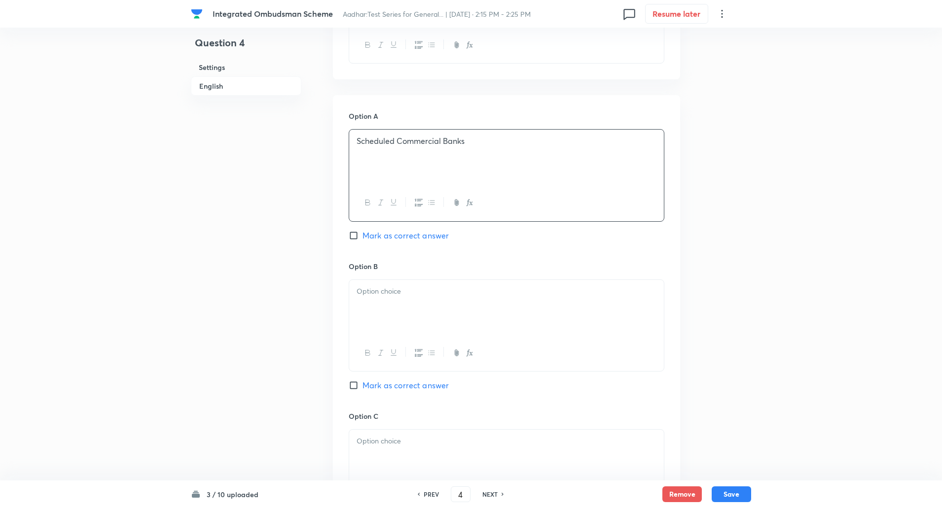
scroll to position [396, 0]
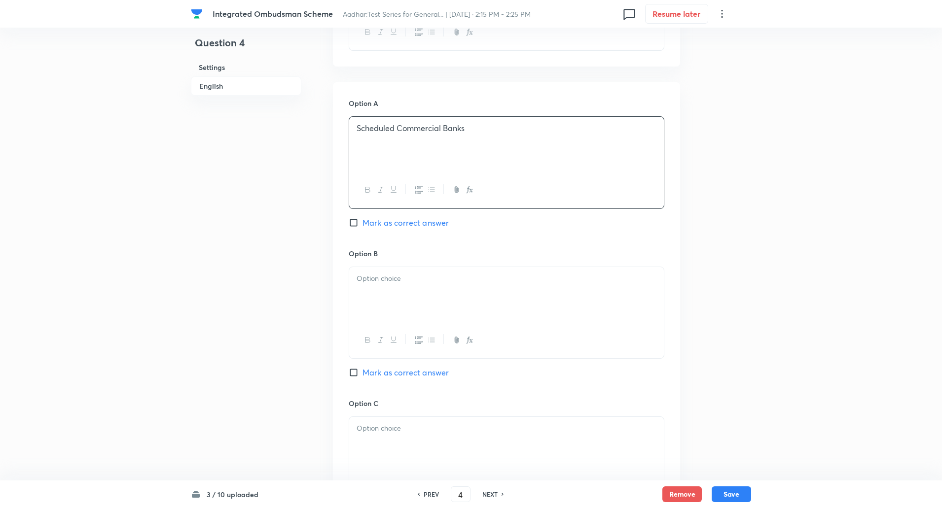
click at [398, 296] on div at bounding box center [506, 294] width 315 height 55
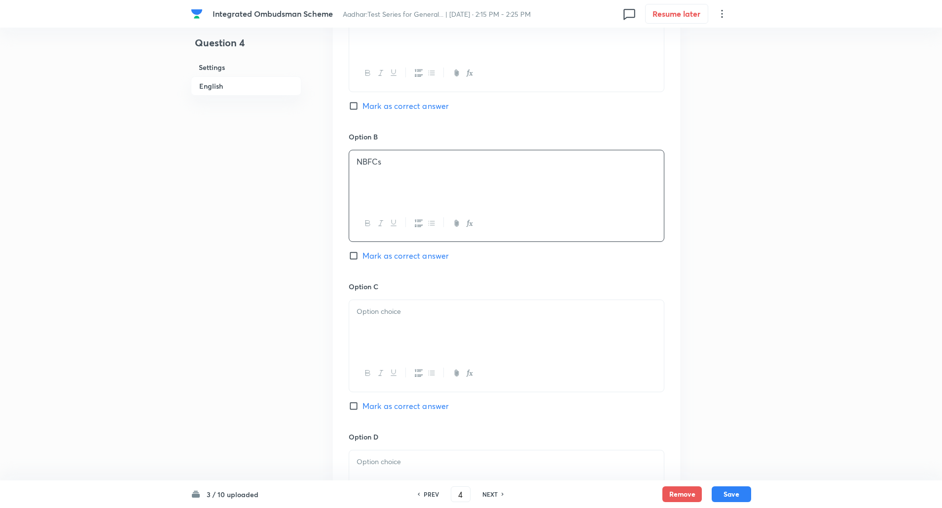
scroll to position [572, 0]
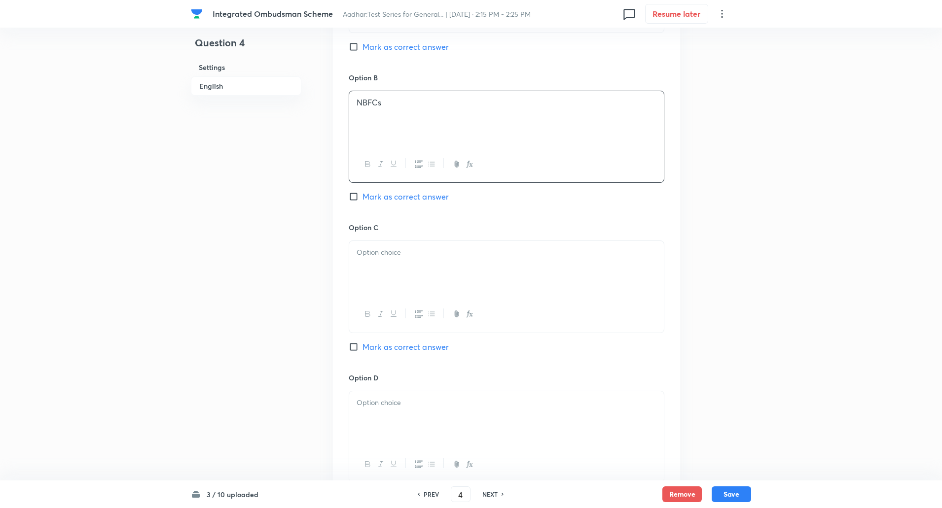
click at [391, 266] on div at bounding box center [506, 268] width 315 height 55
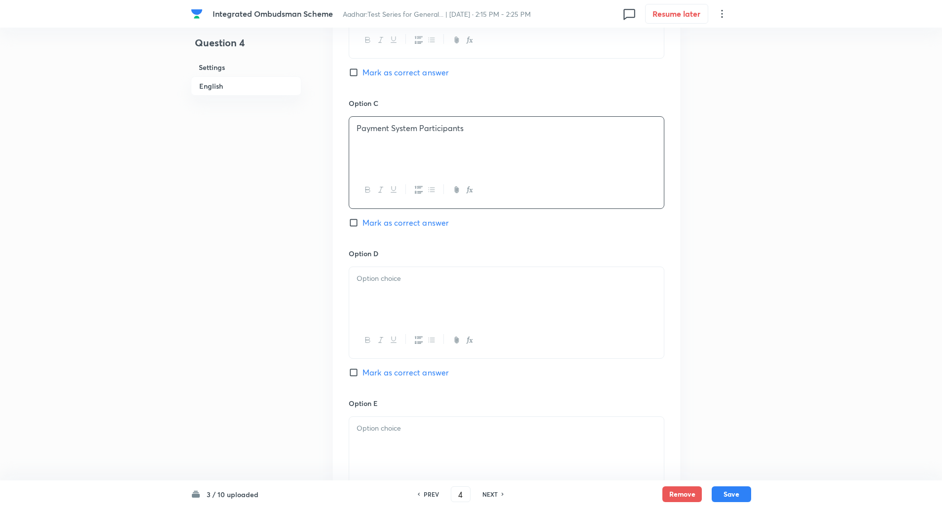
scroll to position [712, 0]
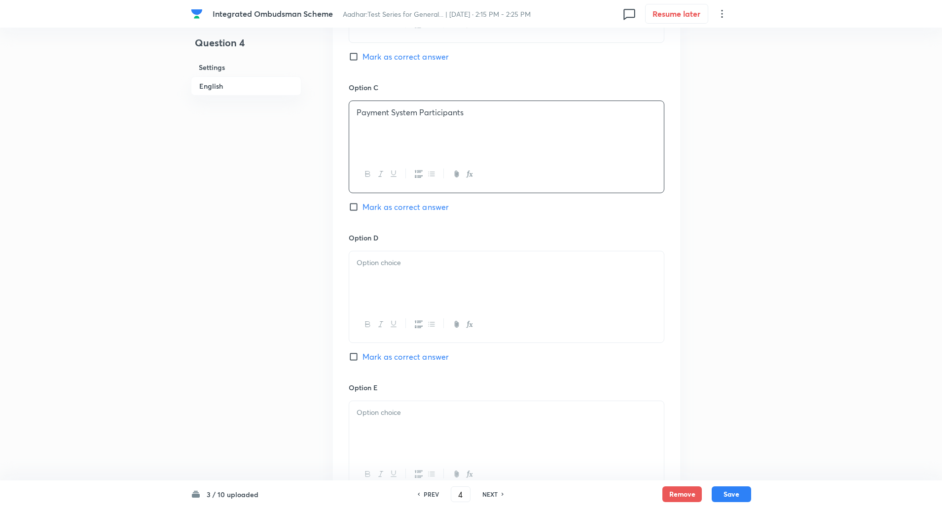
click at [389, 279] on div at bounding box center [506, 278] width 315 height 55
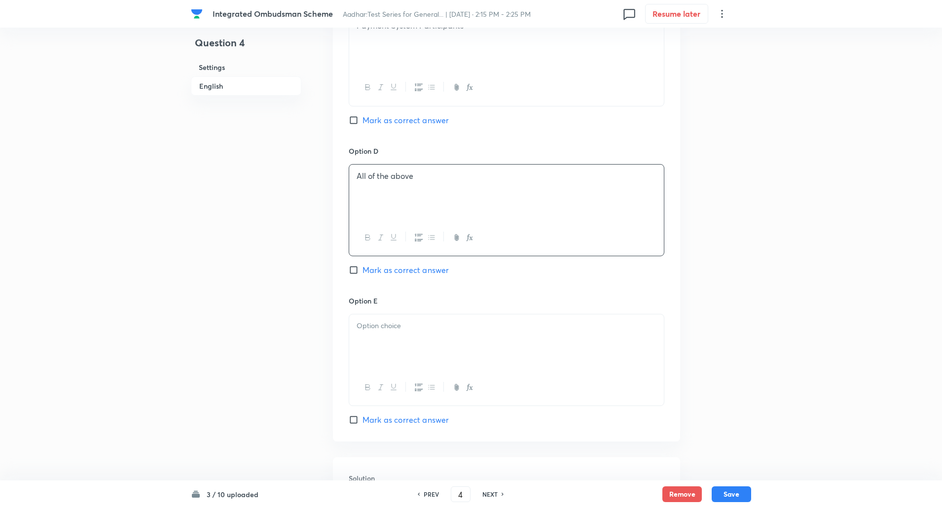
click at [355, 269] on input "Mark as correct answer" at bounding box center [356, 270] width 14 height 10
checkbox input "true"
click at [364, 322] on p at bounding box center [506, 325] width 300 height 11
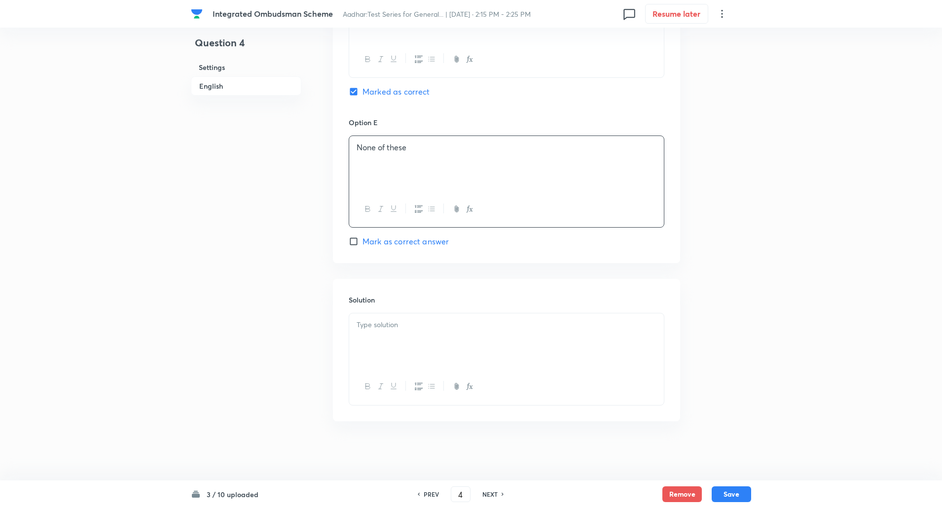
click at [370, 357] on div at bounding box center [506, 341] width 315 height 55
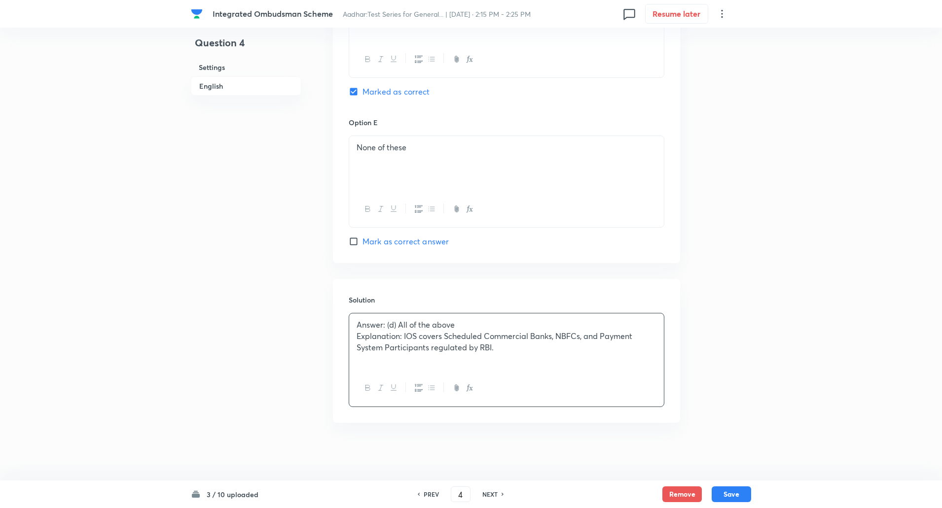
click at [403, 335] on p "Explanation: IOS covers Scheduled Commercial Banks, NBFCs, and Payment System P…" at bounding box center [506, 342] width 300 height 22
click at [743, 490] on button "Save" at bounding box center [730, 494] width 39 height 16
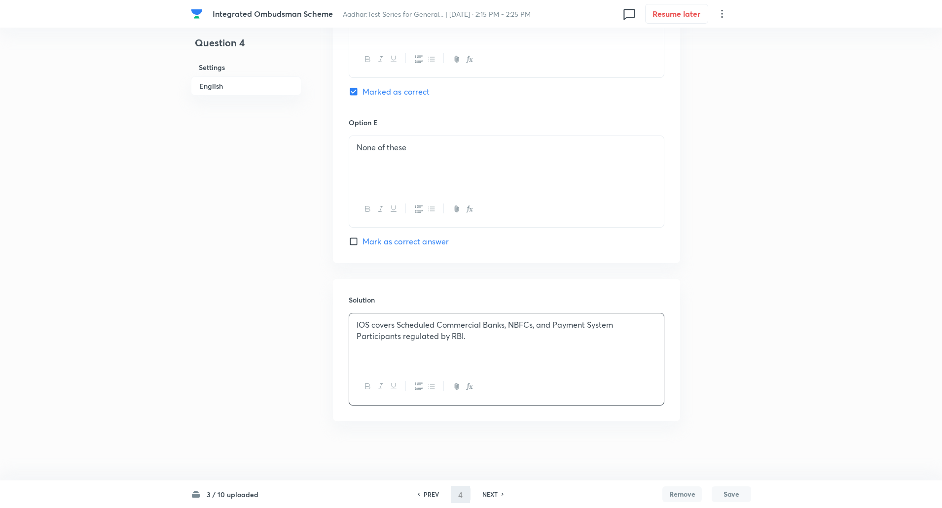
type input "5"
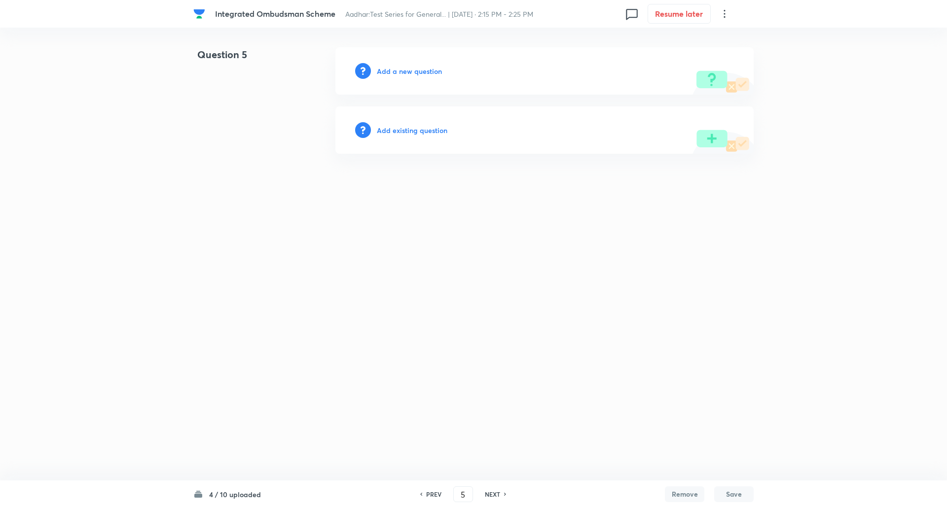
click at [411, 72] on h6 "Add a new question" at bounding box center [409, 71] width 65 height 10
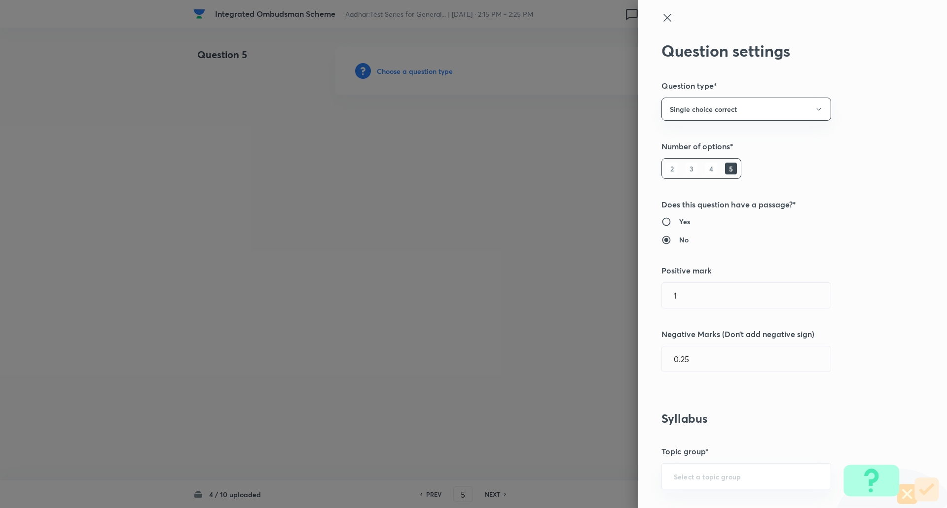
click at [411, 72] on div at bounding box center [473, 254] width 947 height 508
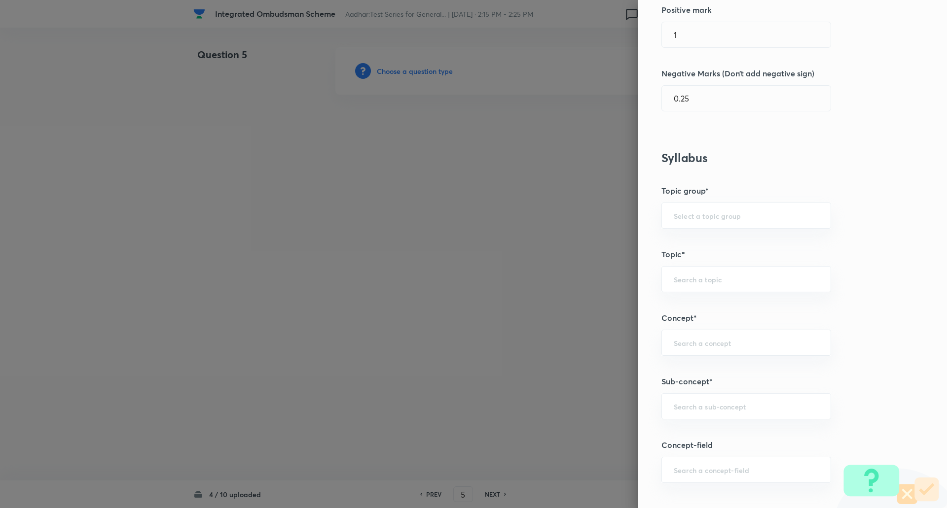
scroll to position [291, 0]
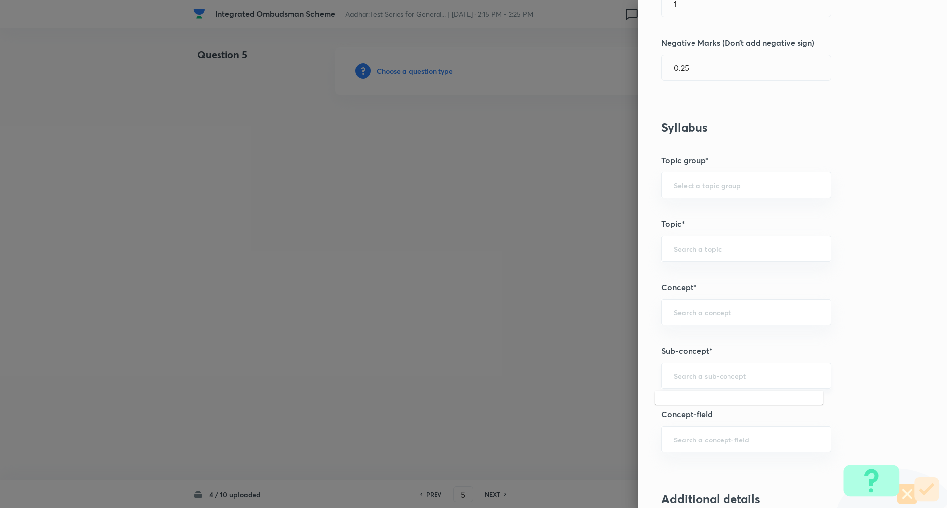
click at [689, 373] on input "text" at bounding box center [745, 375] width 145 height 9
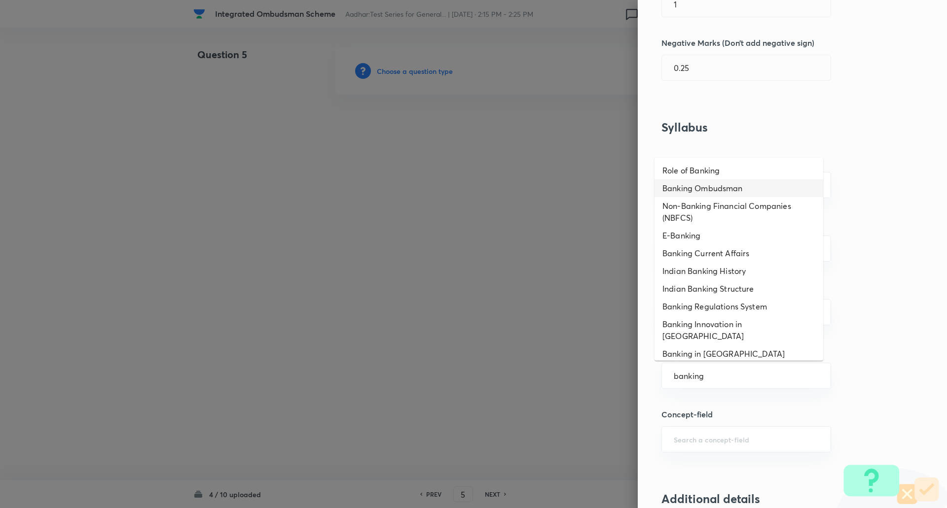
click at [705, 193] on li "Banking Ombudsman" at bounding box center [738, 188] width 169 height 18
type input "Banking Ombudsman"
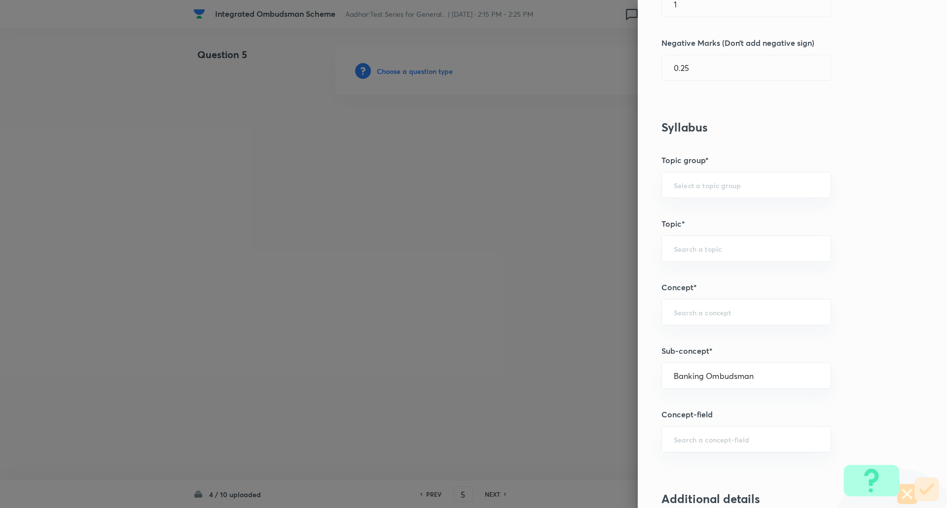
type input "Awareness"
type input "Banking Awareness"
type input "Credit and Monetary Policy"
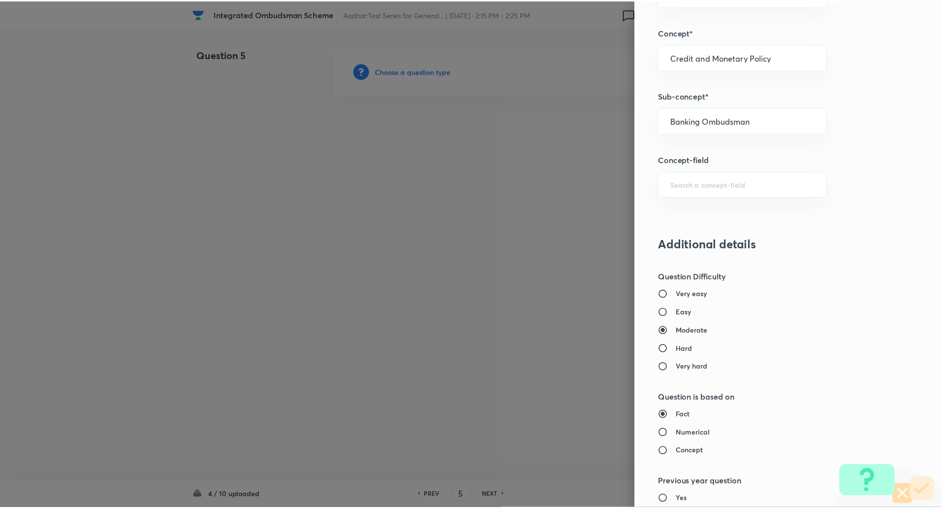
scroll to position [836, 0]
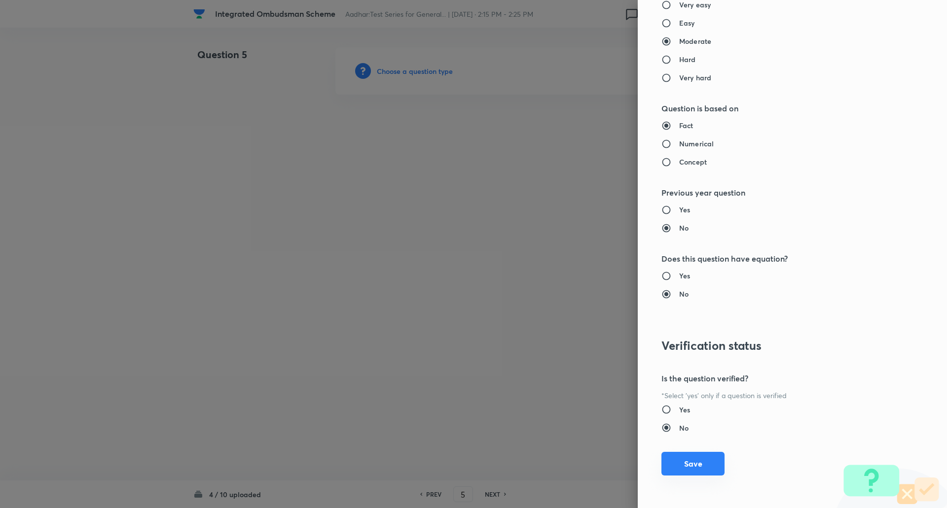
click at [690, 460] on button "Save" at bounding box center [692, 464] width 63 height 24
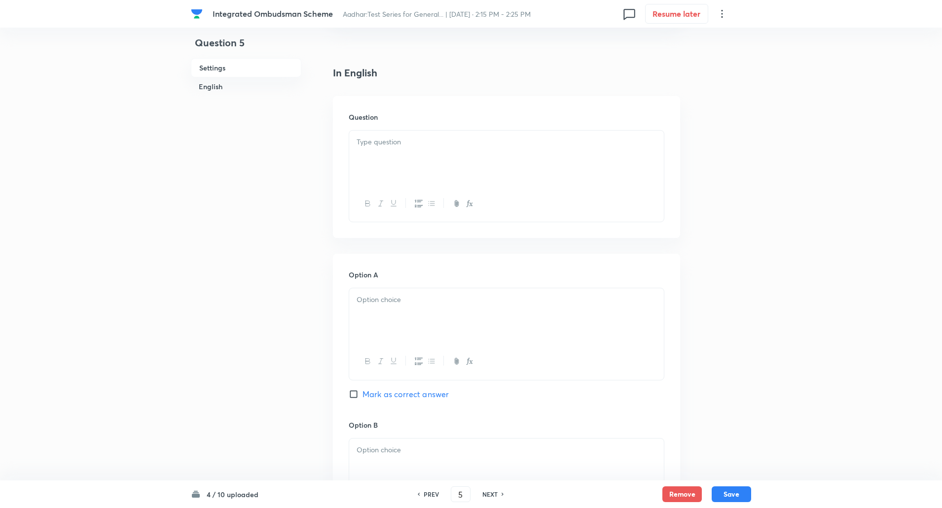
scroll to position [240, 0]
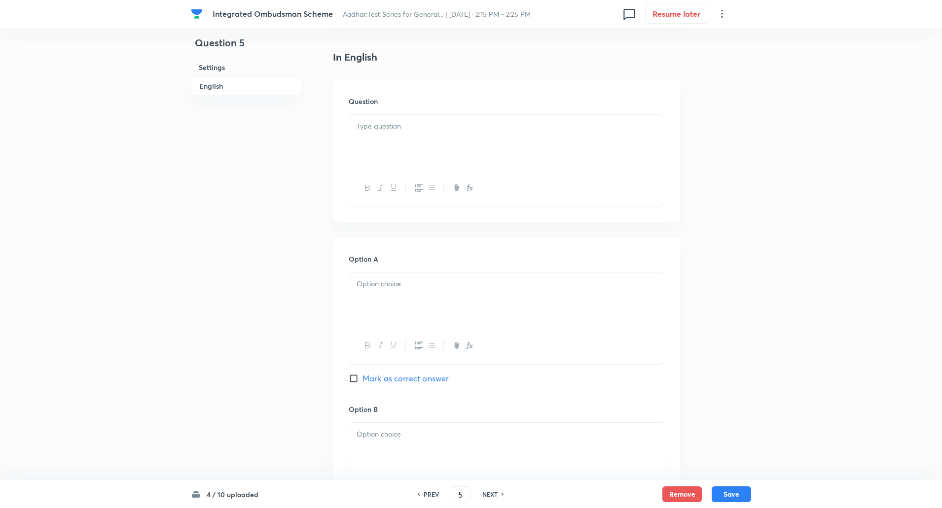
click at [372, 130] on p at bounding box center [506, 126] width 300 height 11
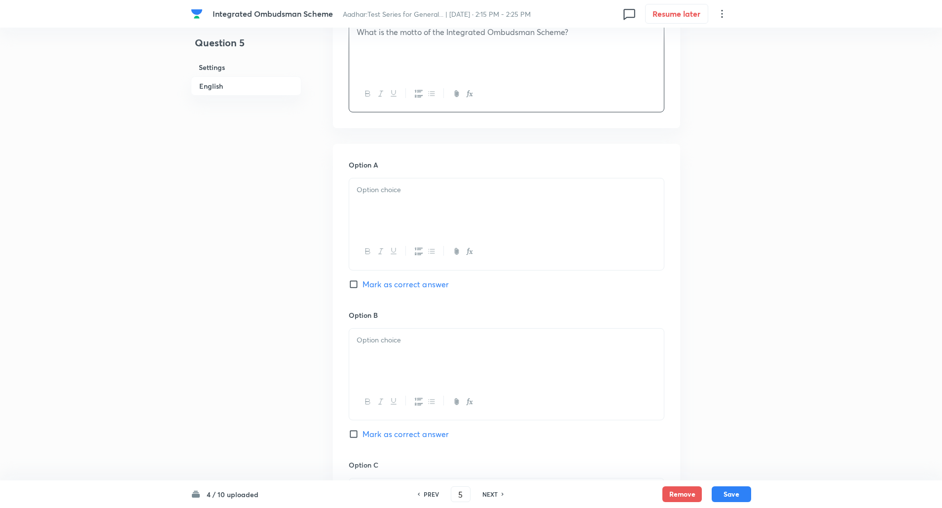
scroll to position [335, 0]
click at [385, 194] on p at bounding box center [506, 189] width 300 height 11
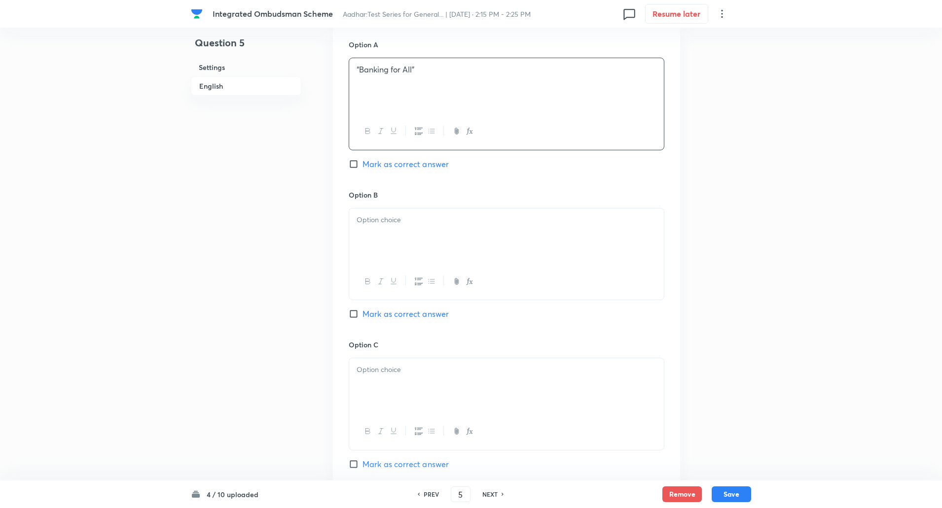
scroll to position [455, 0]
click at [388, 238] on div at bounding box center [506, 235] width 315 height 55
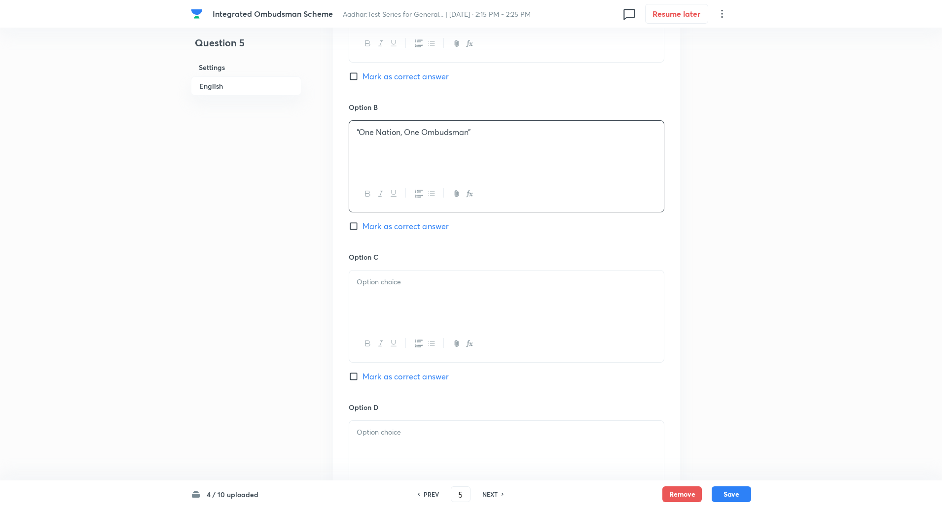
scroll to position [545, 0]
click at [352, 225] on input "Mark as correct answer" at bounding box center [356, 224] width 14 height 10
checkbox input "true"
click at [370, 288] on div at bounding box center [506, 295] width 315 height 55
paste div
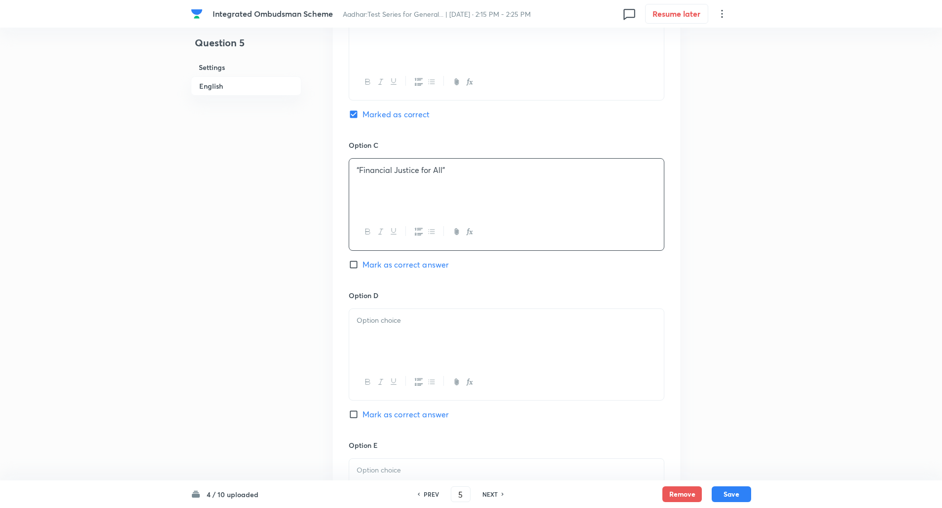
scroll to position [703, 0]
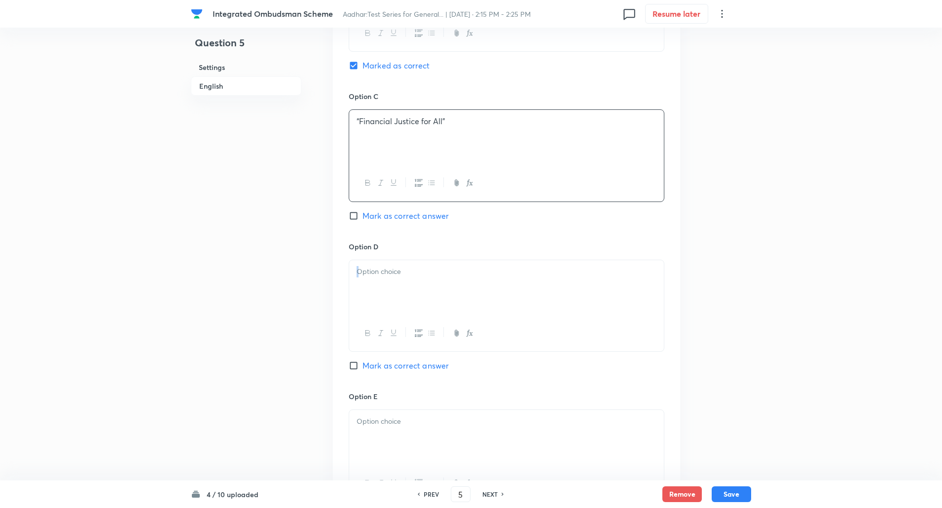
drag, startPoint x: 367, startPoint y: 319, endPoint x: 376, endPoint y: 281, distance: 39.0
click at [376, 281] on div at bounding box center [507, 306] width 316 height 92
click at [376, 281] on div at bounding box center [506, 287] width 315 height 55
paste div
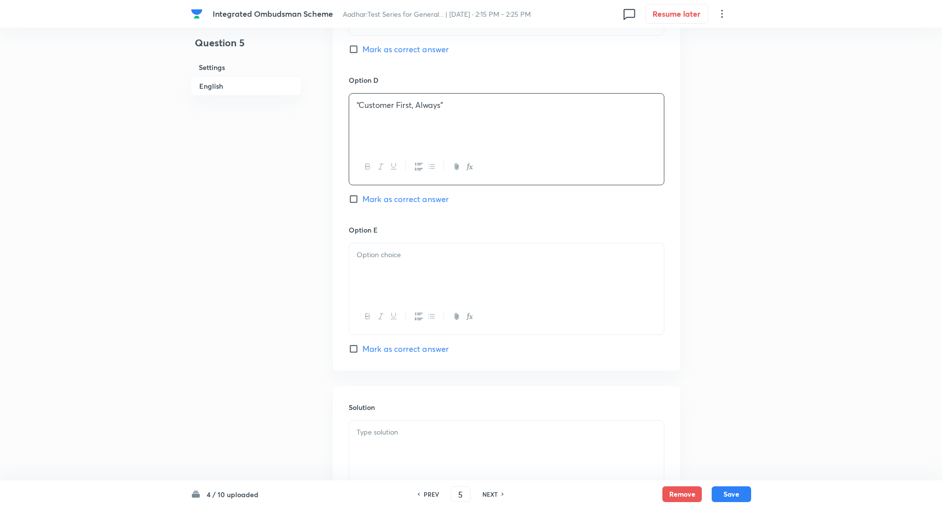
click at [382, 273] on div at bounding box center [506, 271] width 315 height 55
paste div
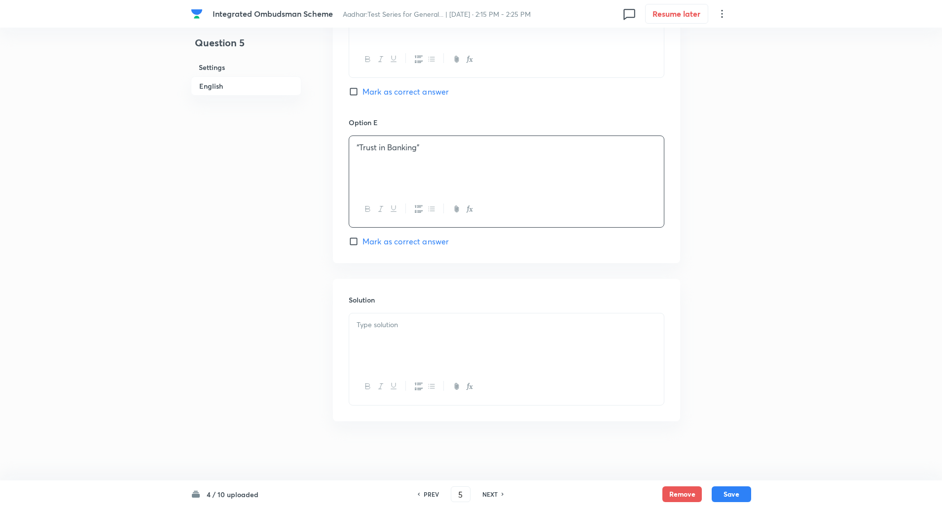
click at [373, 354] on div at bounding box center [506, 341] width 315 height 55
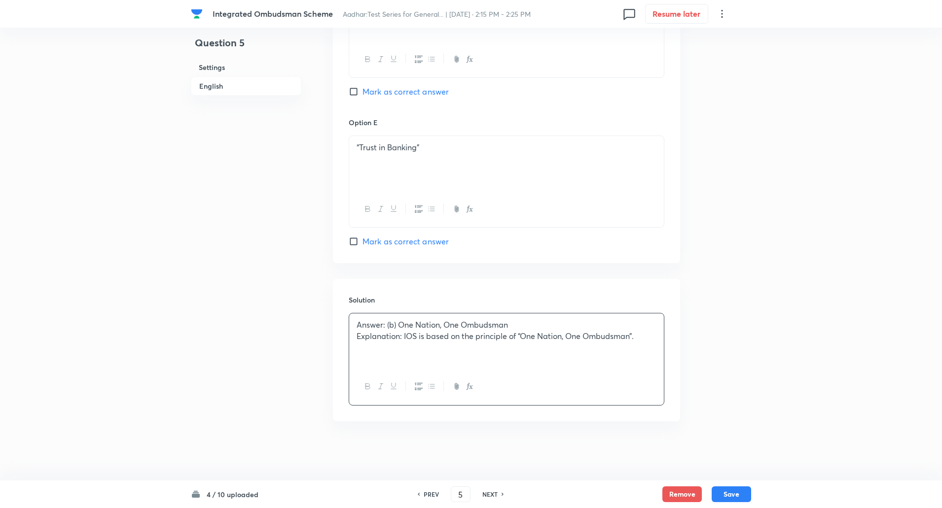
click at [404, 339] on p "Explanation: IOS is based on the principle of “One Nation, One Ombudsman”." at bounding box center [506, 336] width 300 height 11
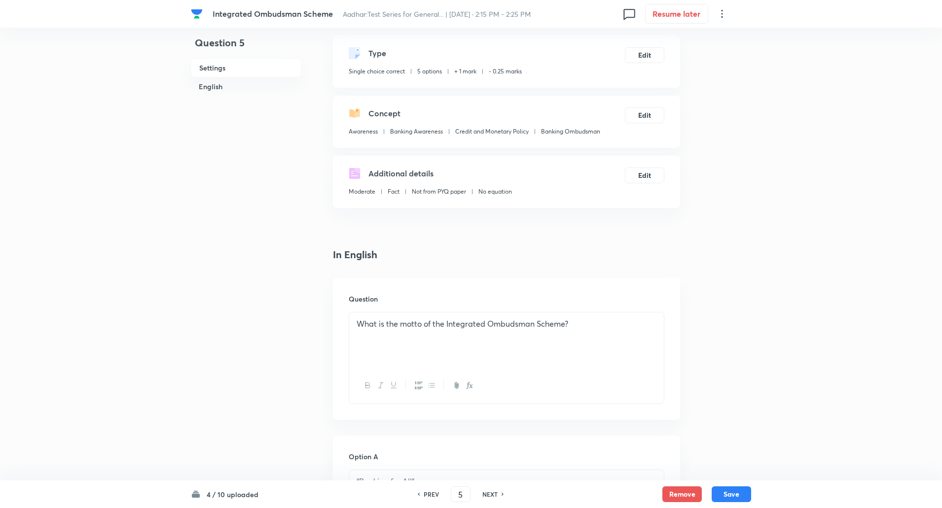
scroll to position [94, 0]
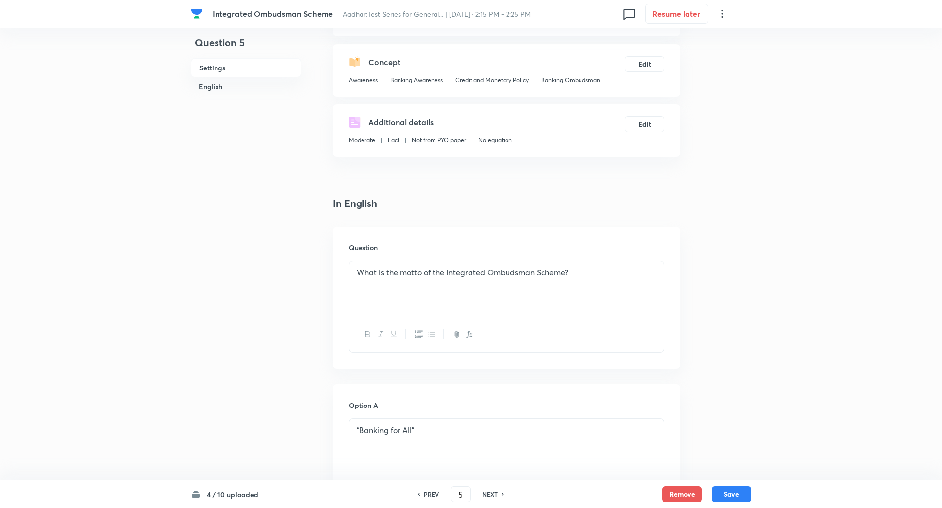
click at [378, 287] on div "What is the motto of the Integrated Ombudsman Scheme?" at bounding box center [506, 288] width 315 height 55
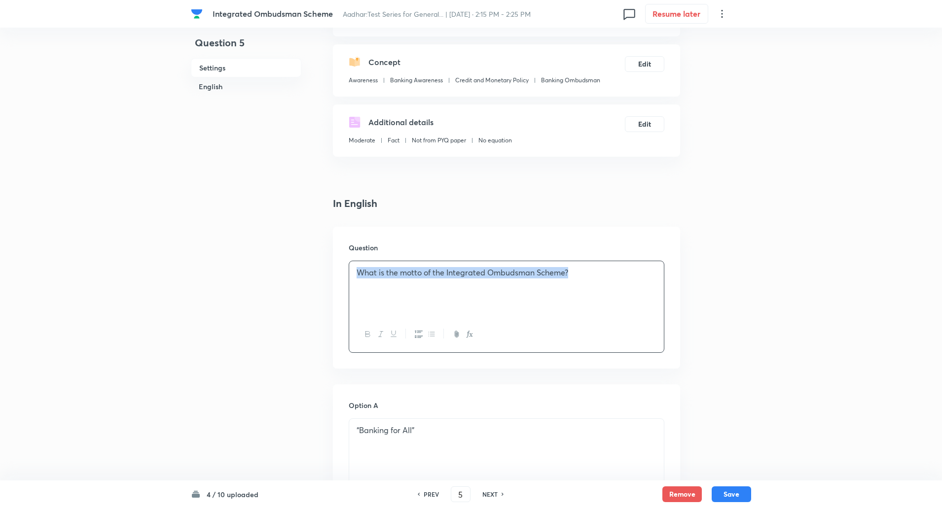
copy p "What is the motto of the Integrated Ombudsman Scheme?"
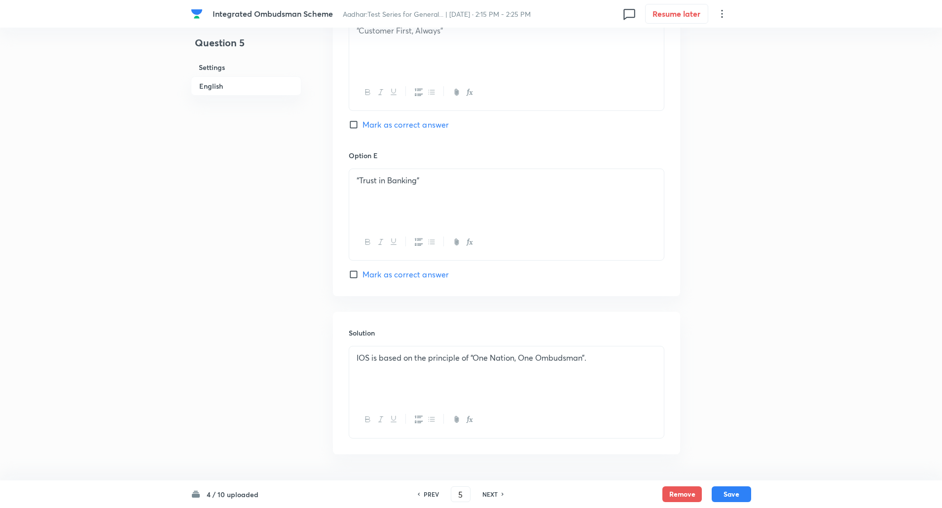
scroll to position [977, 0]
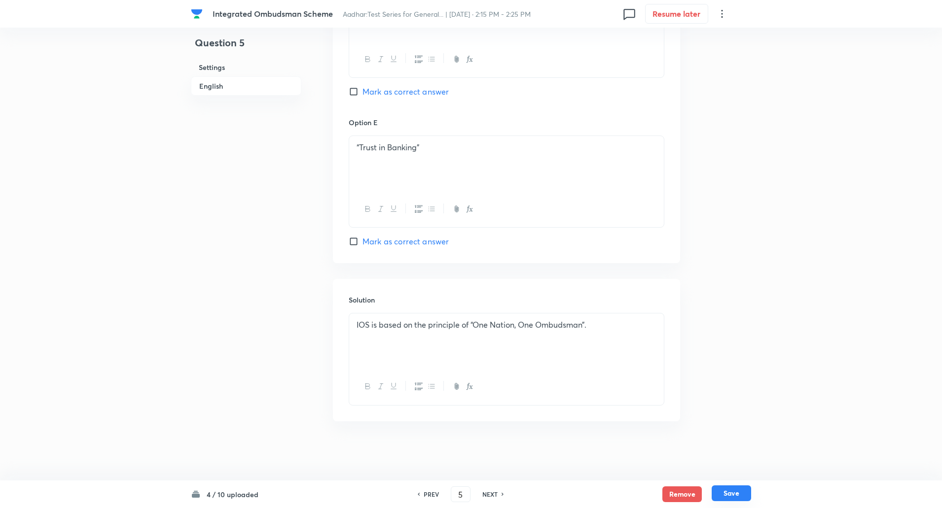
click at [732, 492] on button "Save" at bounding box center [730, 494] width 39 height 16
type input "6"
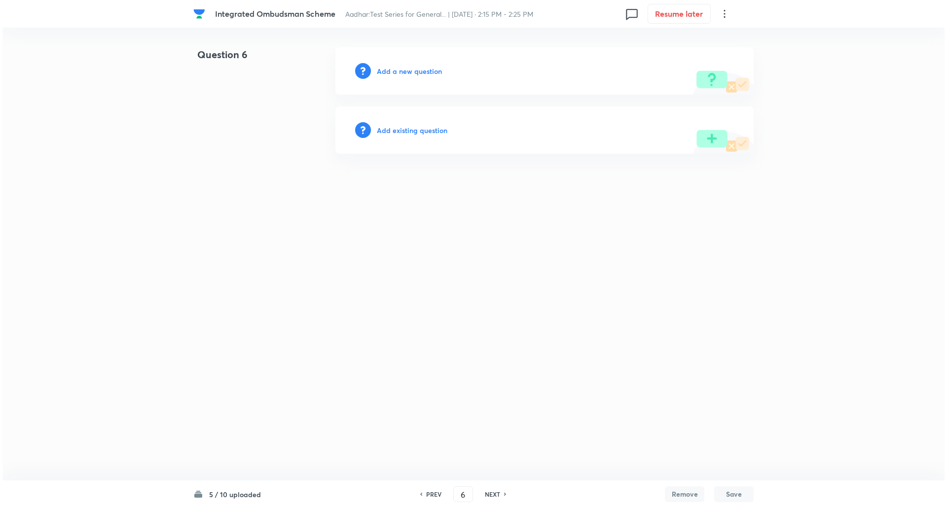
scroll to position [0, 0]
click at [411, 74] on h6 "Add a new question" at bounding box center [409, 71] width 65 height 10
click at [411, 74] on h6 "Choose a question type" at bounding box center [415, 71] width 76 height 10
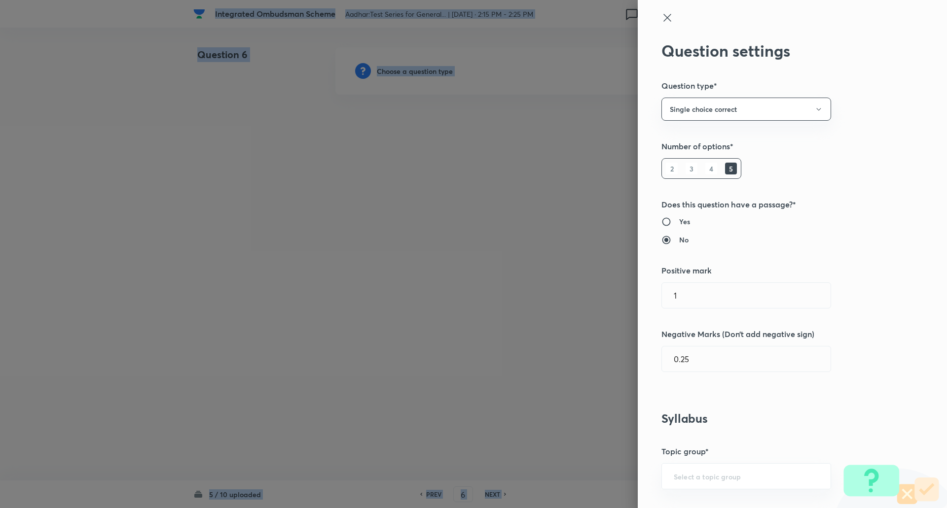
click at [411, 74] on div at bounding box center [473, 254] width 947 height 508
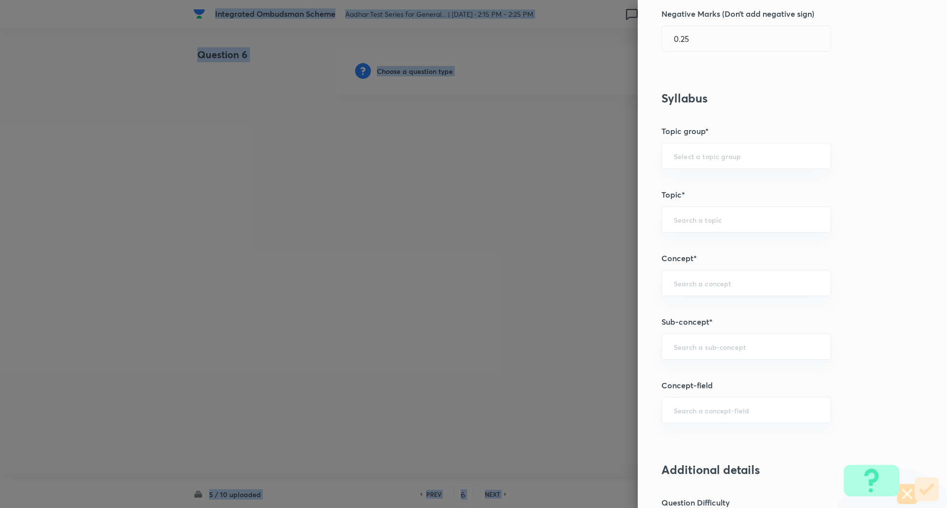
scroll to position [332, 0]
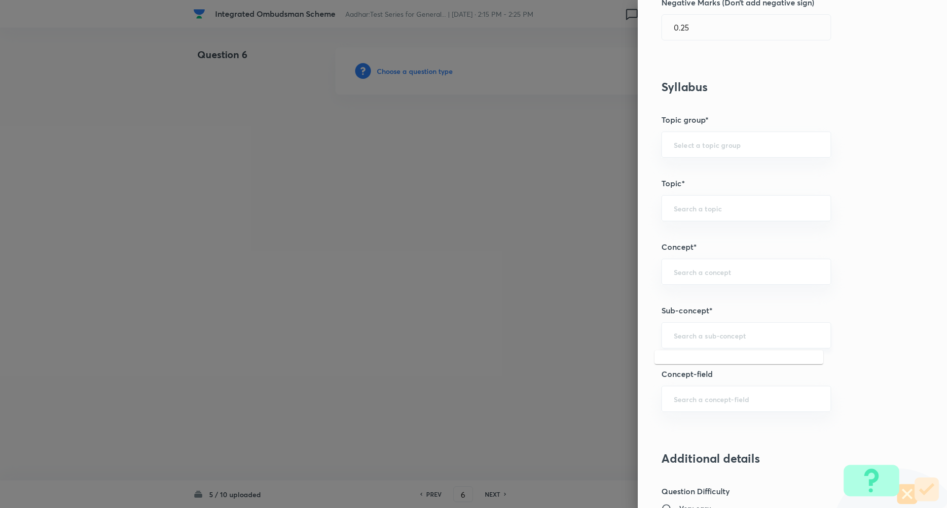
click at [679, 337] on input "text" at bounding box center [745, 335] width 145 height 9
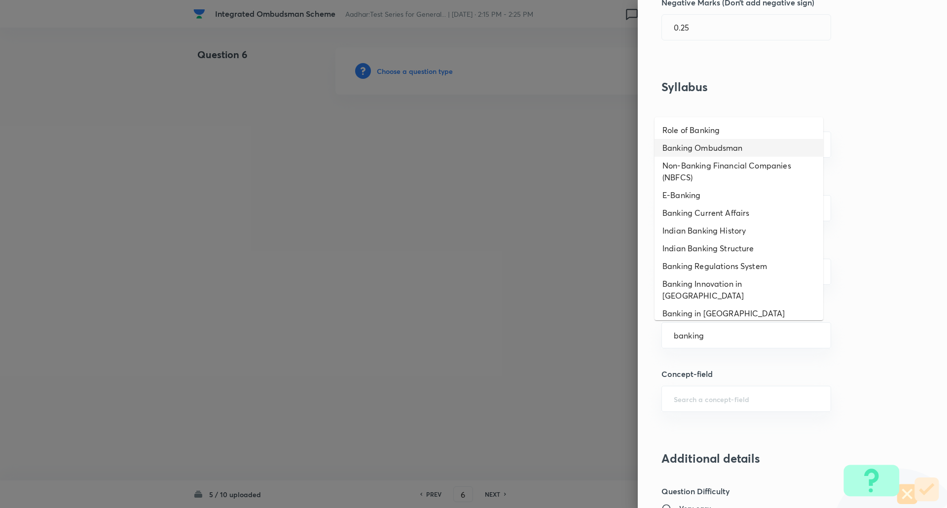
click at [727, 149] on li "Banking Ombudsman" at bounding box center [738, 148] width 169 height 18
type input "Banking Ombudsman"
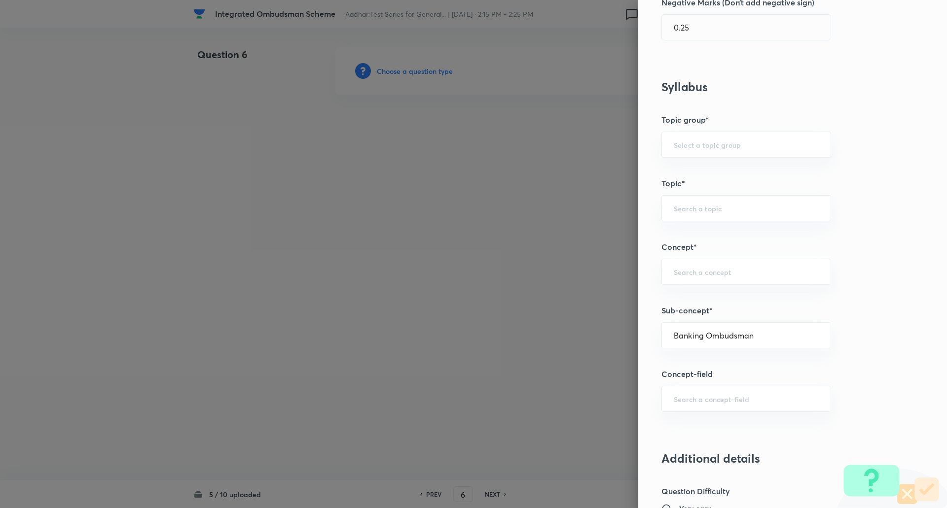
type input "Awareness"
type input "Banking Awareness"
type input "Credit and Monetary Policy"
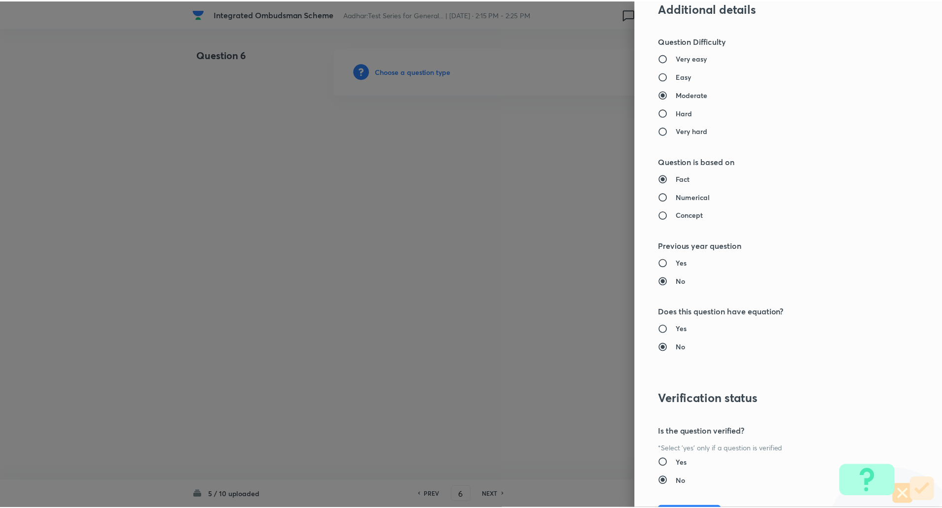
scroll to position [836, 0]
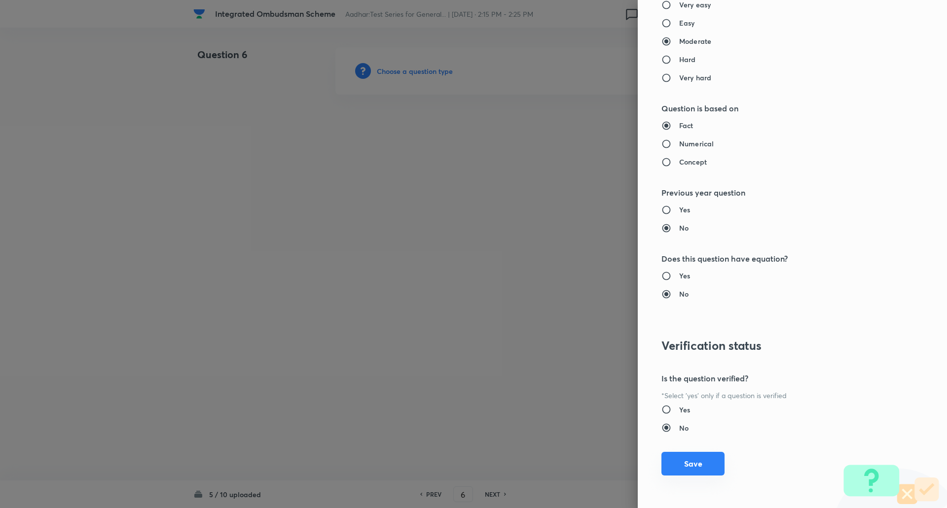
click at [689, 461] on button "Save" at bounding box center [692, 464] width 63 height 24
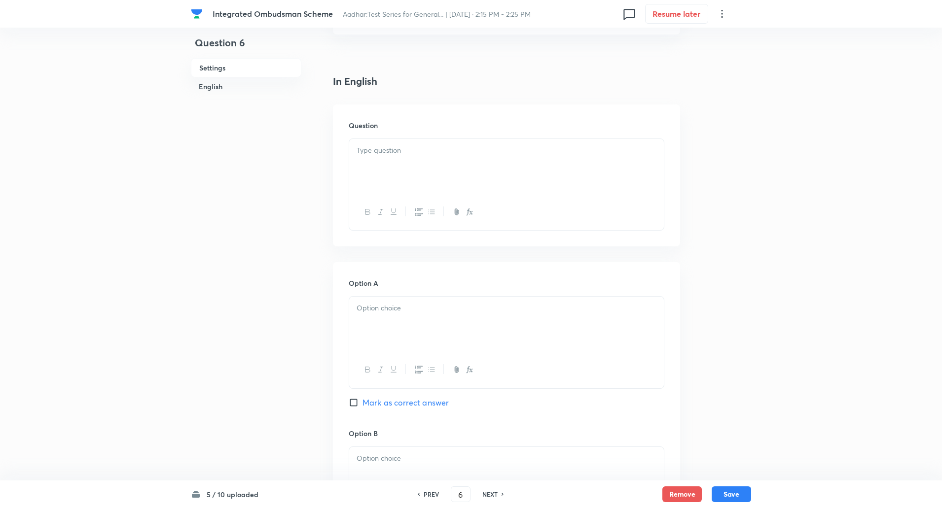
scroll to position [220, 0]
click at [388, 164] on div at bounding box center [506, 162] width 315 height 55
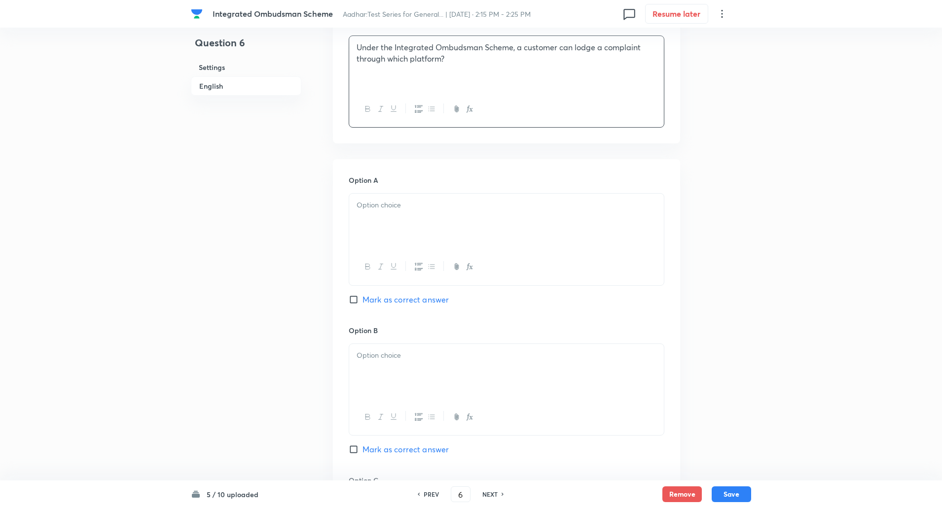
scroll to position [322, 0]
click at [388, 215] on div at bounding box center [506, 218] width 315 height 55
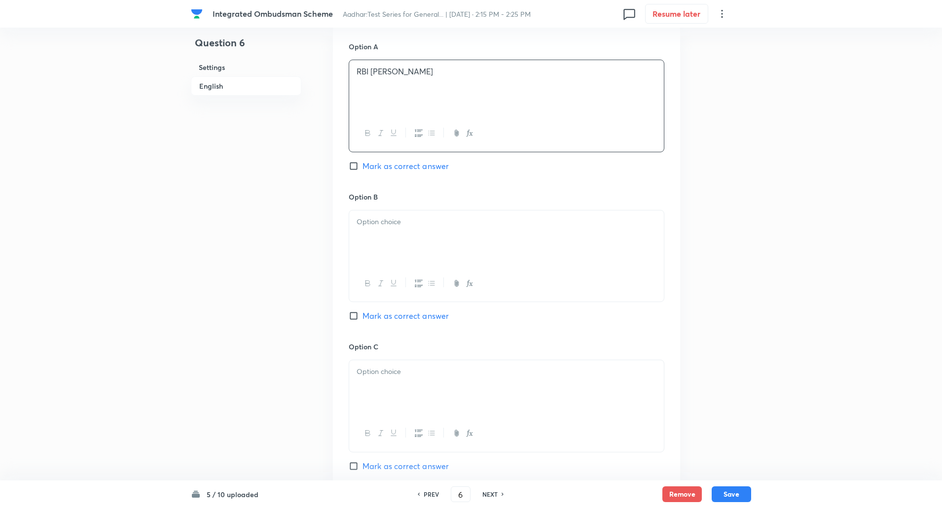
scroll to position [458, 0]
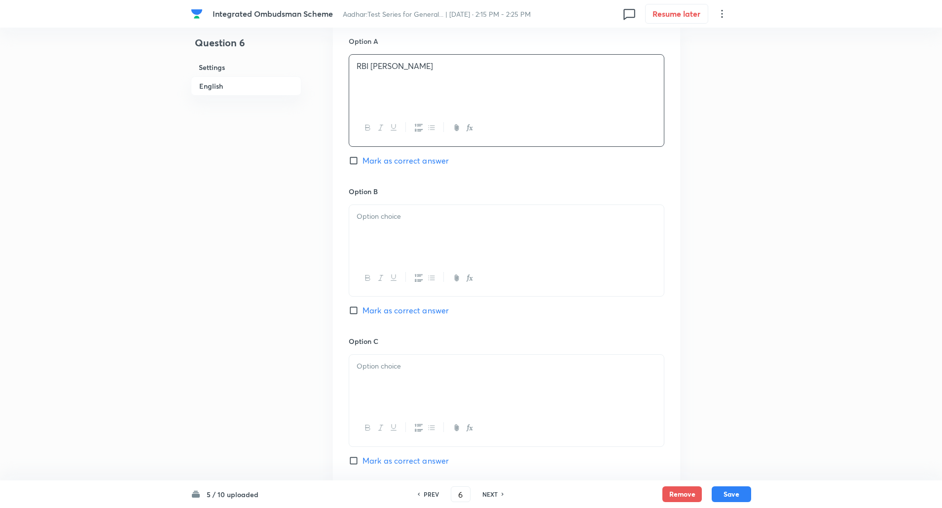
drag, startPoint x: 354, startPoint y: 315, endPoint x: 399, endPoint y: 260, distance: 70.8
click at [399, 260] on div "Option B Mark as correct answer" at bounding box center [507, 261] width 316 height 150
drag, startPoint x: 399, startPoint y: 260, endPoint x: 354, endPoint y: 311, distance: 67.4
click at [354, 311] on div "Option B Mark as correct answer" at bounding box center [507, 261] width 316 height 150
click at [354, 311] on input "Mark as correct answer" at bounding box center [356, 311] width 14 height 10
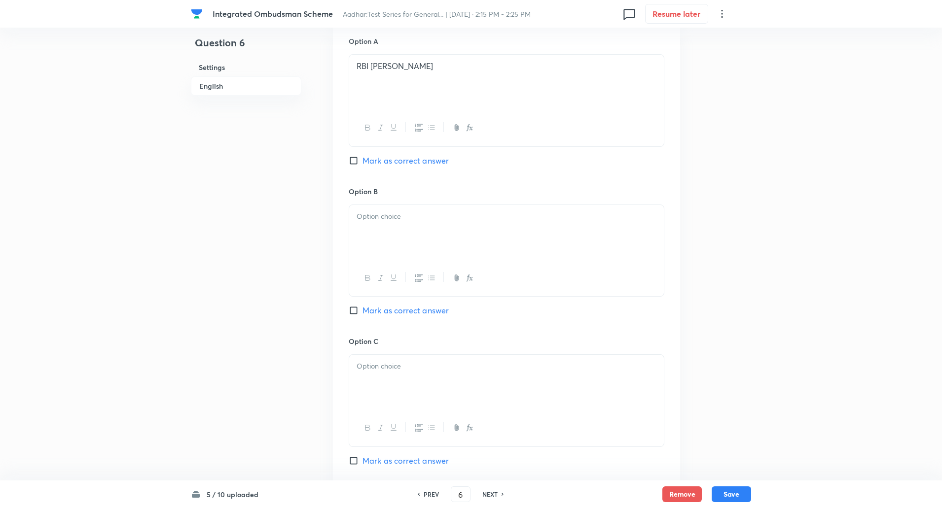
checkbox input "true"
click at [384, 246] on div at bounding box center [506, 232] width 315 height 55
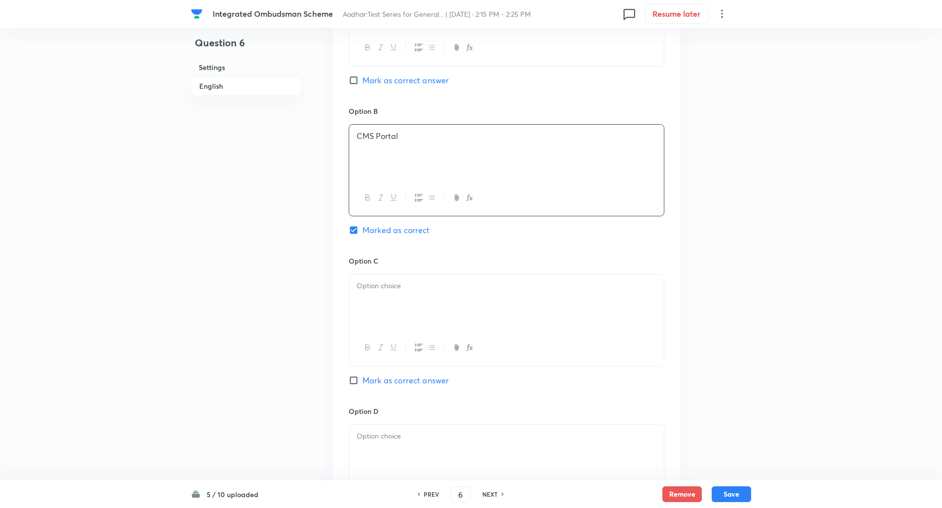
scroll to position [551, 0]
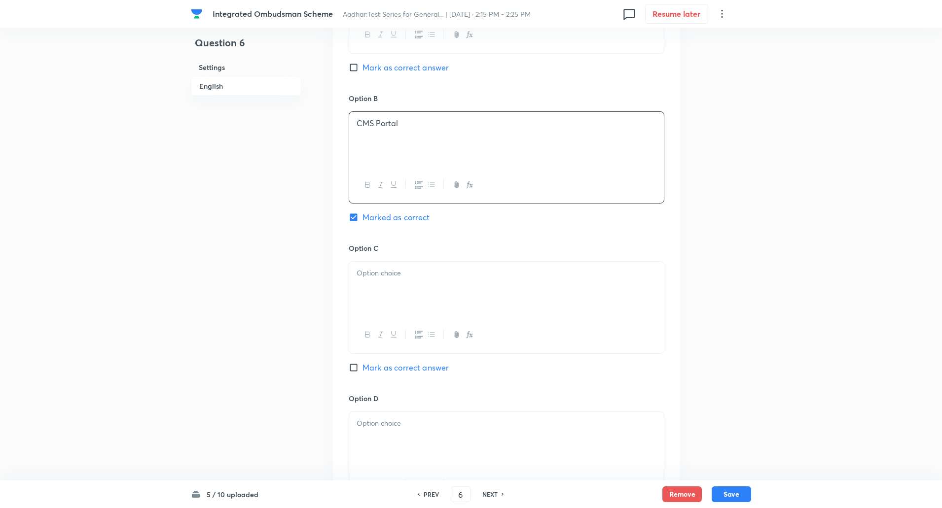
click at [378, 268] on p at bounding box center [506, 273] width 300 height 11
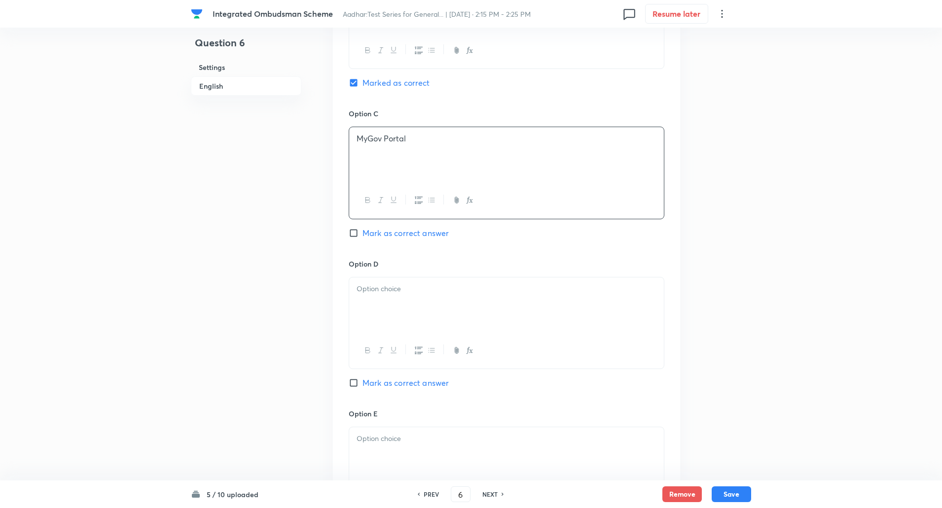
scroll to position [687, 0]
click at [378, 303] on div at bounding box center [506, 303] width 315 height 55
paste div
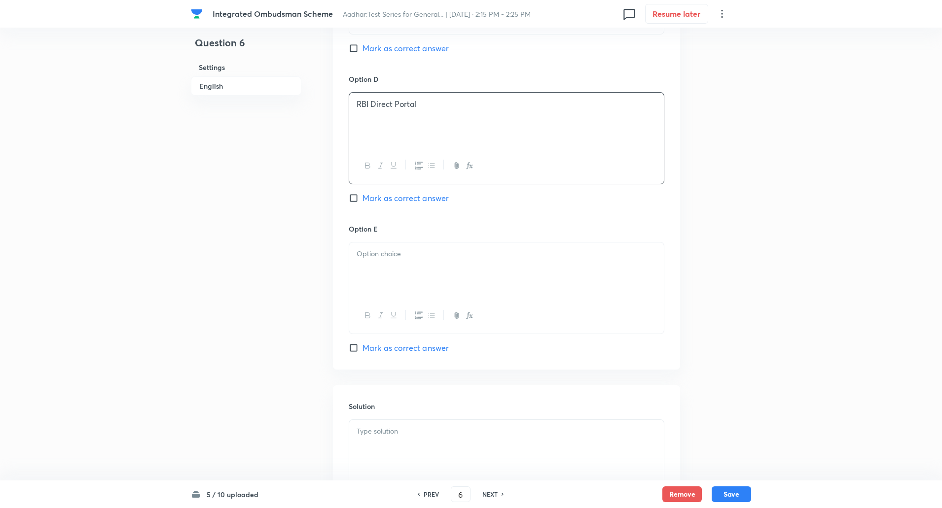
scroll to position [877, 0]
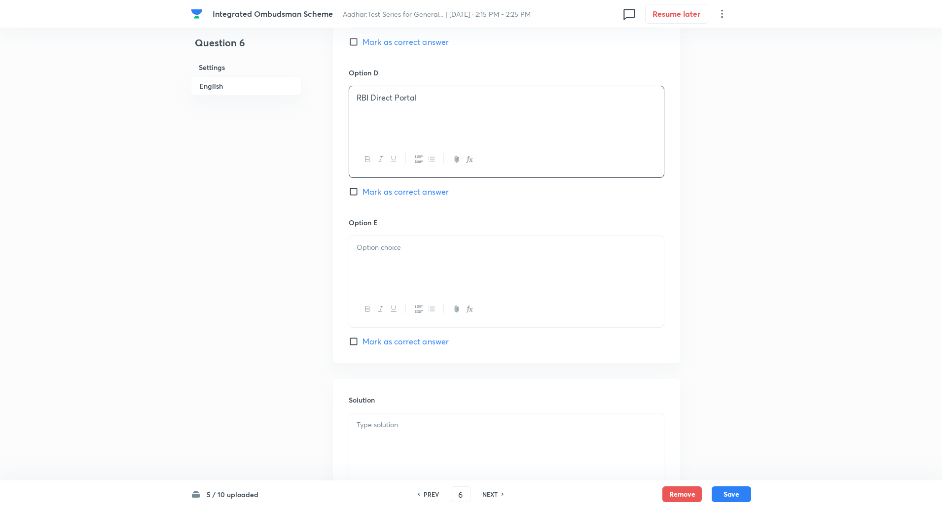
click at [386, 269] on div at bounding box center [506, 263] width 315 height 55
paste div
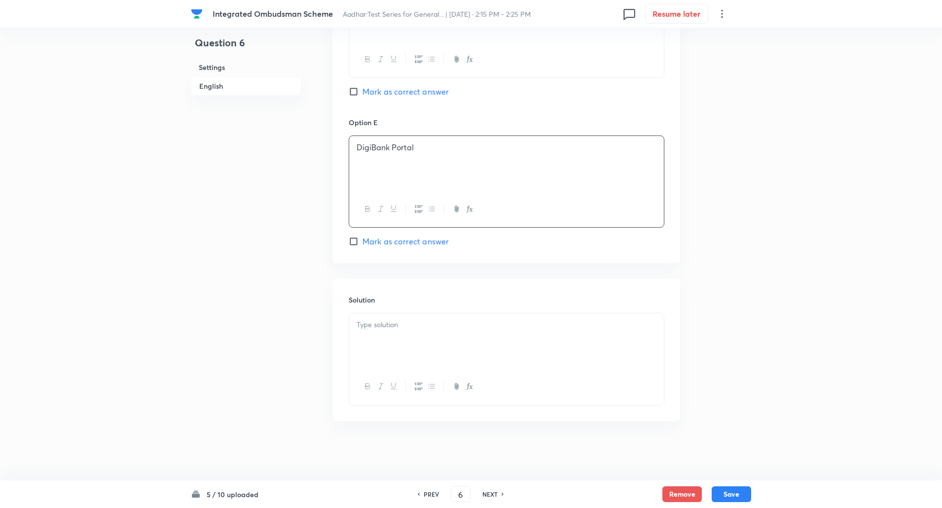
click at [385, 320] on p at bounding box center [506, 324] width 300 height 11
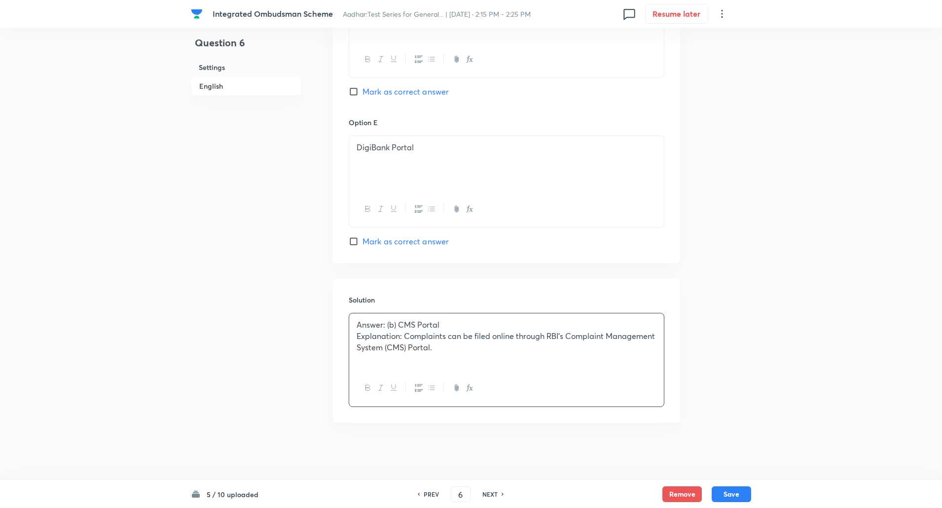
click at [405, 336] on p "Explanation: Complaints can be filed online through RBI’s Complaint Management …" at bounding box center [506, 342] width 300 height 22
click at [739, 496] on button "Save" at bounding box center [730, 494] width 39 height 16
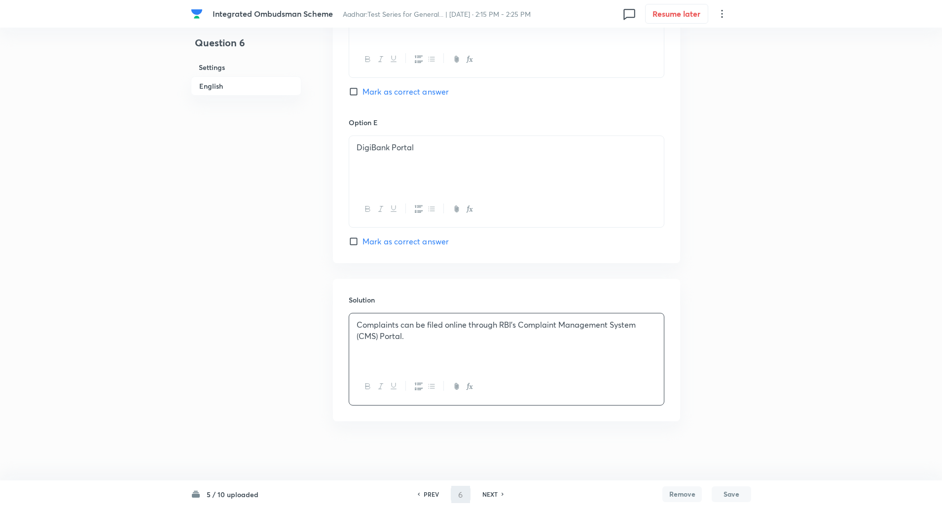
type input "7"
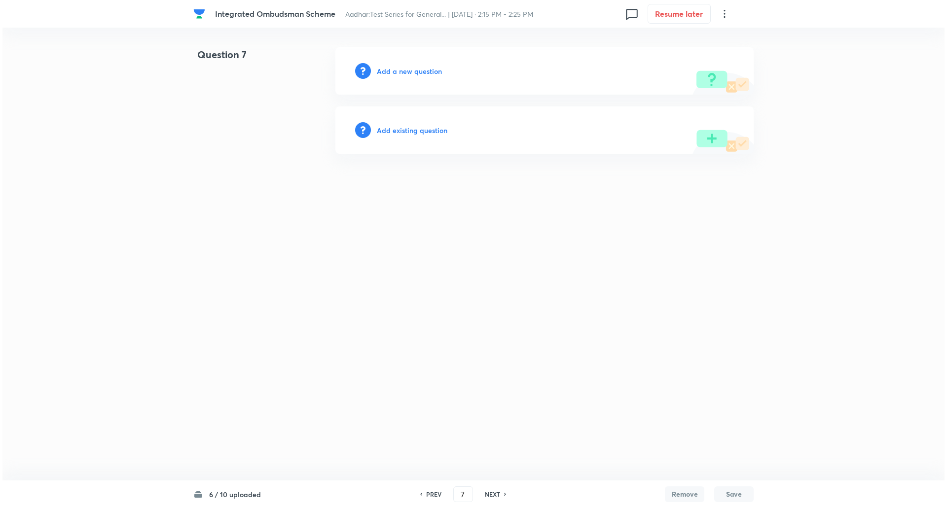
scroll to position [0, 0]
click at [427, 75] on h6 "Add a new question" at bounding box center [409, 71] width 65 height 10
click at [427, 75] on h6 "Choose a question type" at bounding box center [415, 71] width 76 height 10
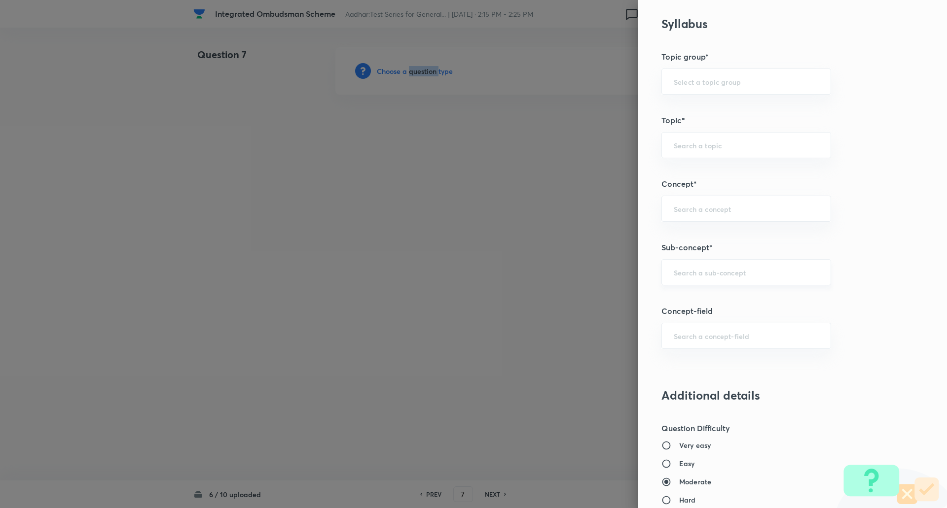
scroll to position [395, 0]
click at [692, 265] on div "​" at bounding box center [746, 272] width 170 height 26
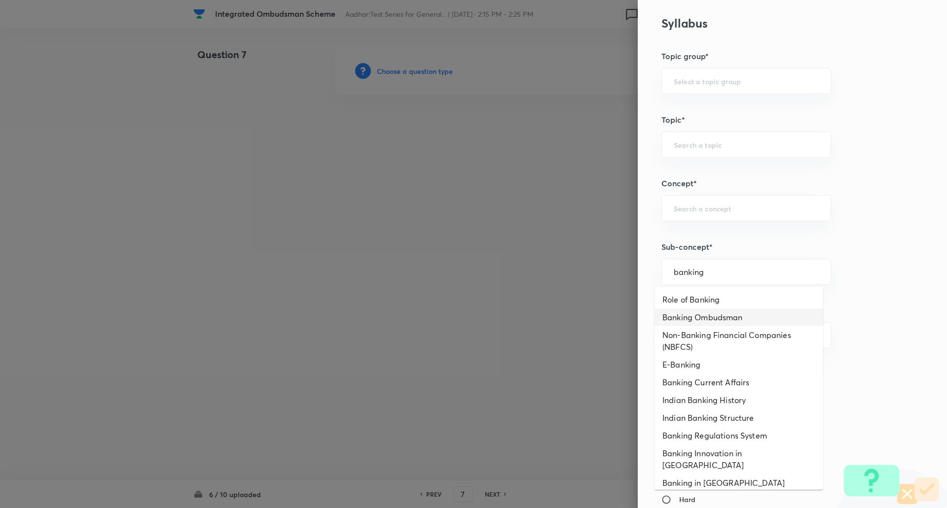
click at [703, 315] on li "Banking Ombudsman" at bounding box center [738, 318] width 169 height 18
type input "Banking Ombudsman"
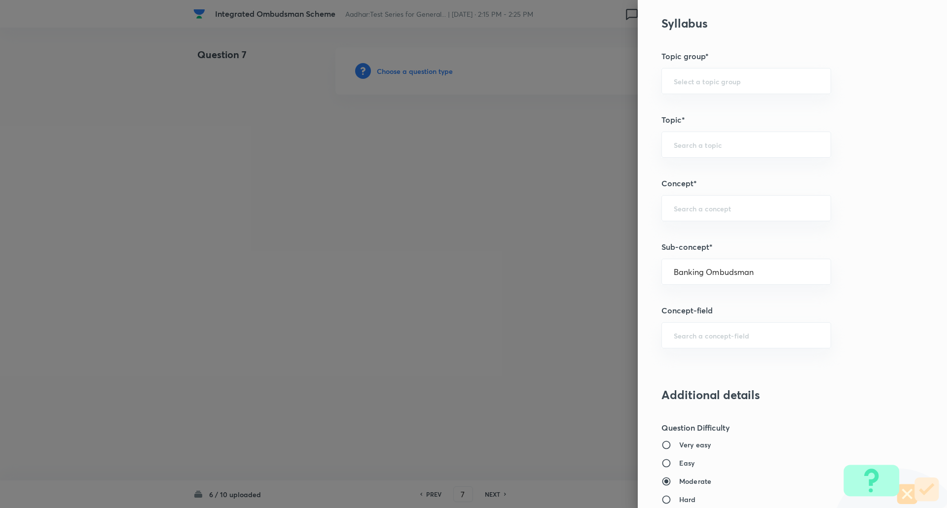
type input "Awareness"
type input "Banking Awareness"
type input "Credit and Monetary Policy"
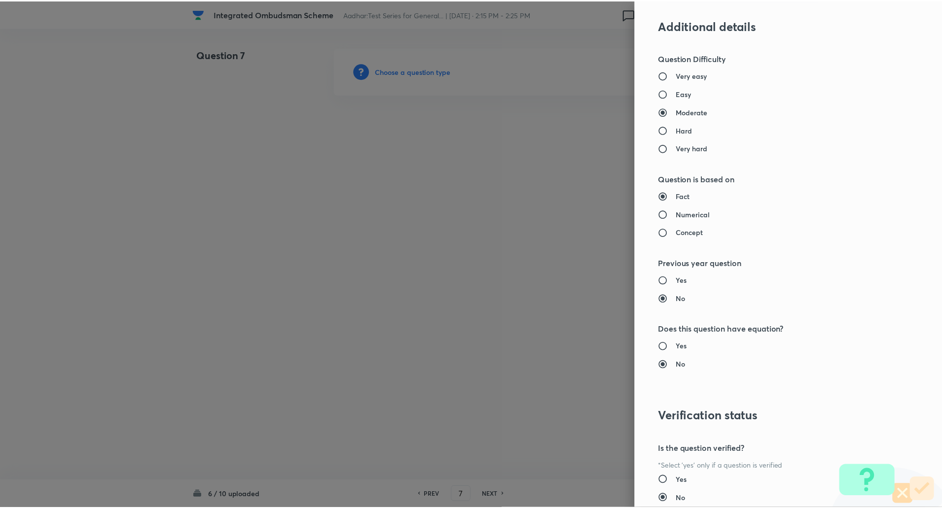
scroll to position [836, 0]
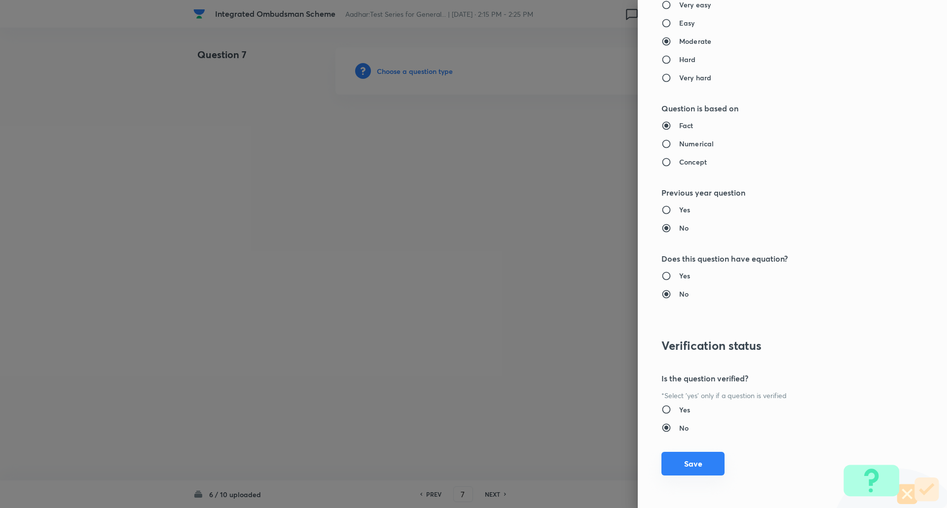
click at [695, 469] on button "Save" at bounding box center [692, 464] width 63 height 24
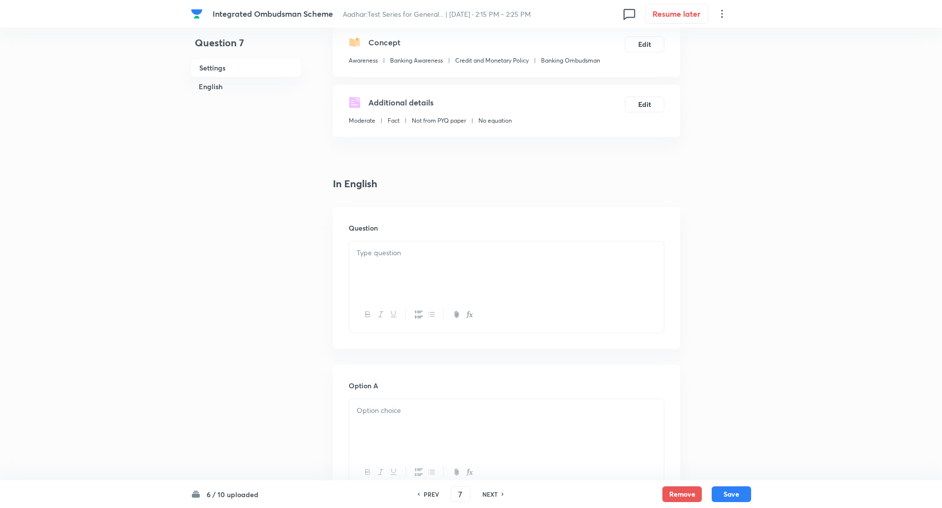
scroll to position [115, 0]
click at [402, 275] on div at bounding box center [506, 267] width 315 height 55
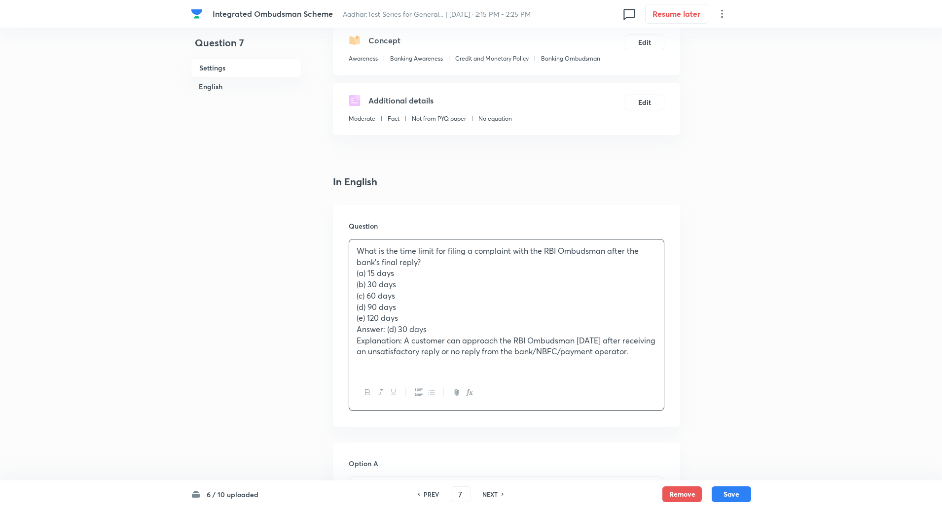
click at [354, 251] on div "What is the time limit for filing a complaint with the RBI Ombudsman after the …" at bounding box center [506, 307] width 315 height 135
copy p "What is the time limit for filing a complaint with the RBI Ombudsman after the …"
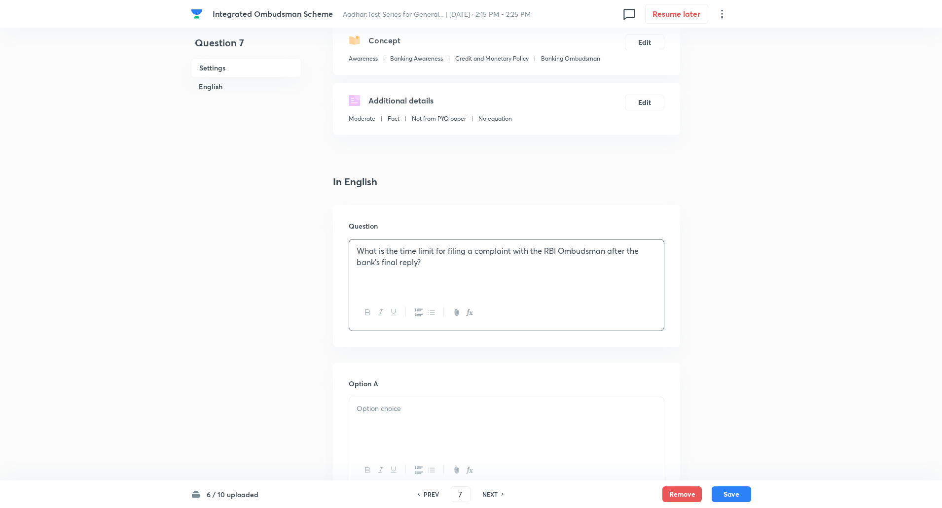
scroll to position [294, 0]
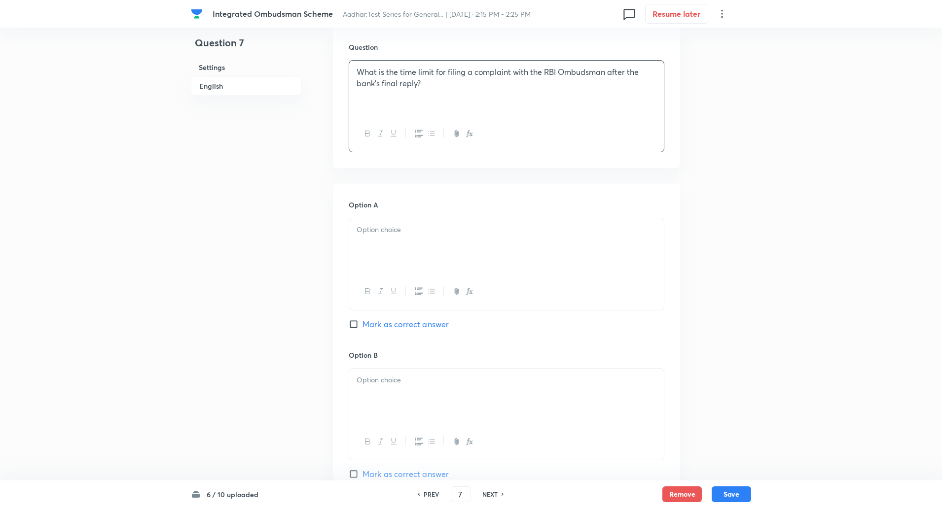
click at [386, 255] on div at bounding box center [506, 245] width 315 height 55
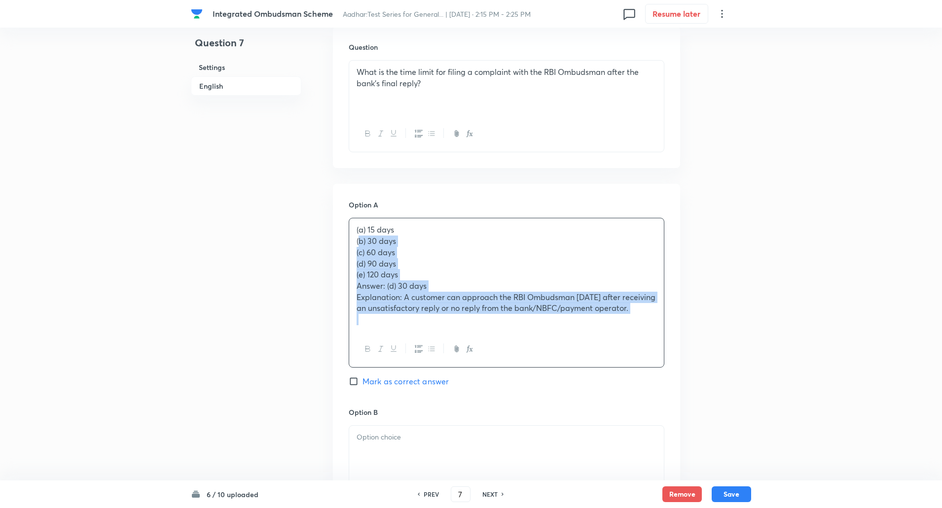
click at [395, 288] on p "Answer: (d) 30 days" at bounding box center [506, 286] width 300 height 11
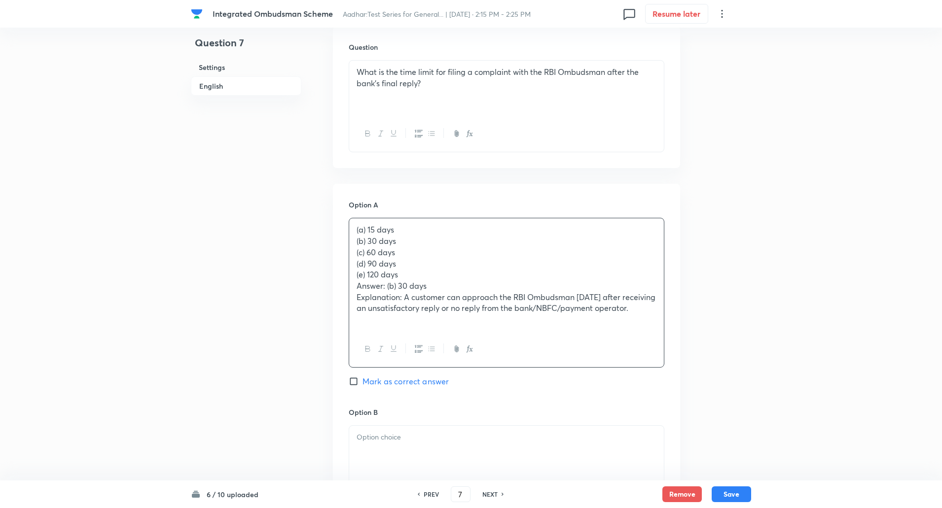
click at [354, 245] on div "(a) 15 days (b) 30 days (c) 60 days (d) 90 days (e) 120 days Answer: (b) 30 day…" at bounding box center [506, 274] width 315 height 112
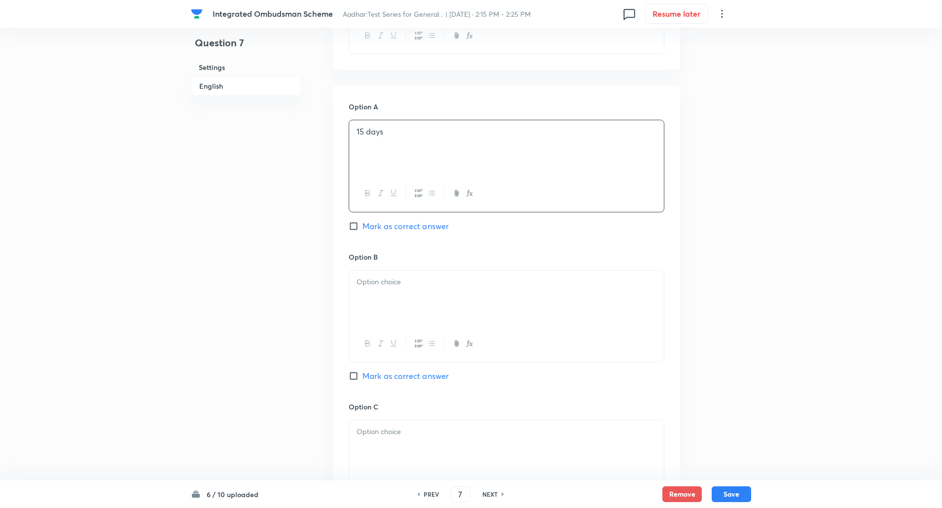
scroll to position [429, 0]
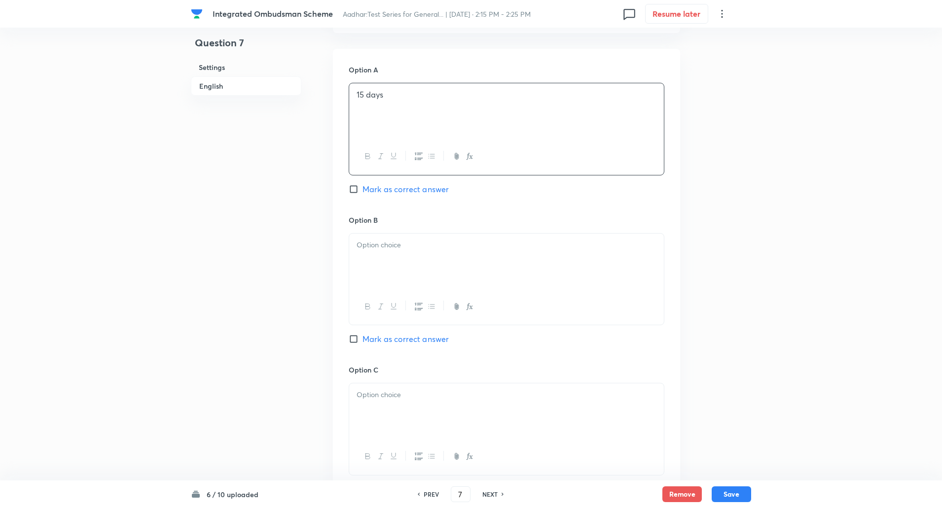
click at [355, 341] on input "Mark as correct answer" at bounding box center [356, 339] width 14 height 10
checkbox input "true"
click at [388, 294] on div at bounding box center [506, 307] width 315 height 36
click at [373, 240] on p at bounding box center [506, 245] width 300 height 11
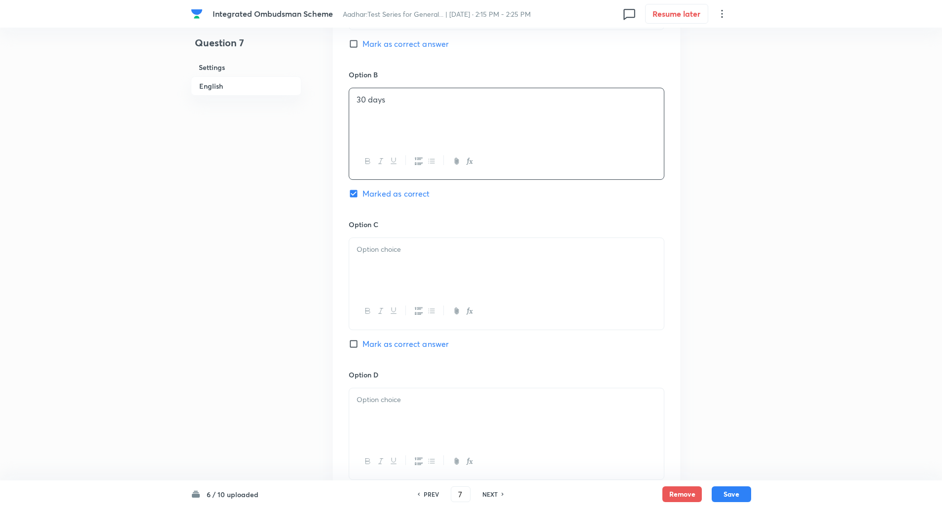
click at [373, 254] on p at bounding box center [506, 249] width 300 height 11
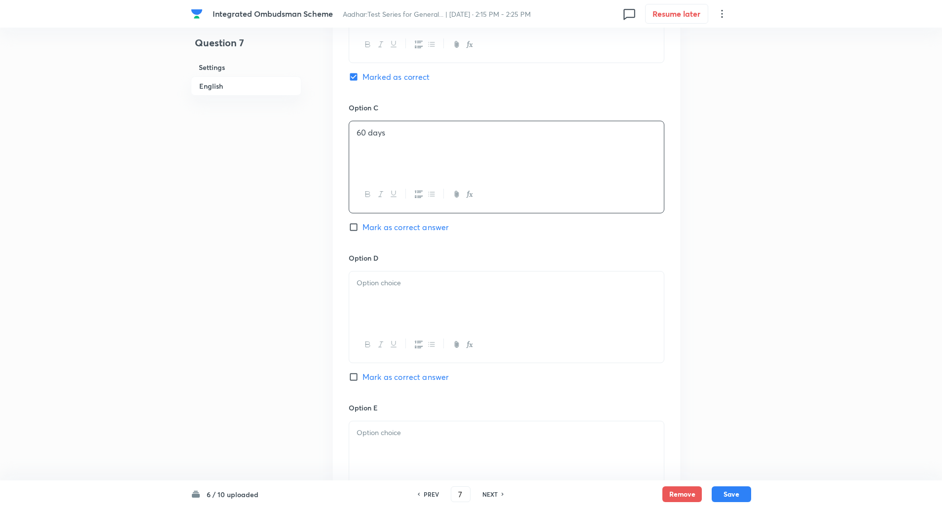
scroll to position [712, 0]
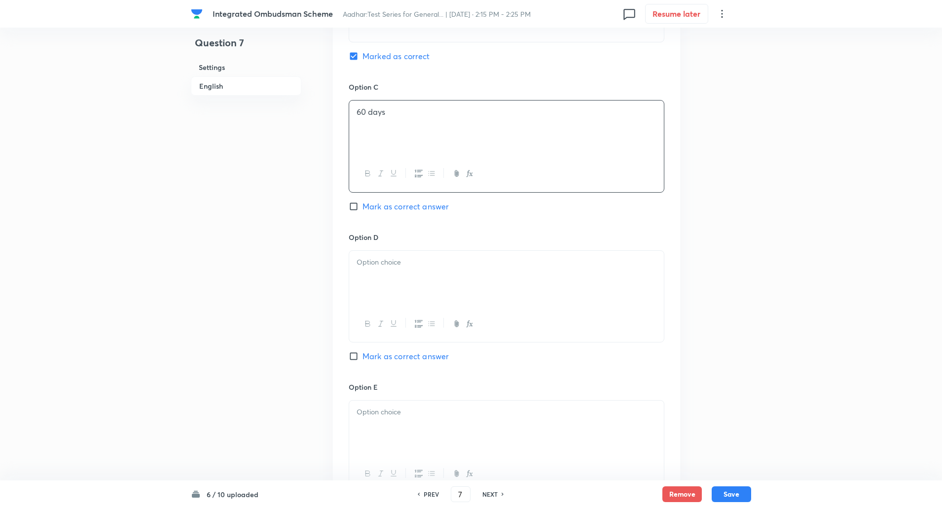
click at [378, 301] on div at bounding box center [506, 278] width 315 height 55
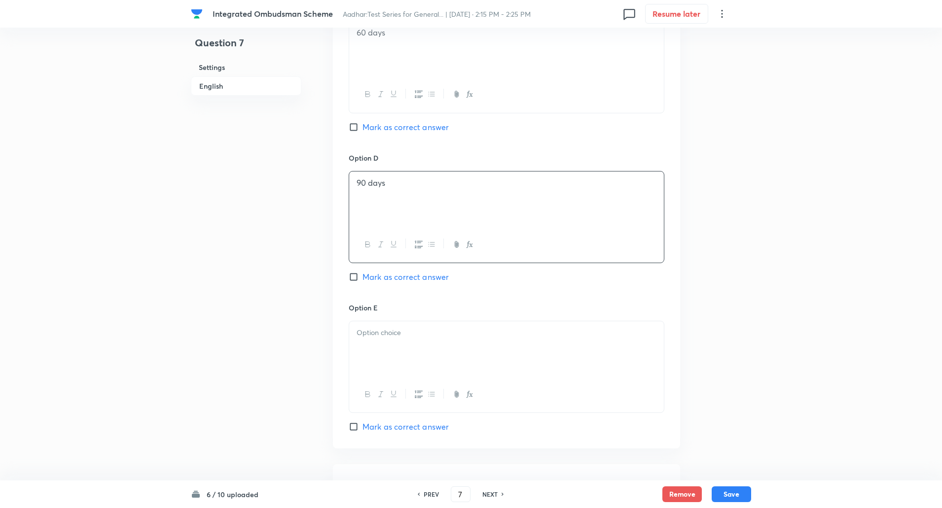
scroll to position [890, 0]
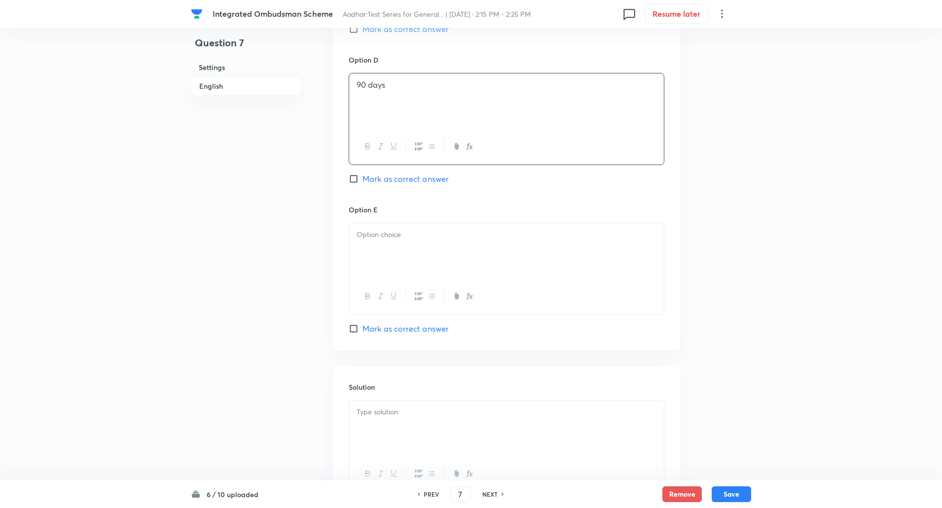
click at [379, 237] on p at bounding box center [506, 234] width 300 height 11
paste div
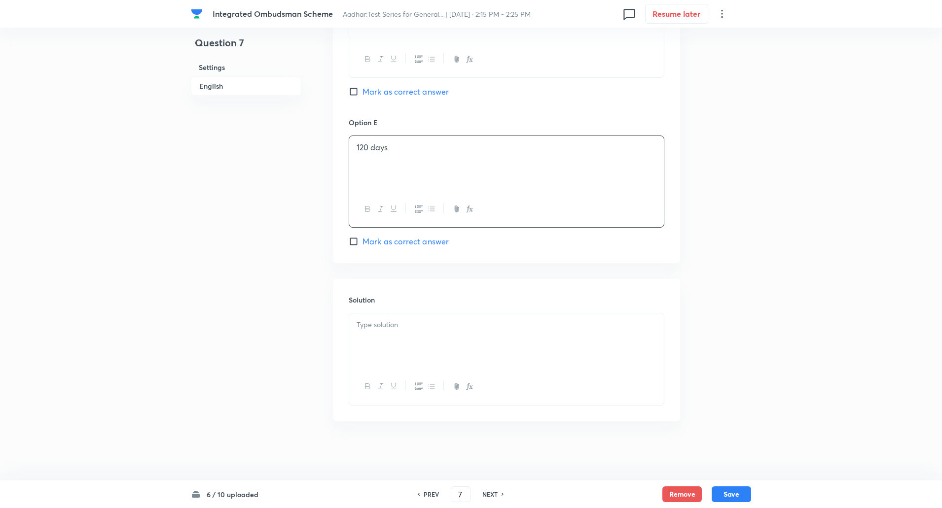
click at [383, 329] on p at bounding box center [506, 324] width 300 height 11
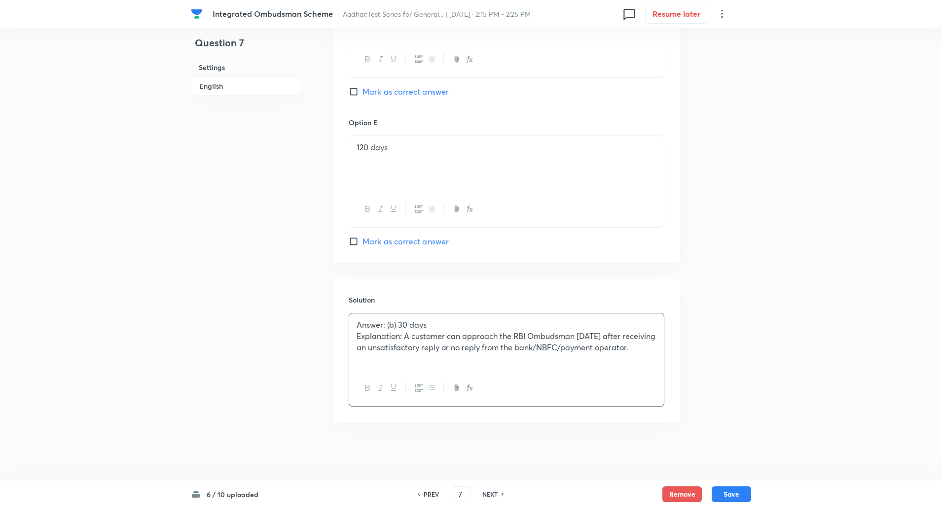
click at [406, 337] on p "Explanation: A customer can approach the RBI Ombudsman within 30 days after rec…" at bounding box center [506, 342] width 300 height 22
click at [730, 495] on button "Save" at bounding box center [730, 494] width 39 height 16
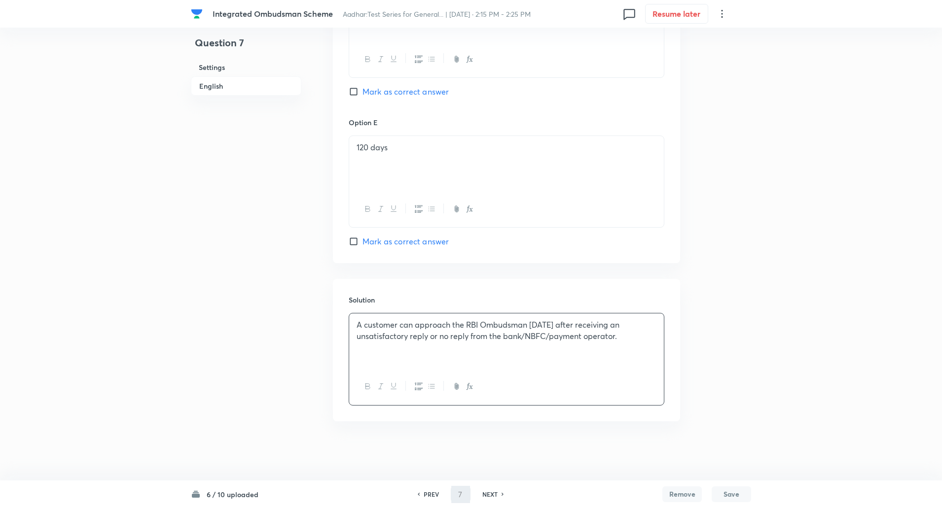
type input "8"
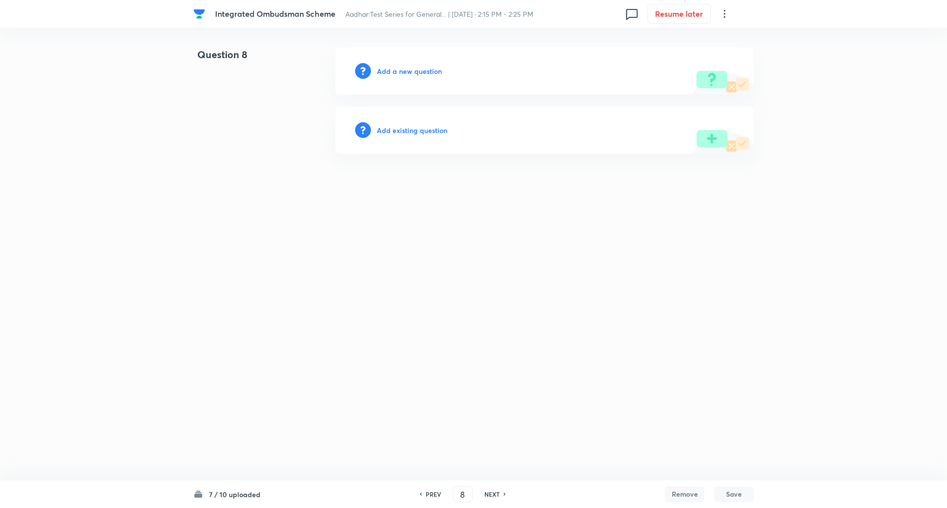
click at [424, 71] on h6 "Add a new question" at bounding box center [409, 71] width 65 height 10
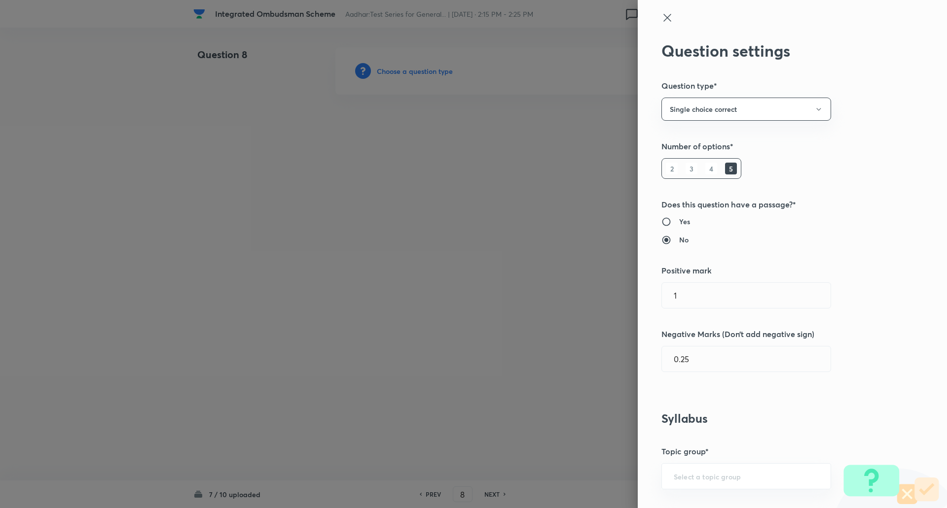
click at [424, 71] on div at bounding box center [473, 254] width 947 height 508
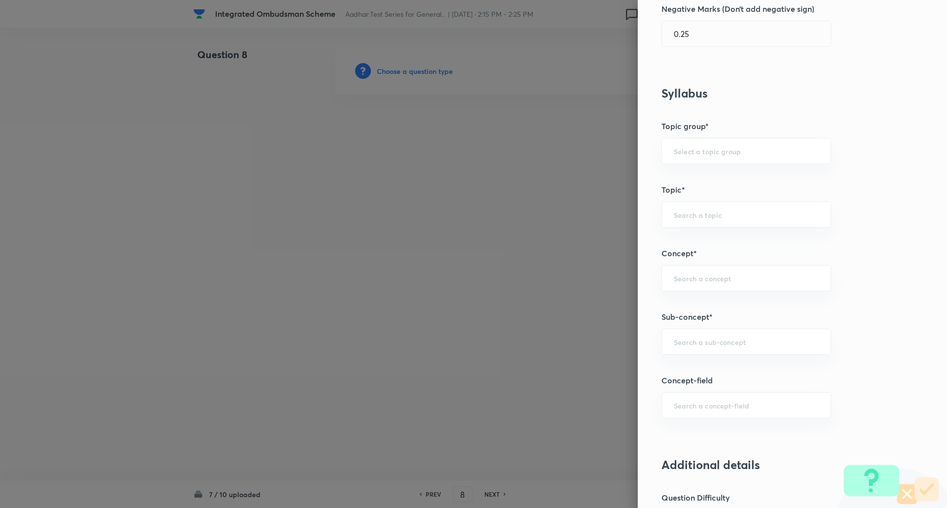
scroll to position [328, 0]
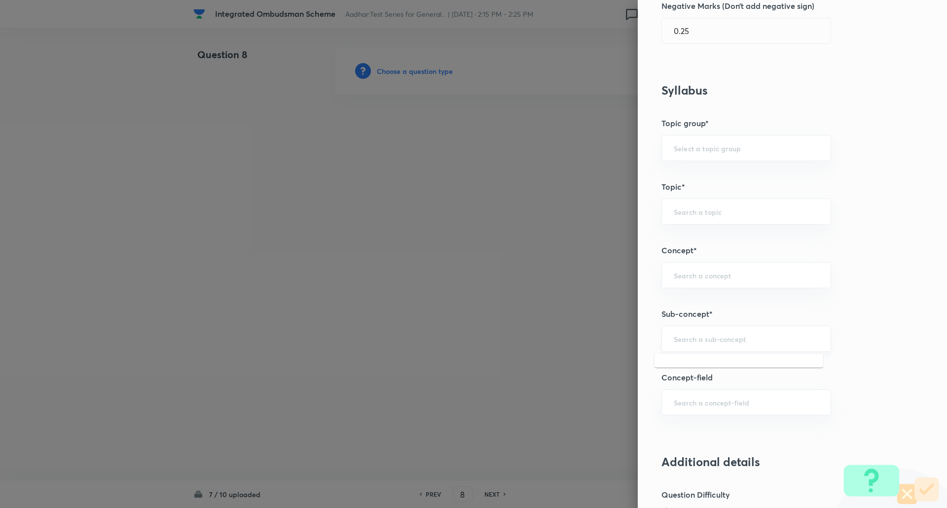
click at [689, 342] on input "text" at bounding box center [745, 338] width 145 height 9
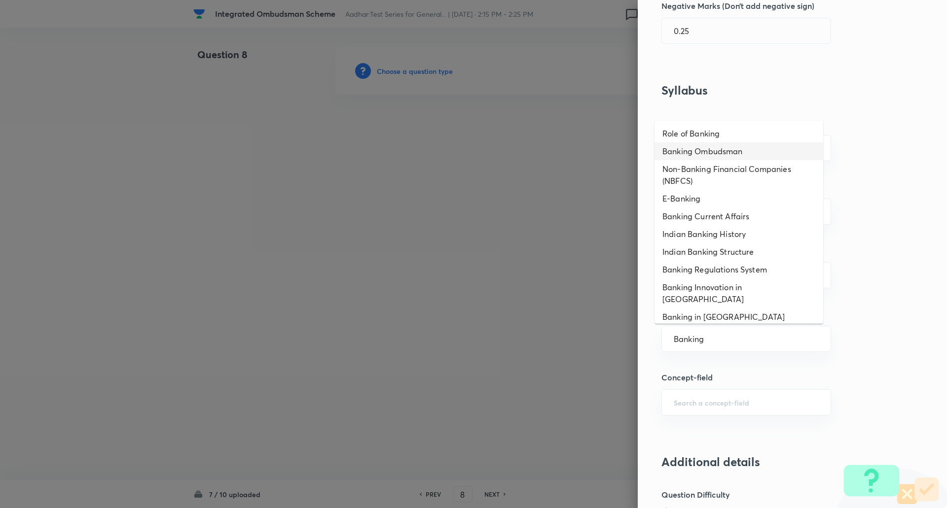
click at [721, 151] on li "Banking Ombudsman" at bounding box center [738, 151] width 169 height 18
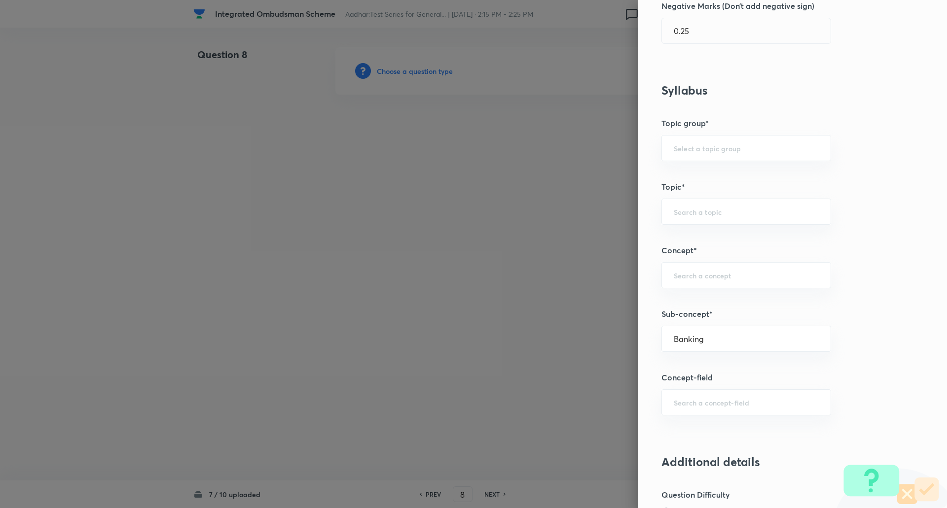
type input "Banking Ombudsman"
type input "Awareness"
type input "Banking Awareness"
type input "Credit and Monetary Policy"
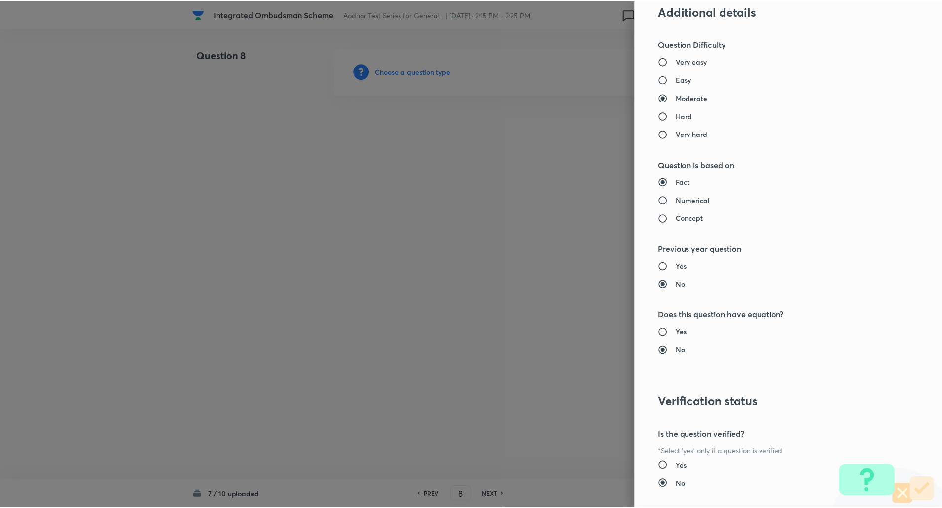
scroll to position [836, 0]
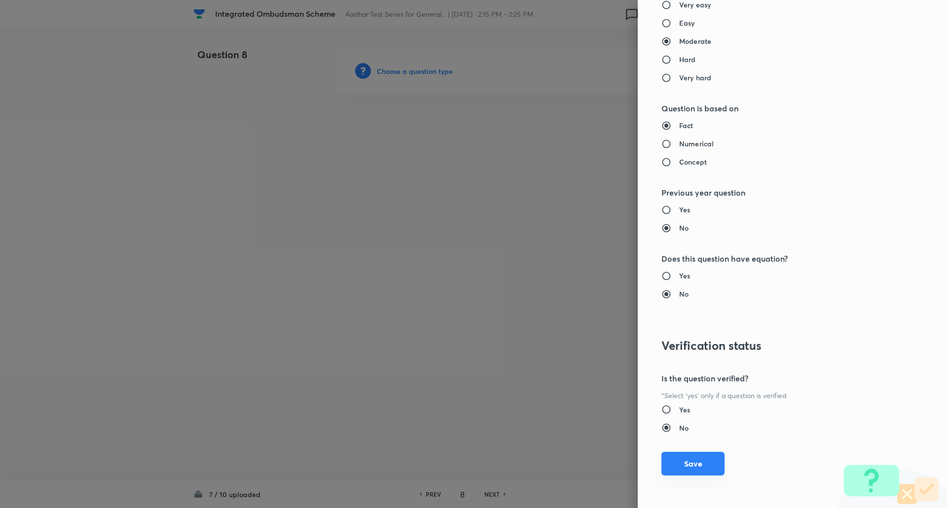
click at [686, 467] on button "Save" at bounding box center [692, 464] width 63 height 24
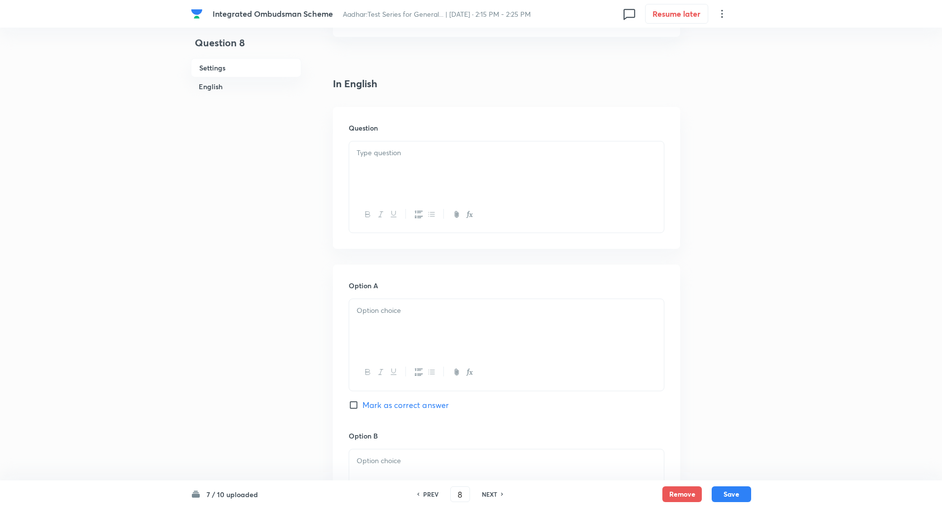
scroll to position [214, 0]
click at [369, 178] on div at bounding box center [506, 168] width 315 height 55
click at [378, 175] on div at bounding box center [506, 173] width 315 height 55
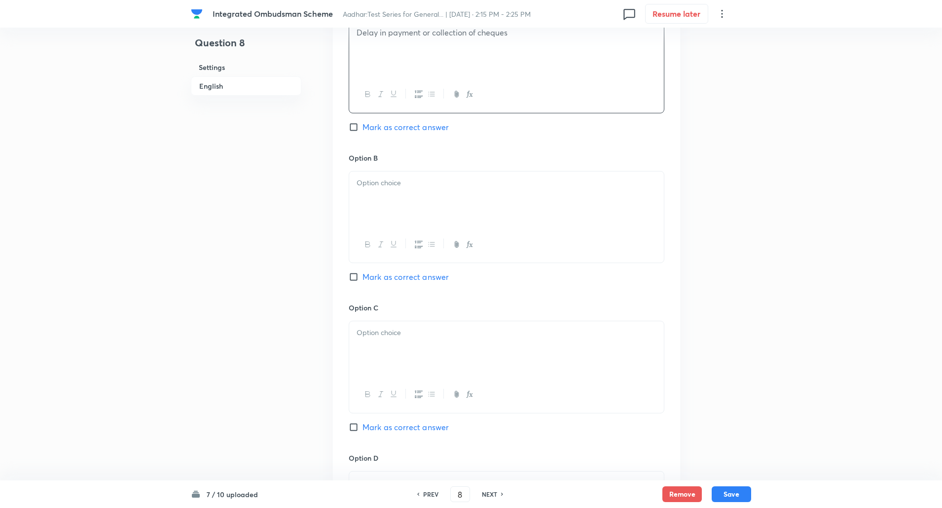
scroll to position [535, 0]
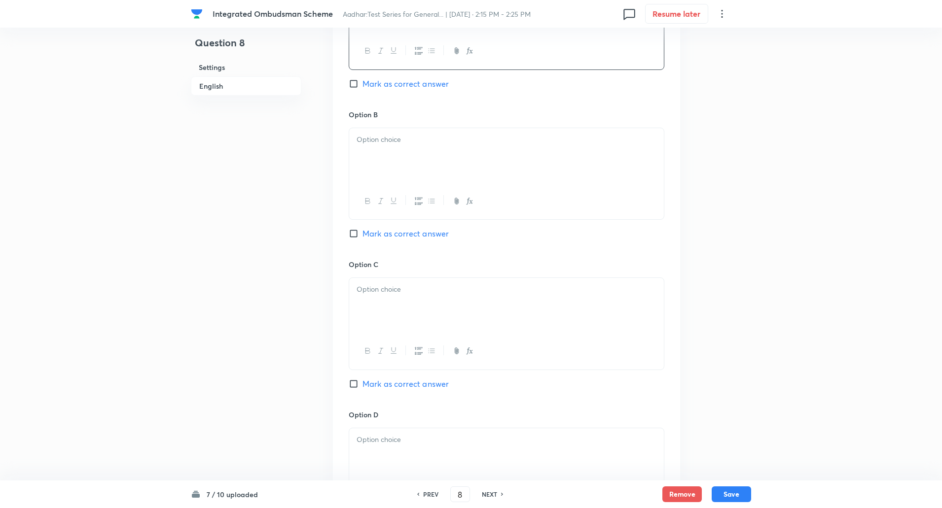
click at [378, 154] on div at bounding box center [506, 155] width 315 height 55
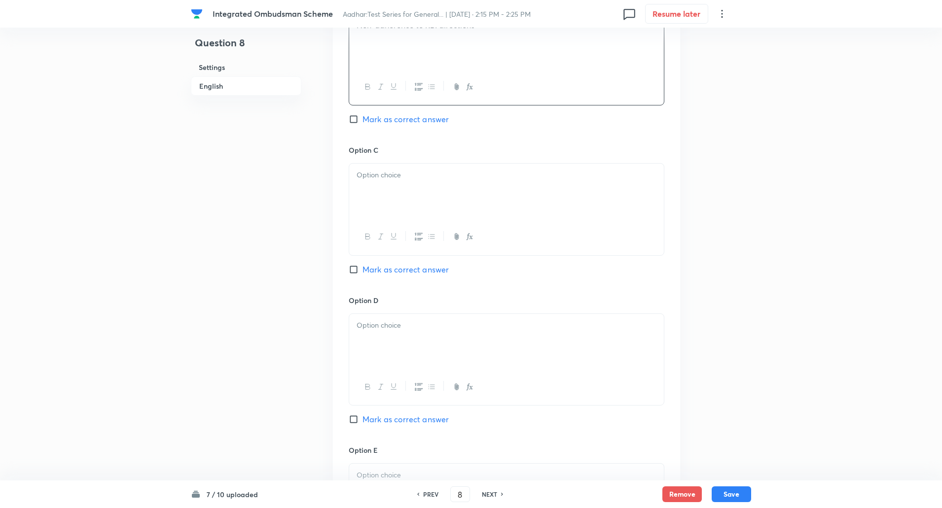
scroll to position [682, 0]
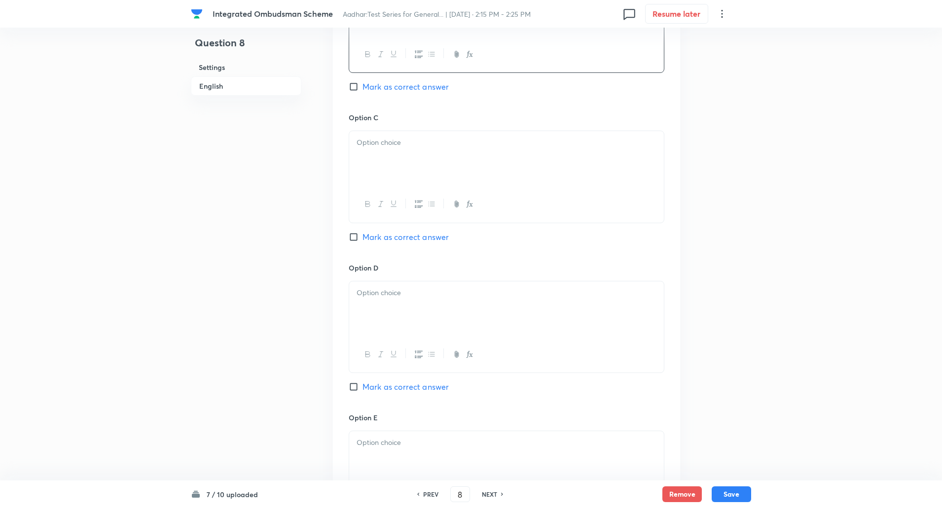
click at [378, 178] on div at bounding box center [506, 158] width 315 height 55
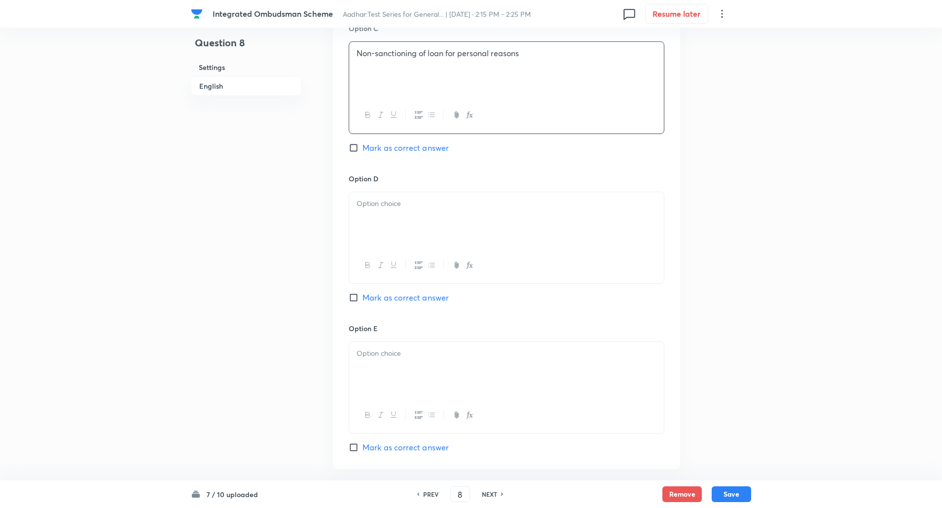
click at [354, 153] on label "Mark as correct answer" at bounding box center [399, 148] width 100 height 12
click at [354, 153] on input "Mark as correct answer" at bounding box center [356, 148] width 14 height 10
checkbox input "true"
click at [370, 203] on p at bounding box center [506, 203] width 300 height 11
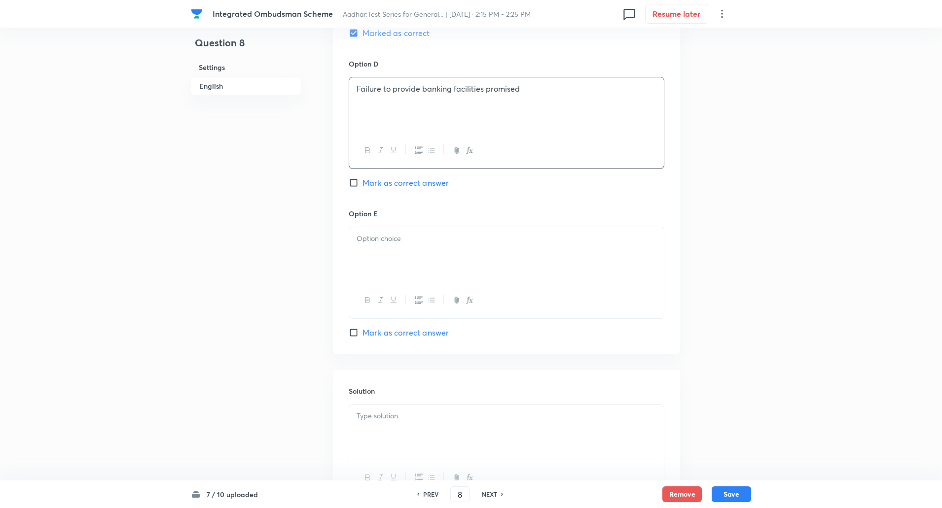
scroll to position [887, 0]
click at [375, 237] on p at bounding box center [506, 237] width 300 height 11
paste div
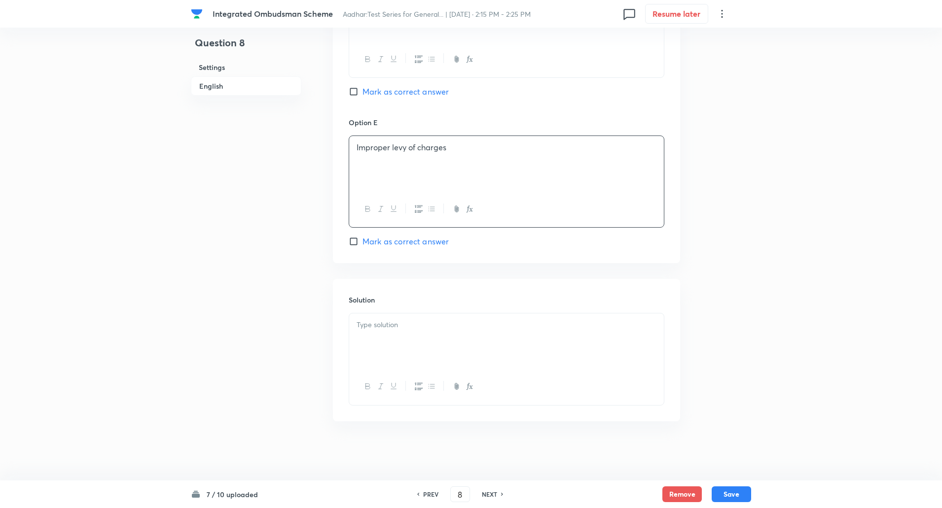
click at [379, 327] on p at bounding box center [506, 324] width 300 height 11
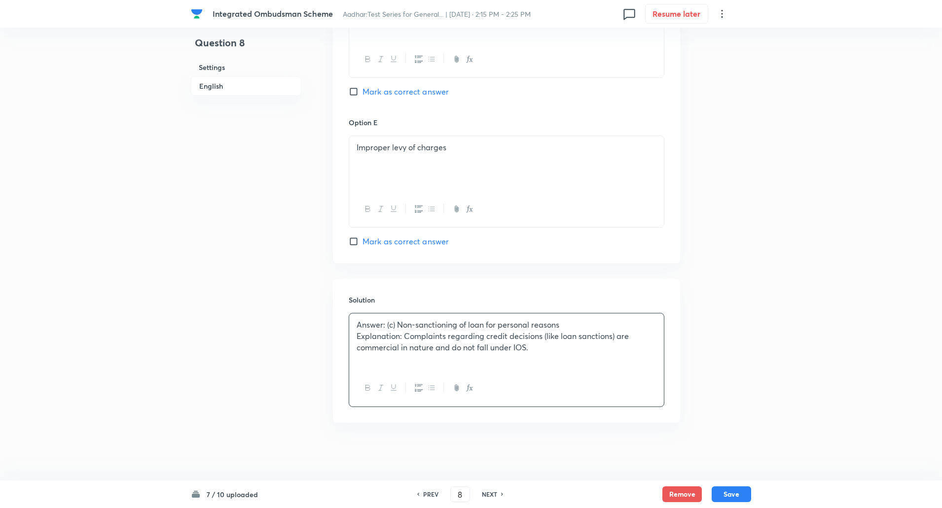
click at [404, 337] on p "Explanation: Complaints regarding credit decisions (like loan sanctions) are co…" at bounding box center [506, 342] width 300 height 22
click at [733, 486] on button "Save" at bounding box center [730, 494] width 39 height 16
type input "9"
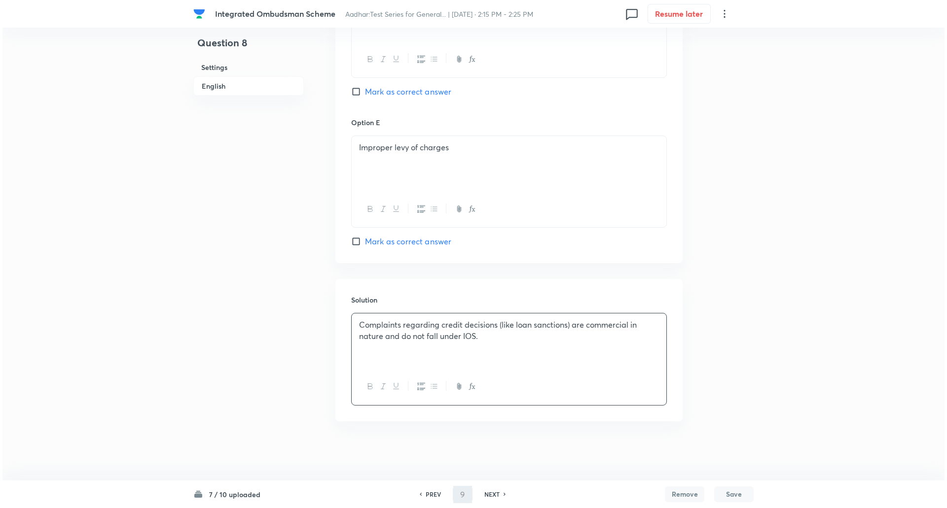
scroll to position [0, 0]
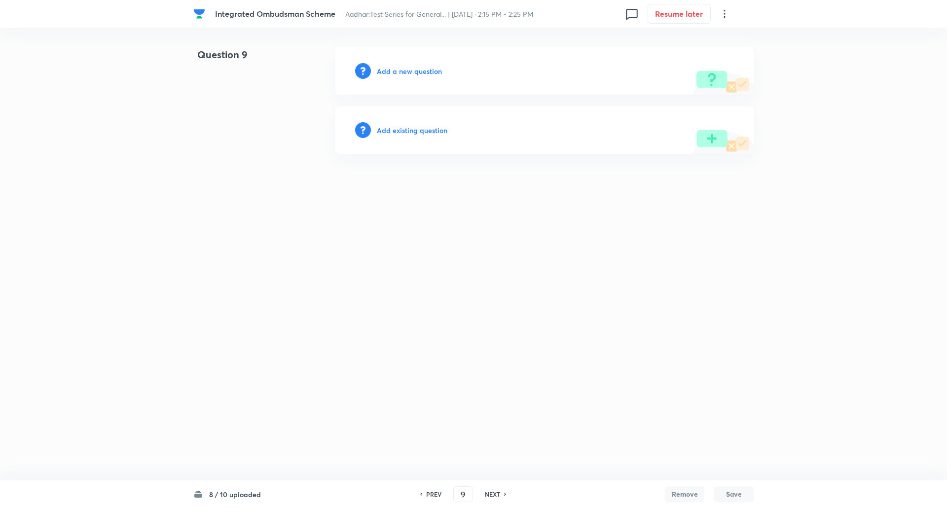
click at [416, 73] on h6 "Add a new question" at bounding box center [409, 71] width 65 height 10
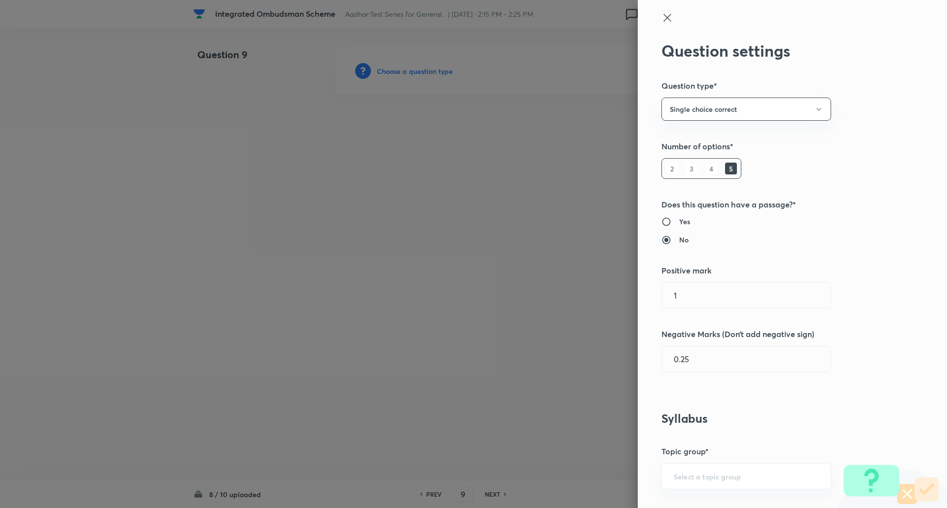
click at [416, 73] on div at bounding box center [473, 254] width 947 height 508
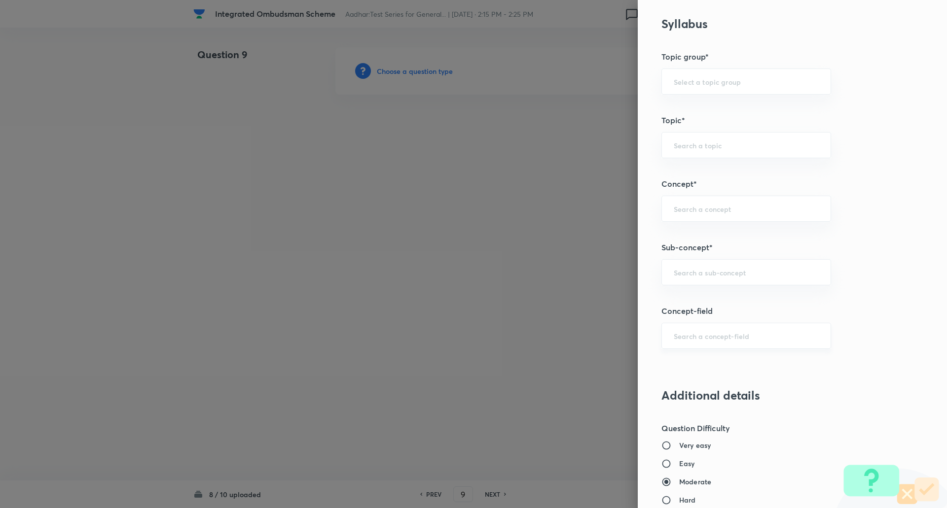
scroll to position [448, 0]
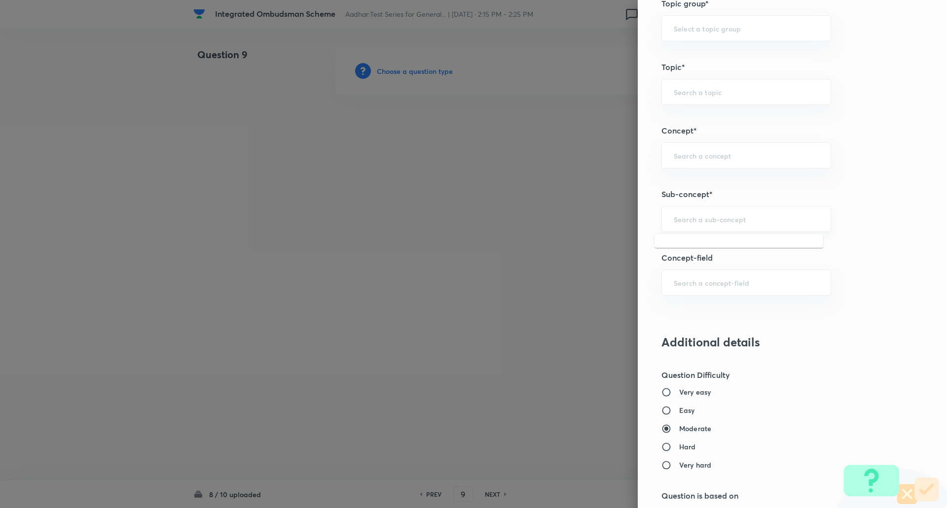
click at [696, 223] on input "text" at bounding box center [745, 218] width 145 height 9
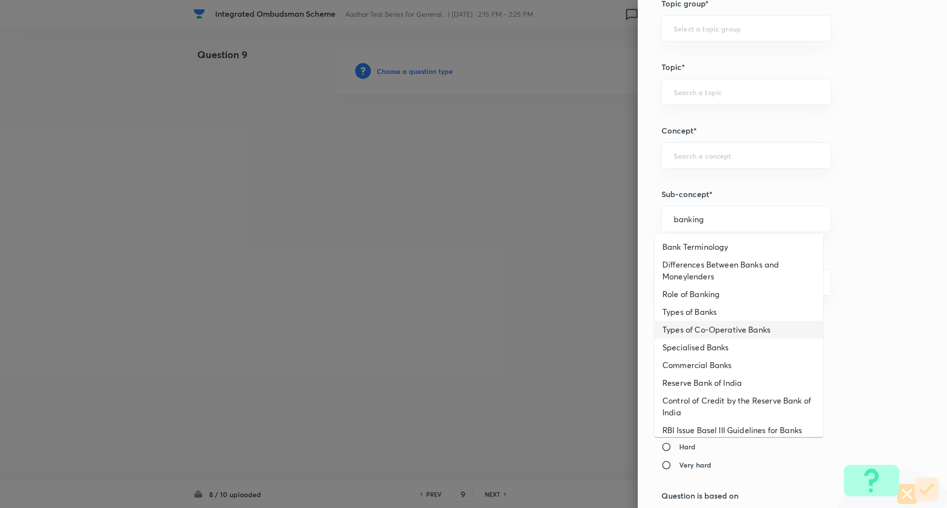
drag, startPoint x: 705, startPoint y: 269, endPoint x: 713, endPoint y: 338, distance: 69.5
click at [713, 338] on ul "Bank Terminology Differences Between Banks and Moneylenders Role of Banking Typ…" at bounding box center [738, 335] width 169 height 203
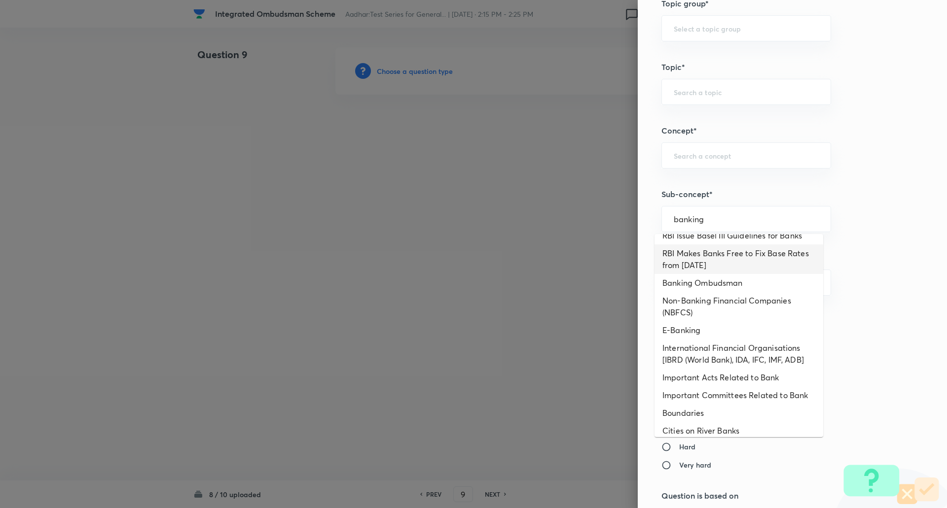
scroll to position [195, 0]
click at [717, 219] on input "banking" at bounding box center [745, 218] width 145 height 9
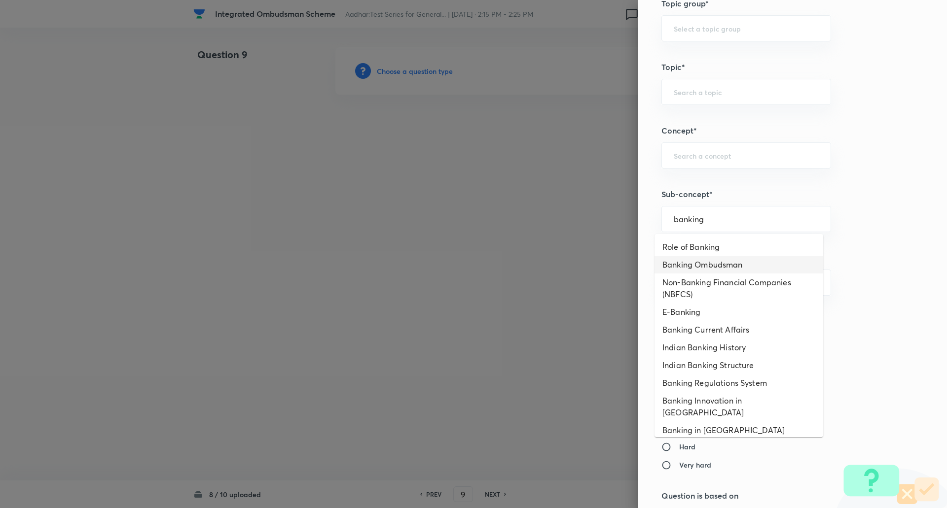
click at [713, 260] on li "Banking Ombudsman" at bounding box center [738, 265] width 169 height 18
type input "Banking Ombudsman"
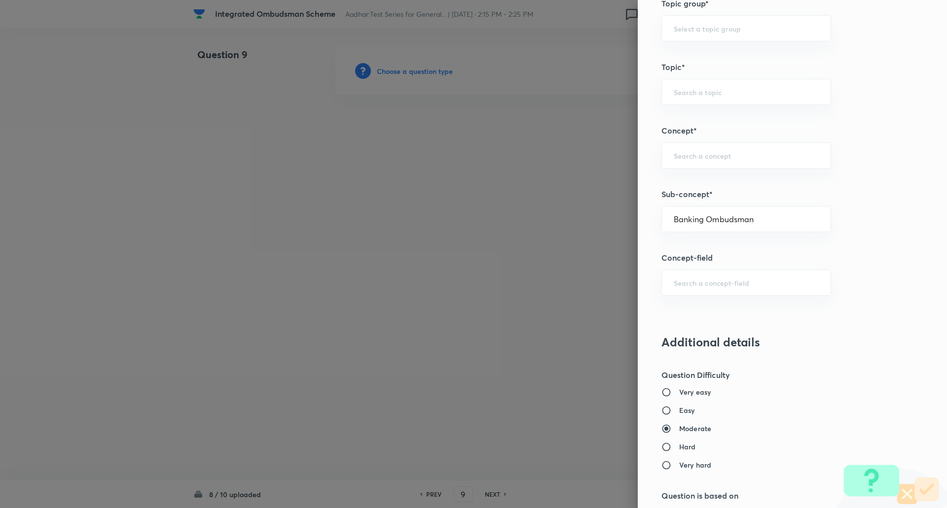
type input "Awareness"
type input "Banking Awareness"
type input "Credit and Monetary Policy"
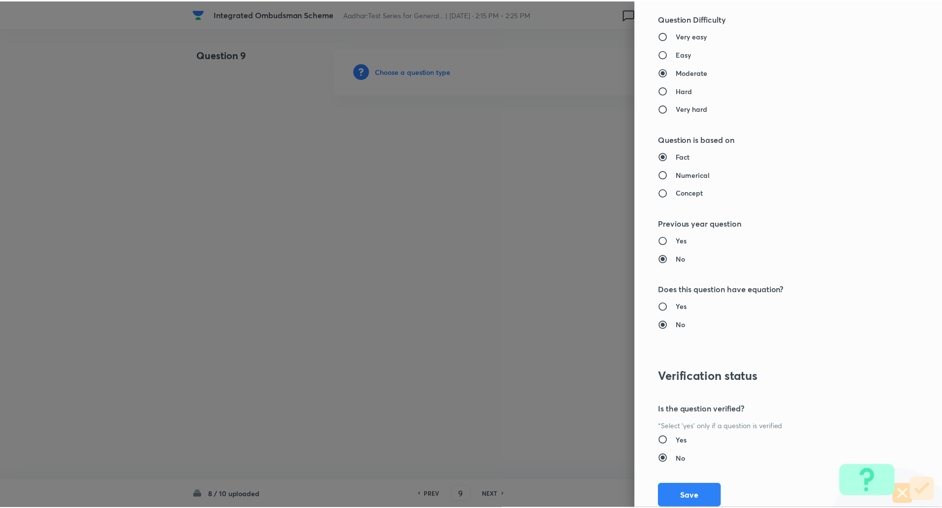
scroll to position [836, 0]
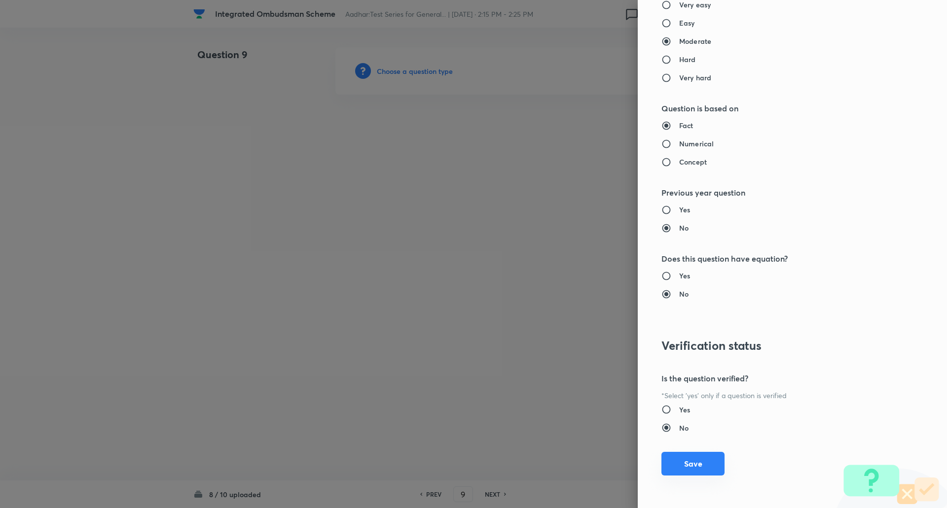
click at [698, 465] on button "Save" at bounding box center [692, 464] width 63 height 24
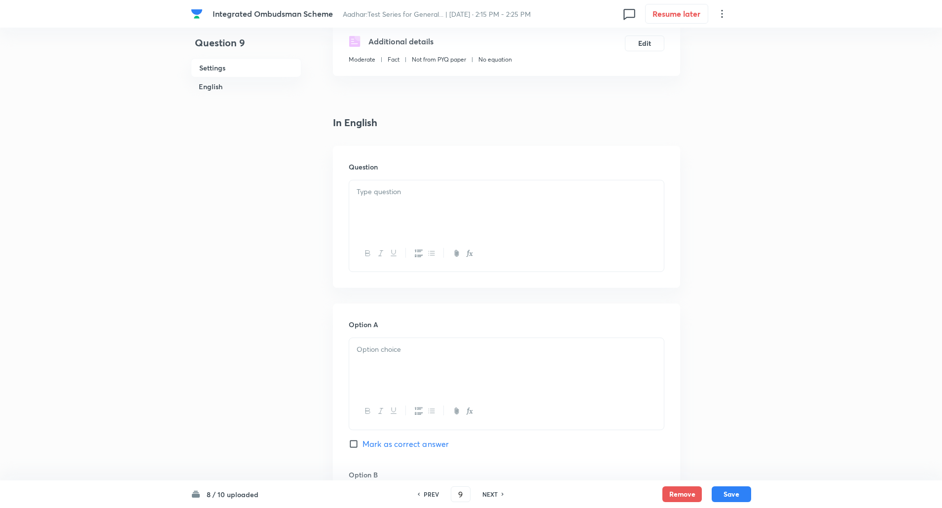
scroll to position [190, 0]
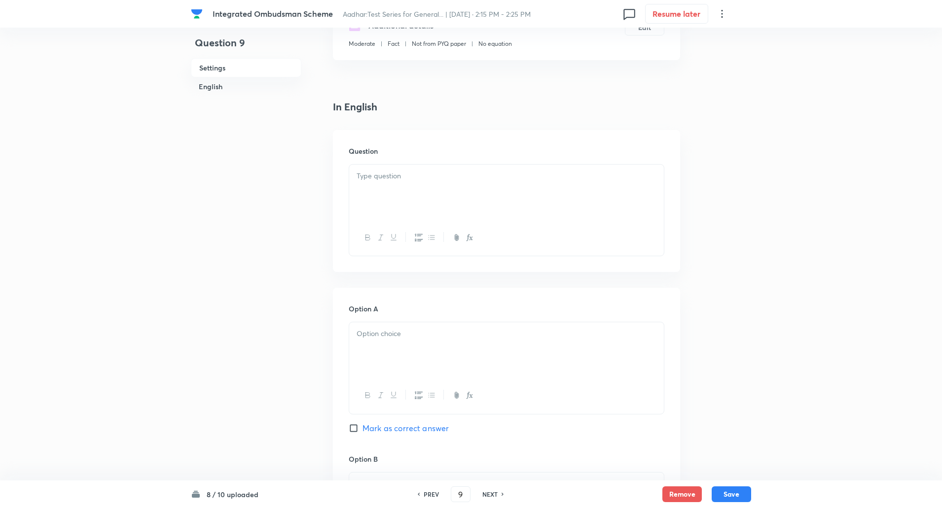
click at [389, 171] on p at bounding box center [506, 176] width 300 height 11
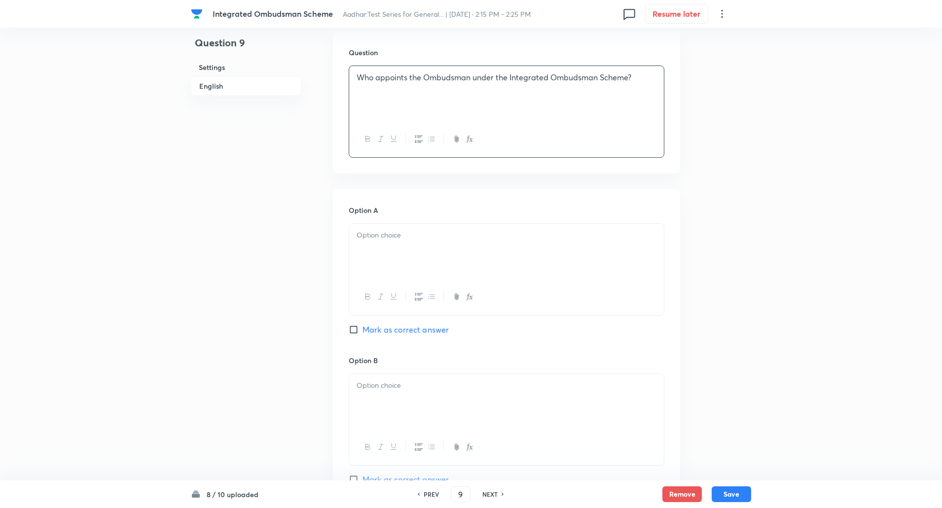
scroll to position [298, 0]
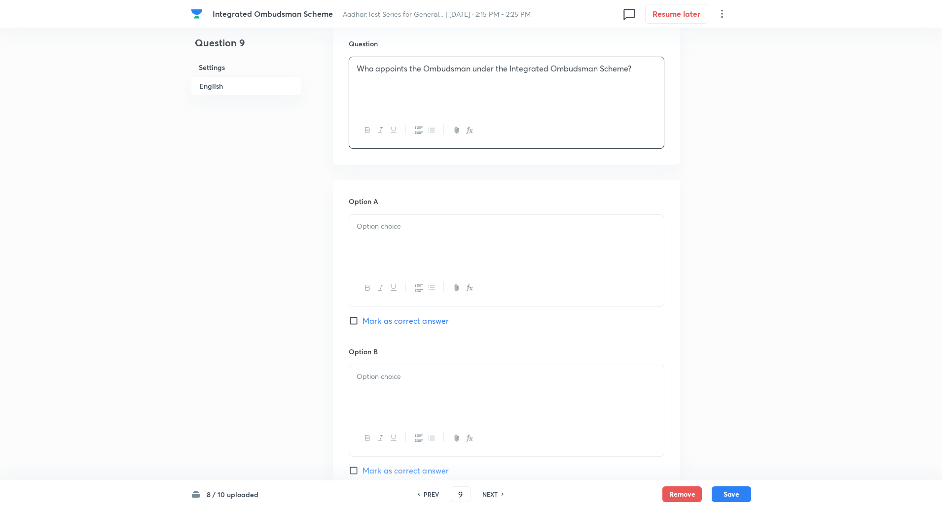
click at [386, 246] on div at bounding box center [506, 242] width 315 height 55
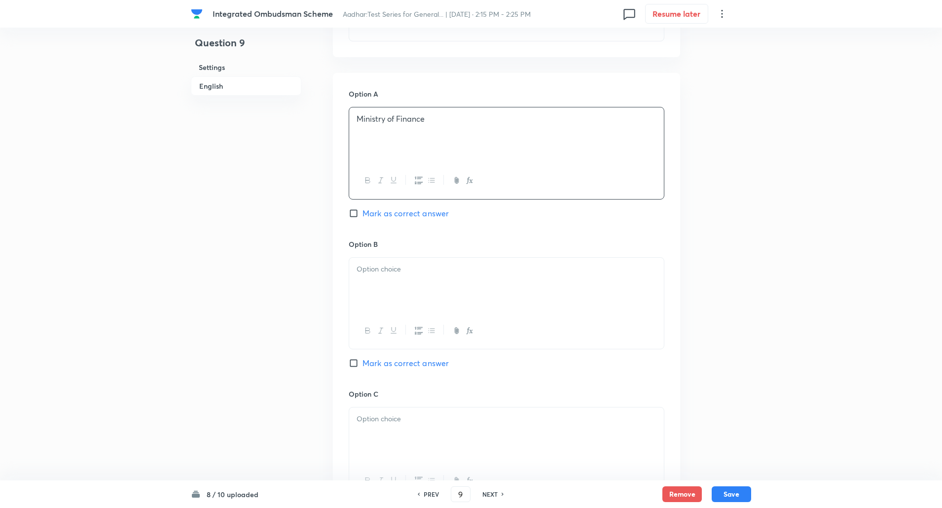
click at [383, 293] on div at bounding box center [506, 285] width 315 height 55
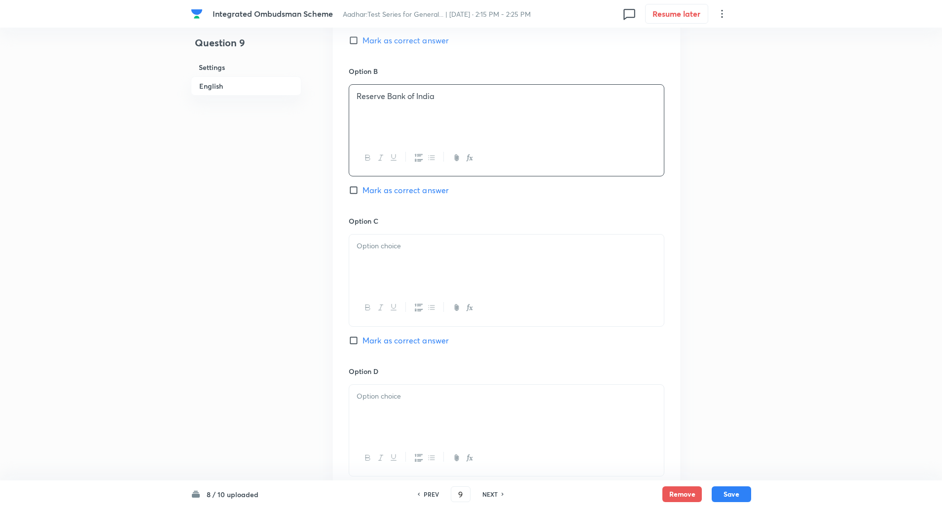
click at [353, 189] on input "Mark as correct answer" at bounding box center [356, 190] width 14 height 10
checkbox input "true"
click at [375, 245] on p at bounding box center [506, 246] width 300 height 11
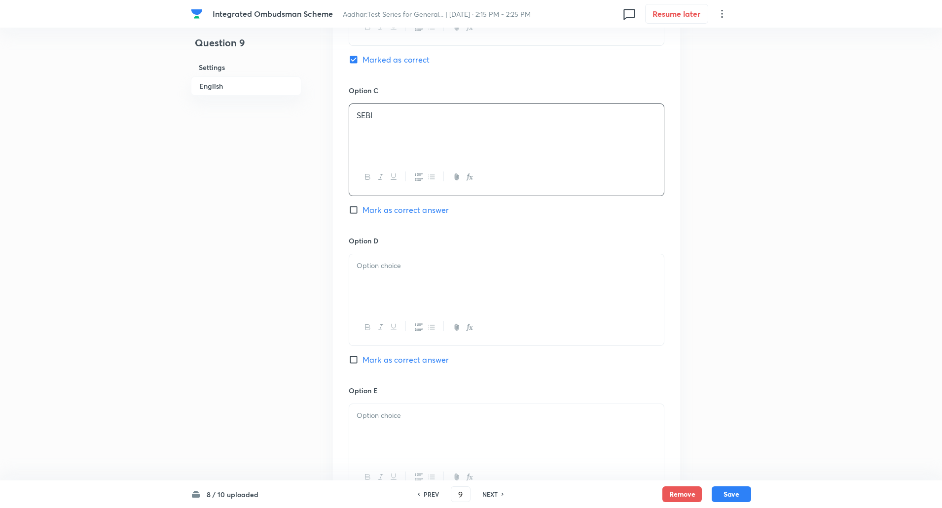
scroll to position [733, 0]
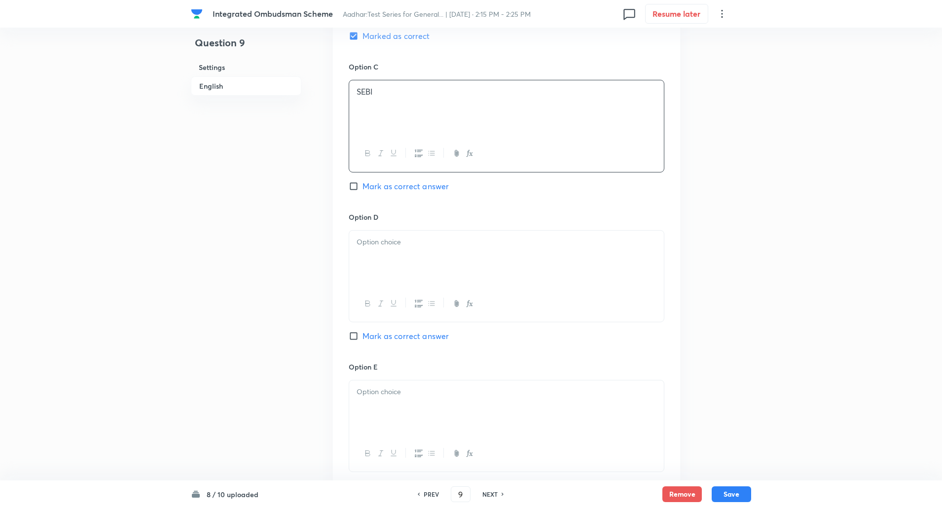
click at [373, 265] on div at bounding box center [506, 258] width 315 height 55
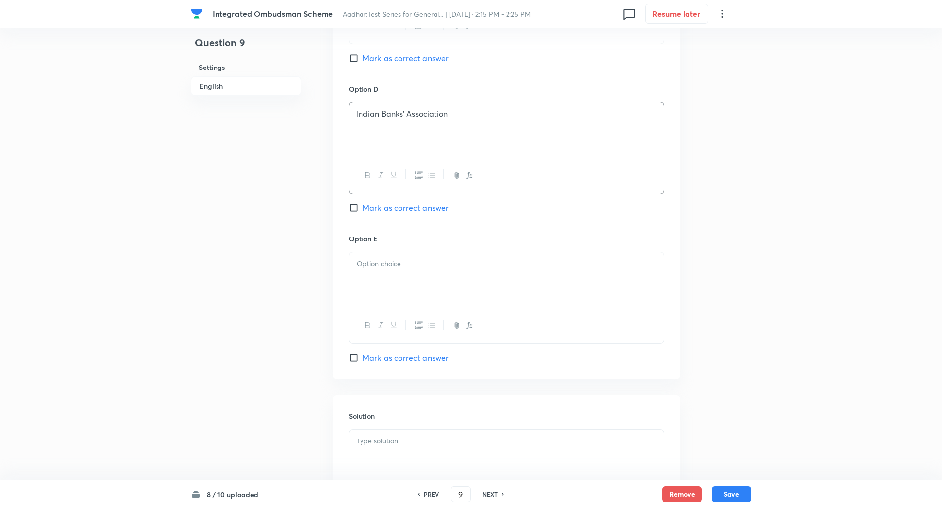
scroll to position [861, 0]
click at [373, 265] on p at bounding box center [506, 263] width 300 height 11
paste div
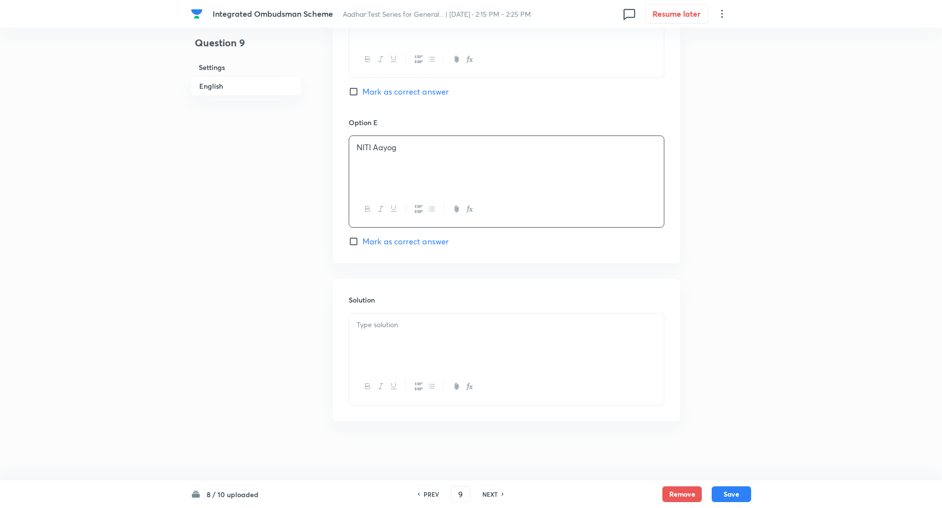
click at [381, 326] on p at bounding box center [506, 324] width 300 height 11
click at [406, 338] on p "Explanation: The RBI appoints Ombudsmen to handle complaints under the scheme." at bounding box center [506, 342] width 300 height 22
click at [744, 494] on button "Save" at bounding box center [730, 494] width 39 height 16
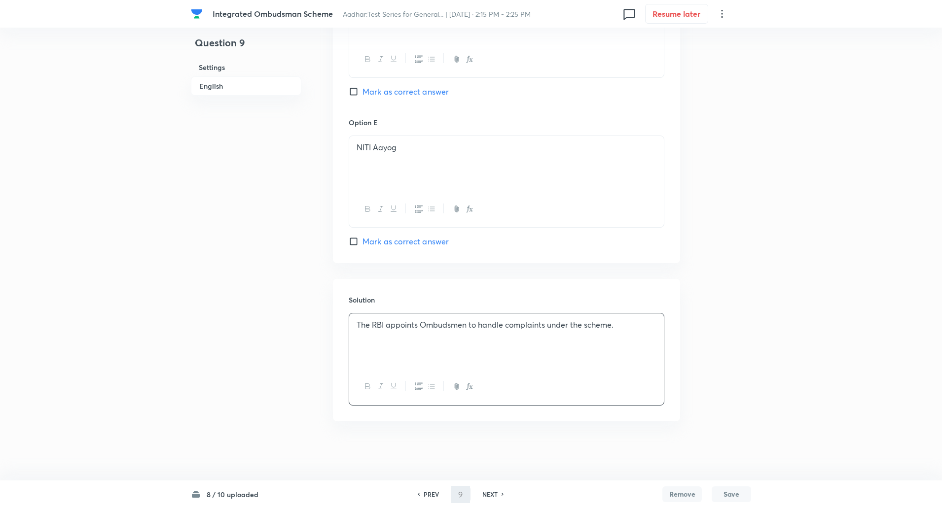
type input "10"
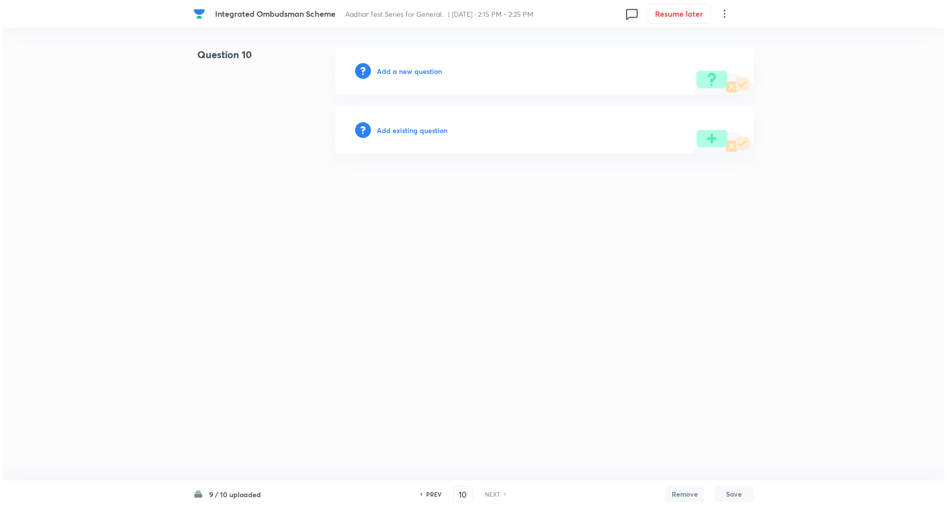
scroll to position [0, 0]
click at [415, 72] on h6 "Add a new question" at bounding box center [409, 71] width 65 height 10
click at [415, 72] on h6 "Choose a question type" at bounding box center [415, 71] width 76 height 10
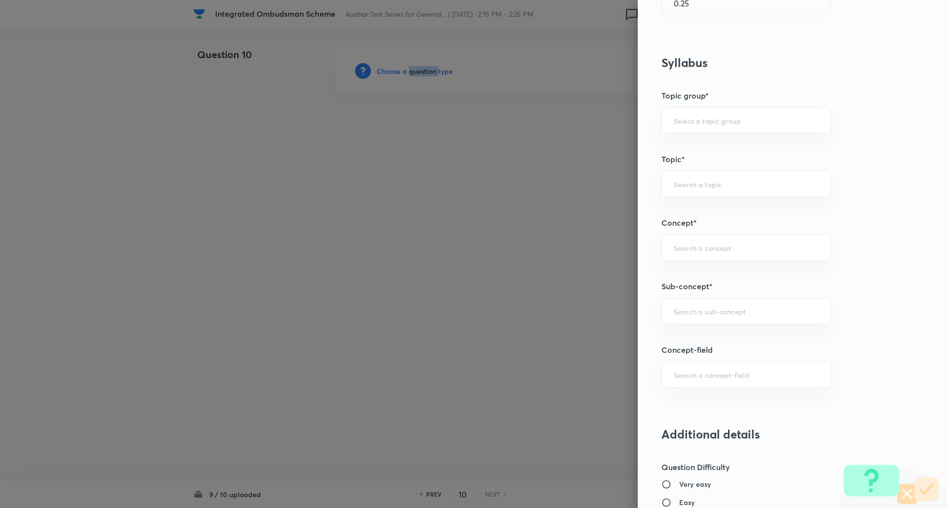
scroll to position [358, 0]
click at [673, 309] on input "text" at bounding box center [745, 309] width 145 height 9
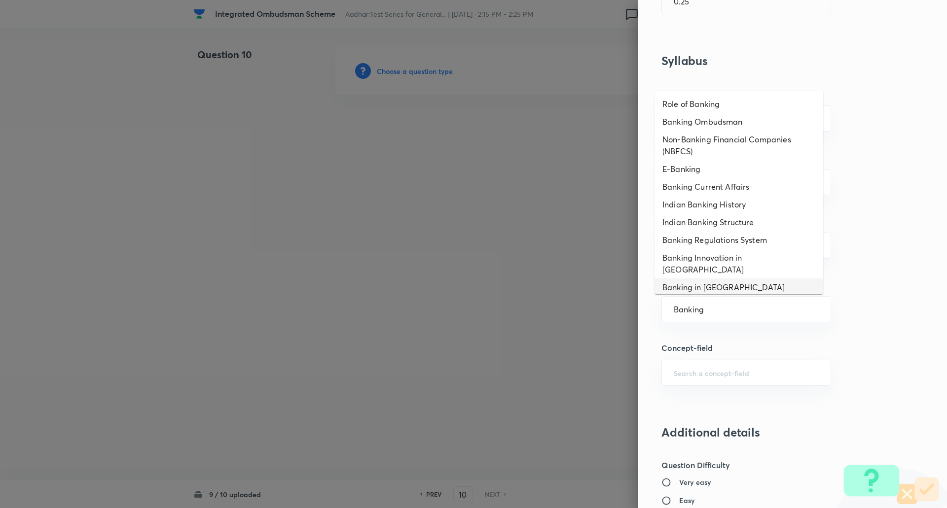
click at [707, 279] on li "Banking in India" at bounding box center [738, 288] width 169 height 18
type input "Banking in India"
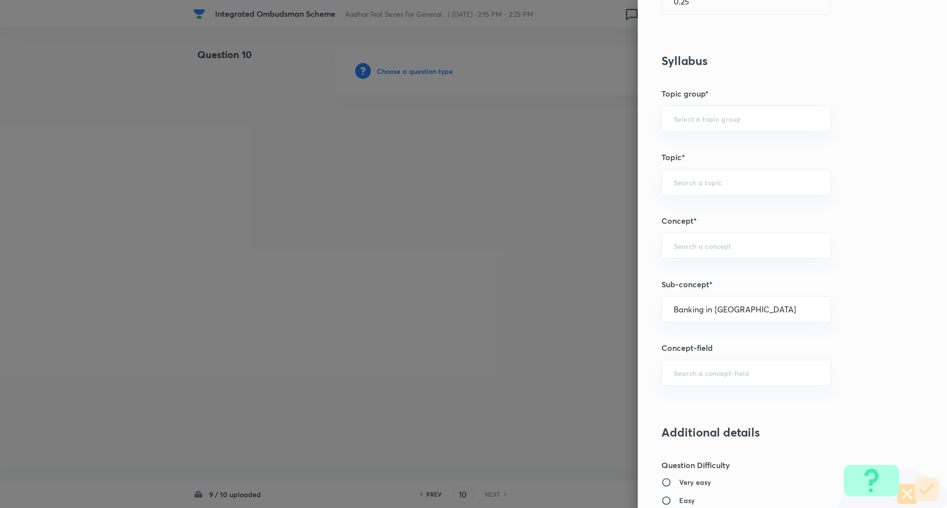
type input "Awareness"
type input "Static GK"
type input "Indian Economy"
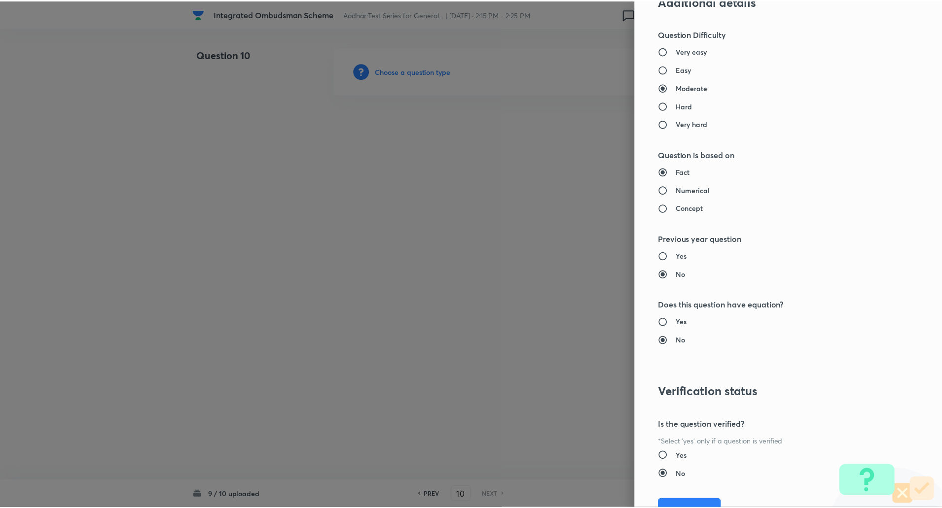
scroll to position [836, 0]
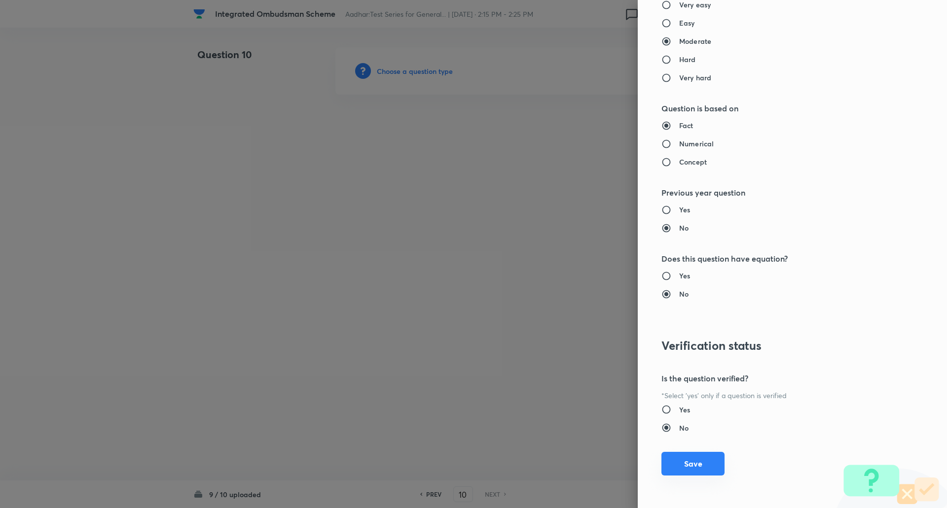
click at [694, 470] on button "Save" at bounding box center [692, 464] width 63 height 24
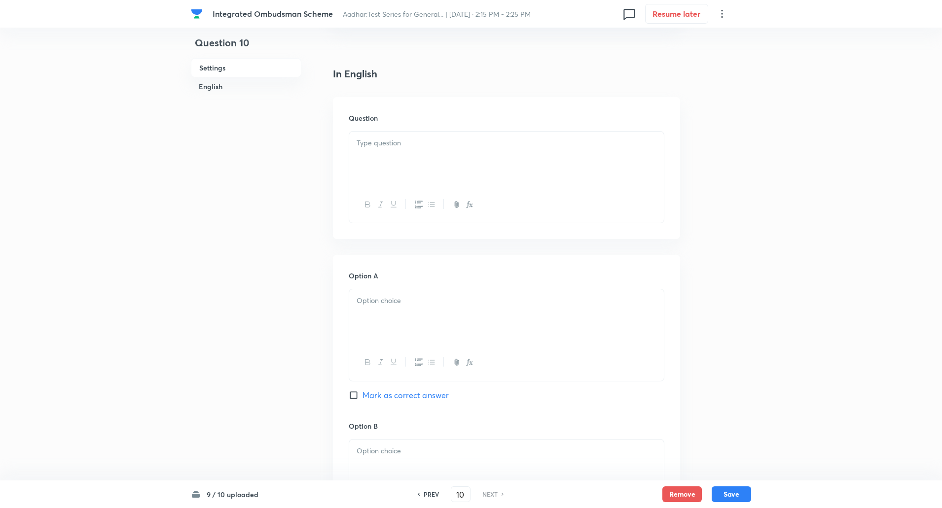
scroll to position [230, 0]
click at [405, 153] on div at bounding box center [506, 152] width 315 height 55
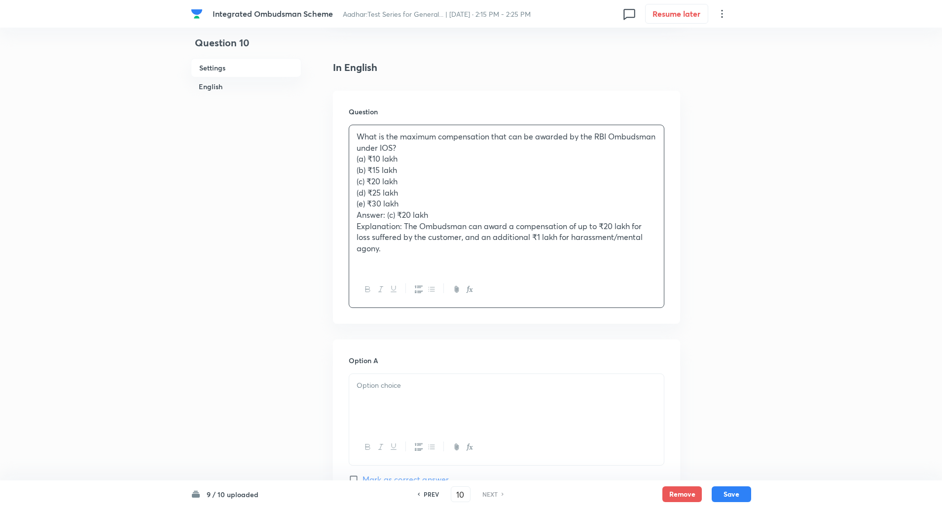
click at [354, 136] on div "What is the maximum compensation that can be awarded by the RBI Ombudsman under…" at bounding box center [506, 198] width 315 height 146
copy p "What is the maximum compensation that can be awarded by the RBI Ombudsman under…"
click at [355, 162] on div "What is the maximum compensation that can be awarded by the RBI Ombudsman under…" at bounding box center [506, 198] width 315 height 146
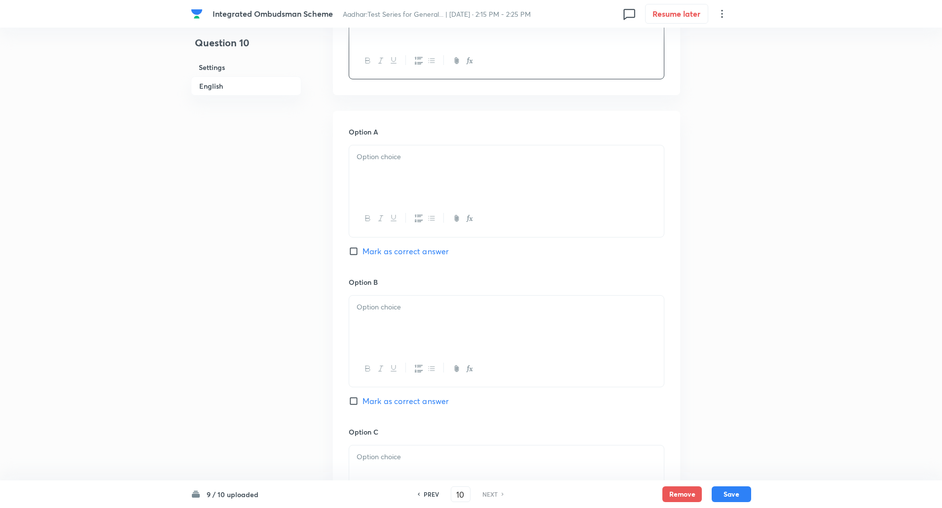
scroll to position [369, 0]
click at [371, 177] on div at bounding box center [506, 171] width 315 height 55
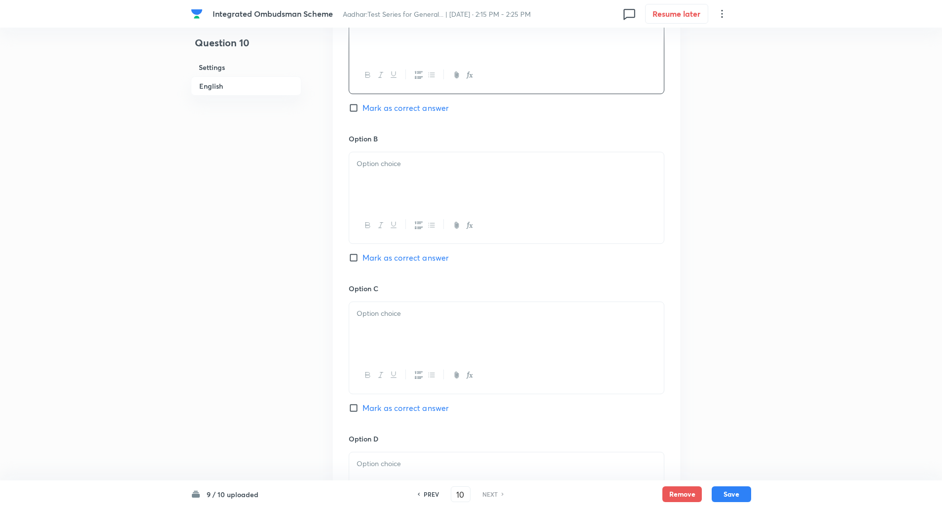
scroll to position [521, 0]
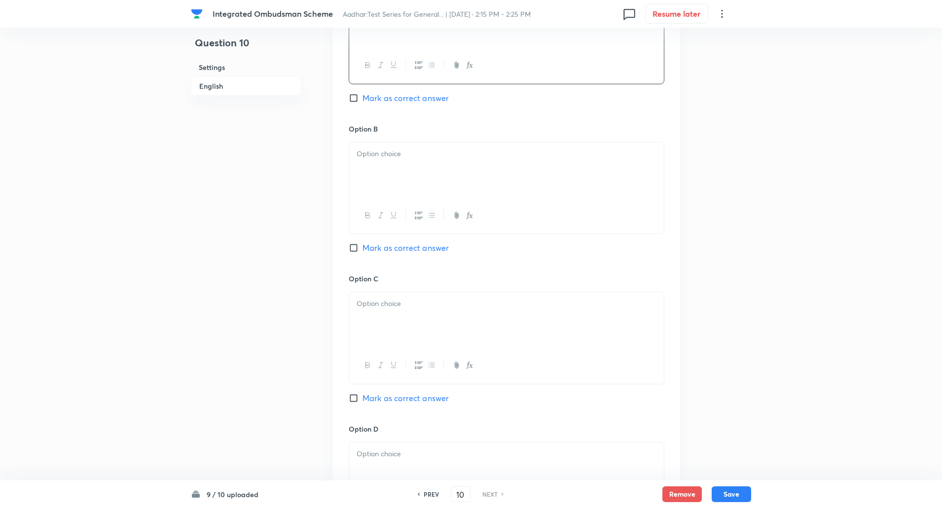
click at [371, 188] on div at bounding box center [506, 169] width 315 height 55
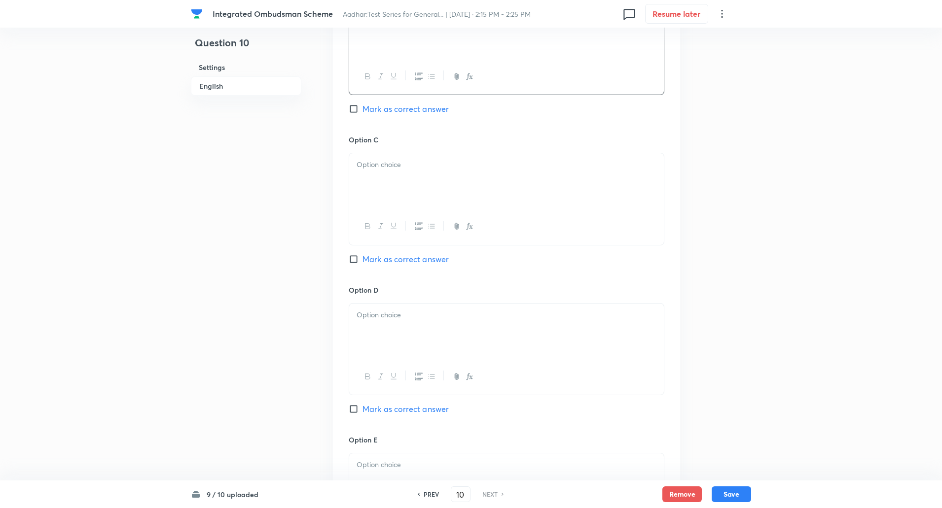
scroll to position [660, 0]
click at [369, 195] on div at bounding box center [506, 180] width 315 height 55
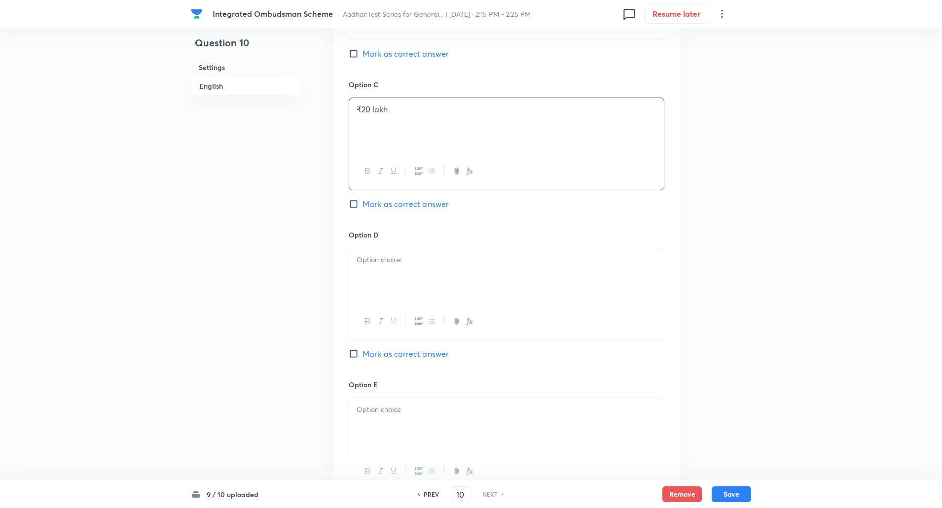
scroll to position [715, 0]
click at [353, 206] on input "Mark as correct answer" at bounding box center [356, 204] width 14 height 10
checkbox input "true"
click at [381, 283] on div at bounding box center [506, 275] width 315 height 55
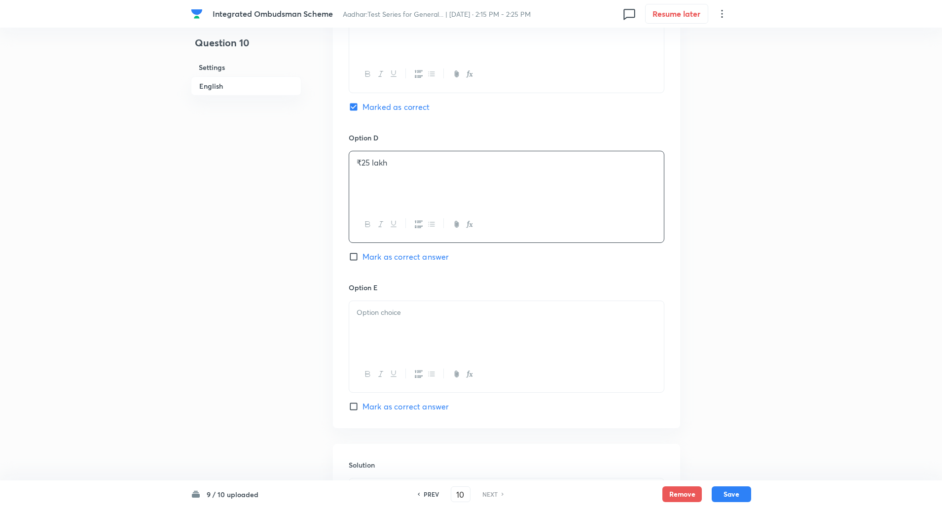
scroll to position [840, 0]
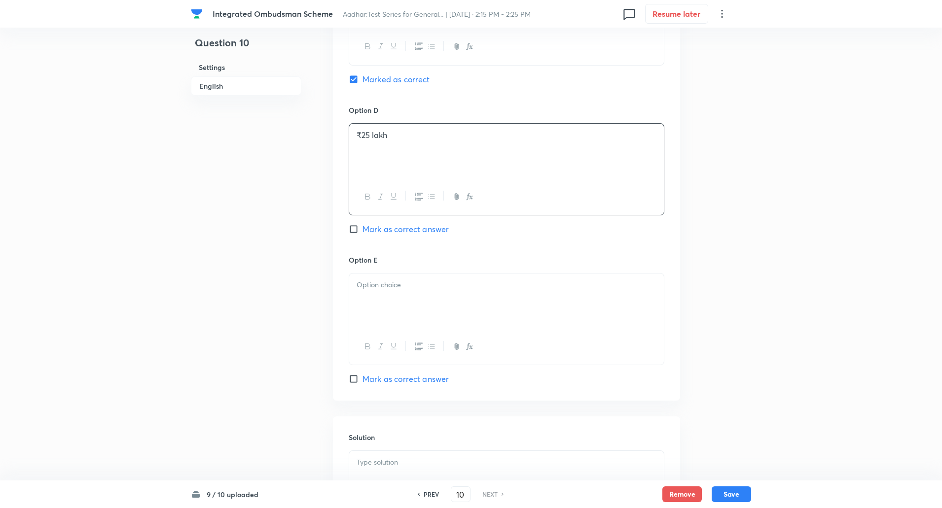
click at [376, 278] on div at bounding box center [506, 301] width 315 height 55
paste div
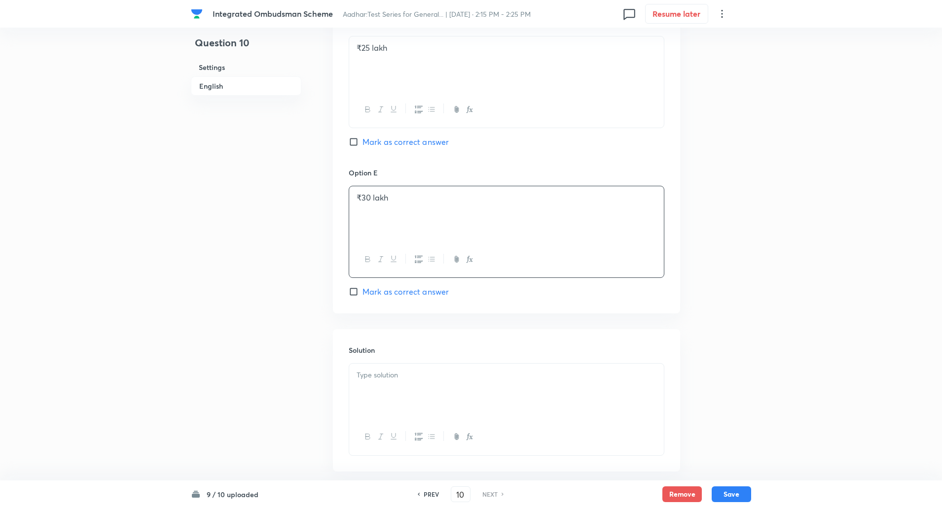
scroll to position [977, 0]
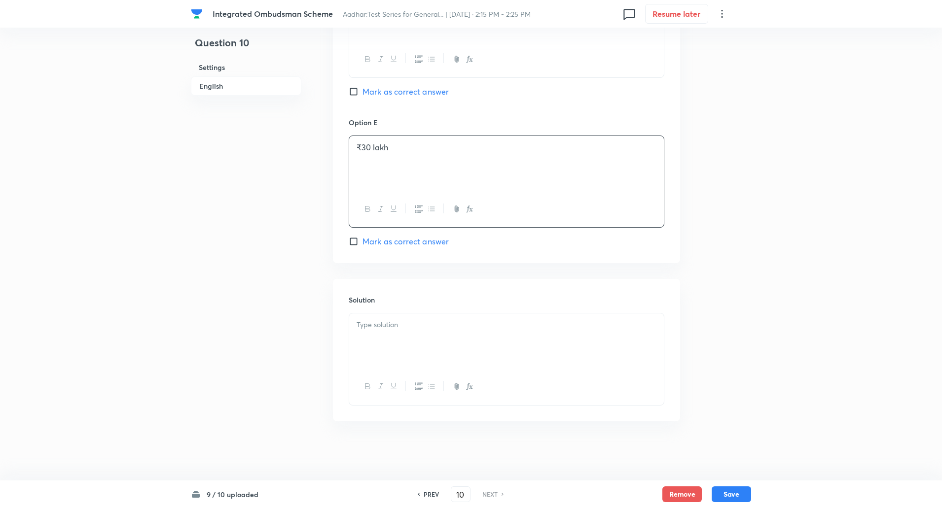
click at [376, 320] on p at bounding box center [506, 324] width 300 height 11
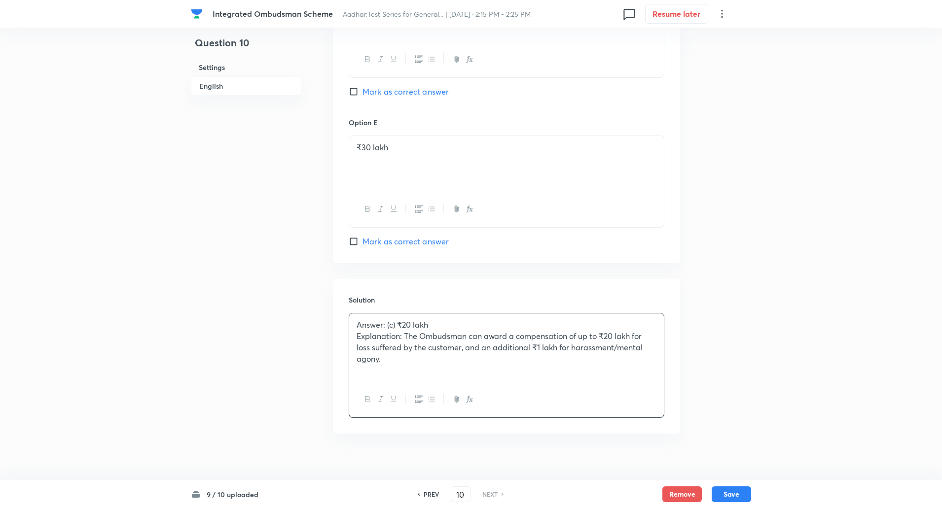
click at [403, 336] on p "Explanation: The Ombudsman can award a compensation of up to ₹20 lakh for loss …" at bounding box center [506, 348] width 300 height 34
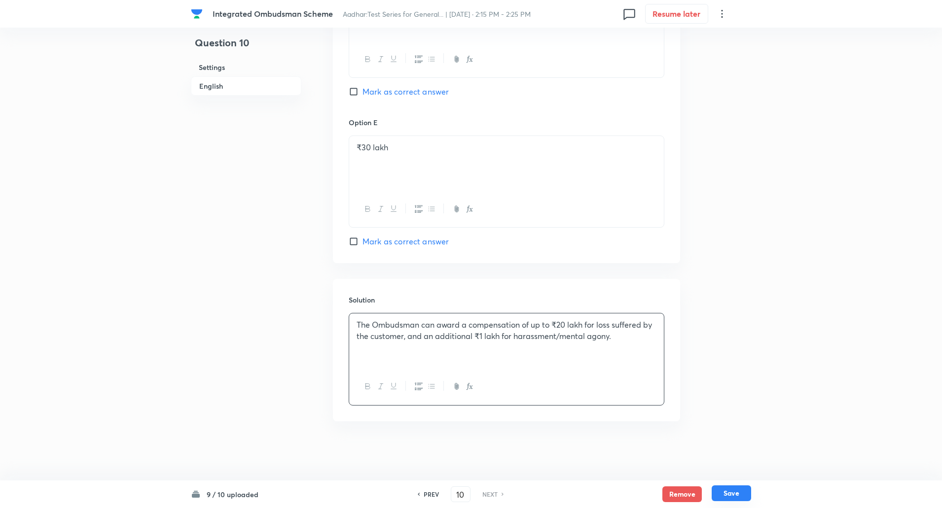
click at [733, 493] on button "Save" at bounding box center [730, 494] width 39 height 16
checkbox input "true"
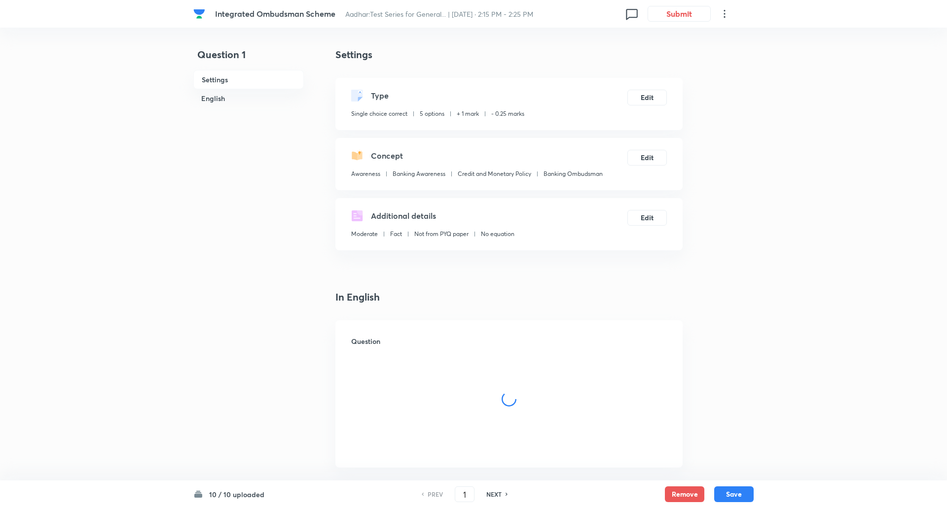
checkbox input "true"
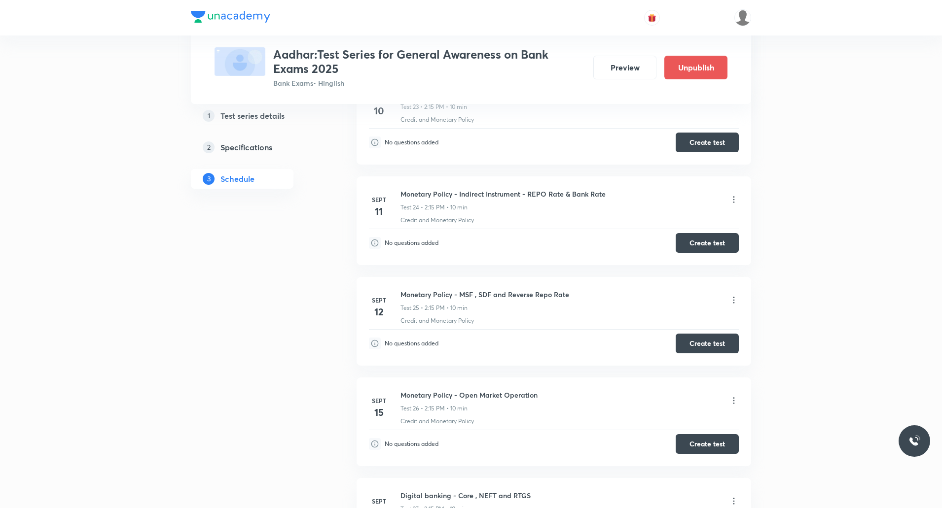
scroll to position [2635, 0]
